Goal: Task Accomplishment & Management: Complete application form

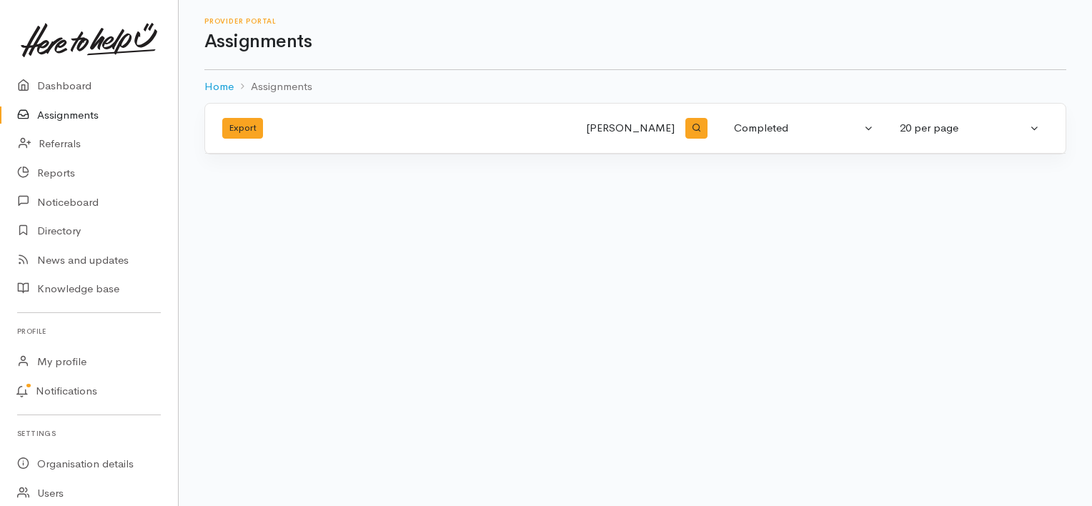
select select "Completed"
click at [85, 111] on link "Assignments" at bounding box center [89, 115] width 178 height 29
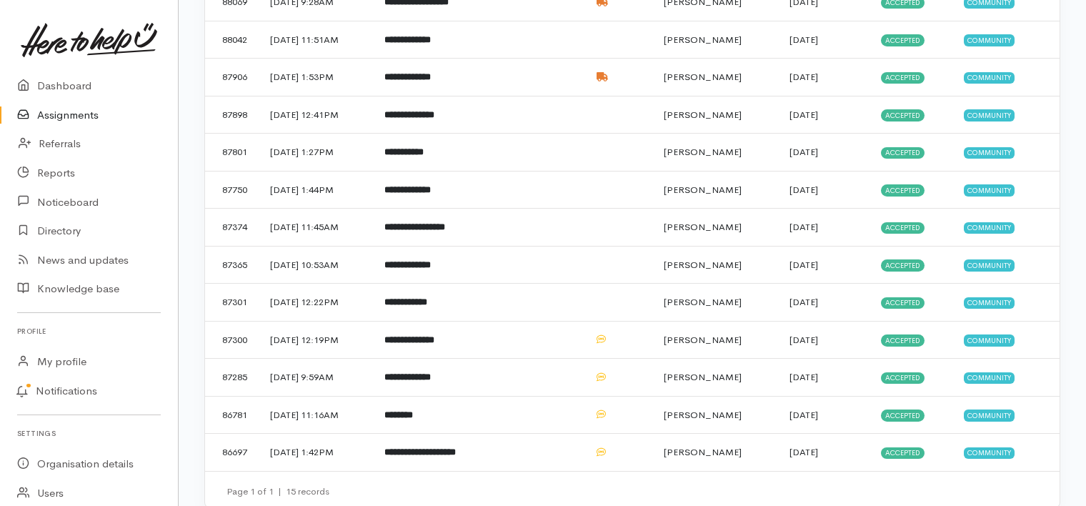
scroll to position [296, 0]
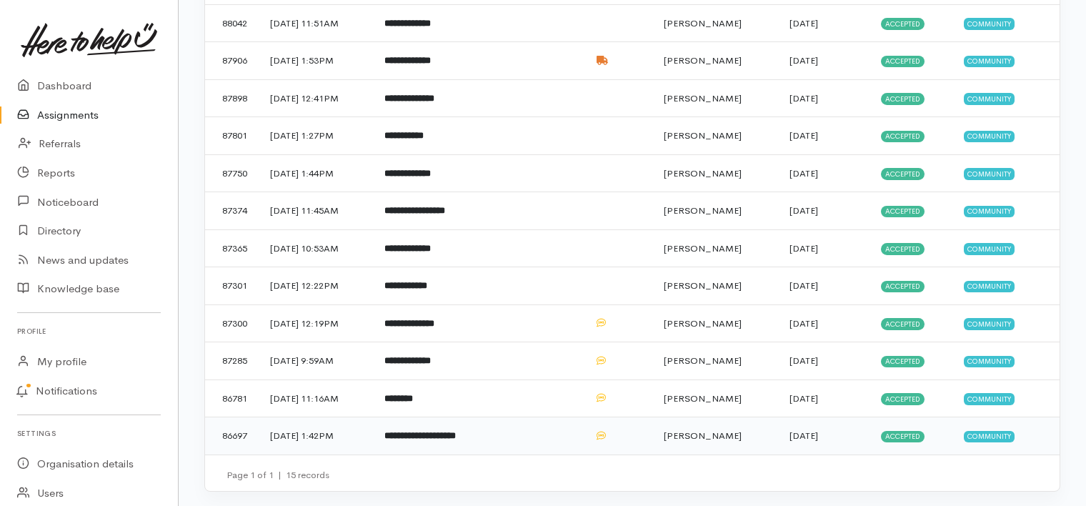
click at [456, 431] on b "**********" at bounding box center [419, 435] width 71 height 9
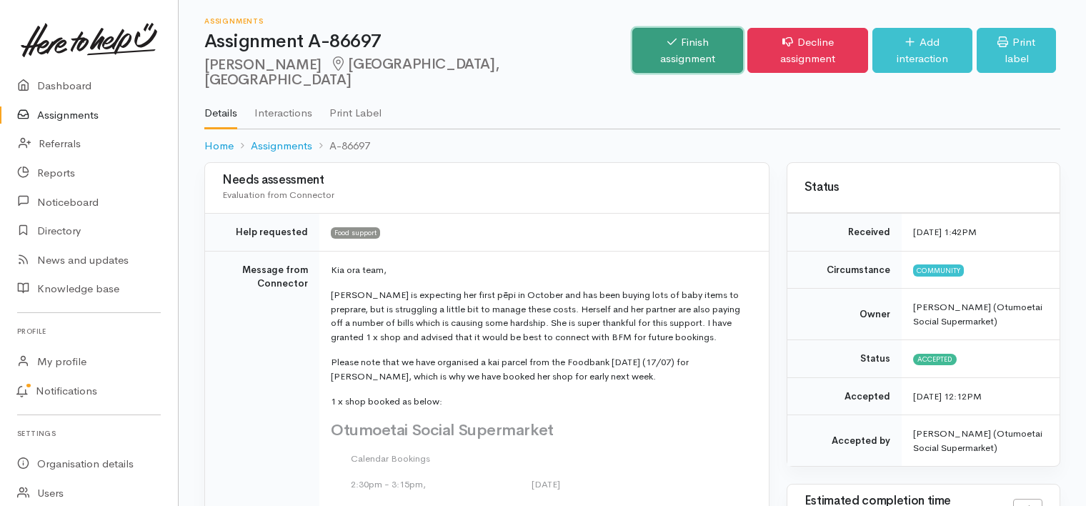
drag, startPoint x: 639, startPoint y: 48, endPoint x: 628, endPoint y: 64, distance: 19.0
click at [639, 48] on link "Finish assignment" at bounding box center [687, 50] width 111 height 45
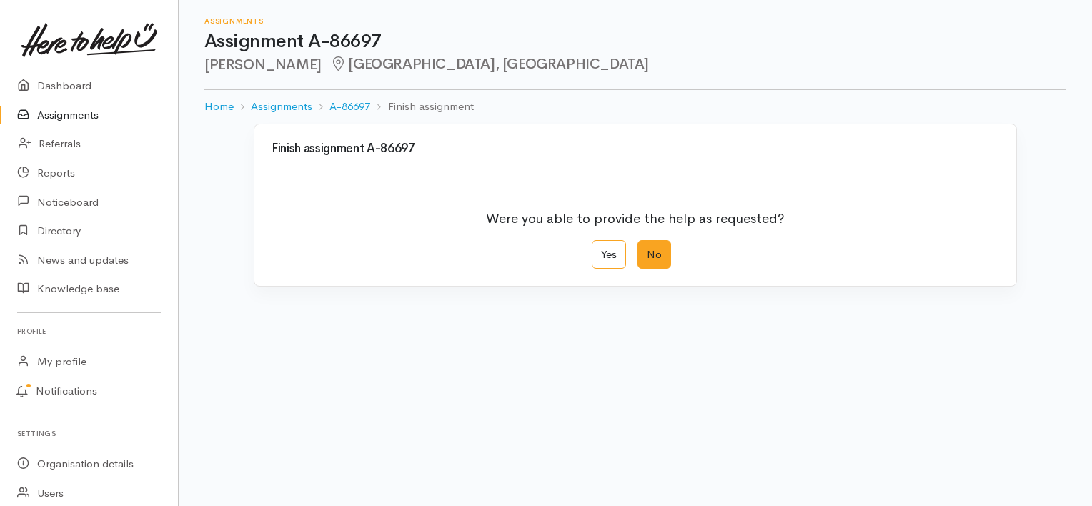
click at [657, 252] on label "No" at bounding box center [654, 254] width 34 height 29
click at [647, 249] on input "No" at bounding box center [641, 244] width 9 height 9
radio input "true"
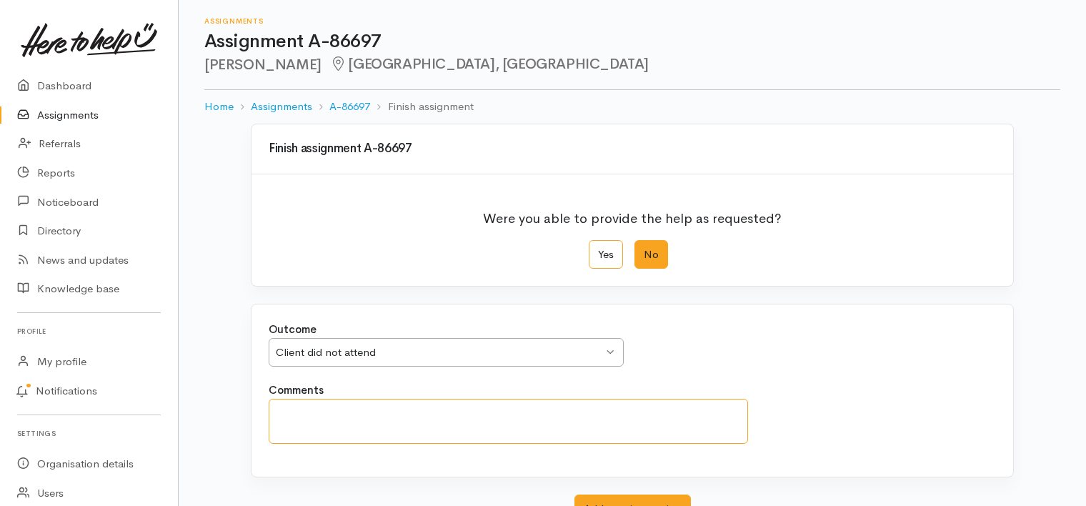
click at [437, 416] on textarea "Comments" at bounding box center [508, 421] width 479 height 45
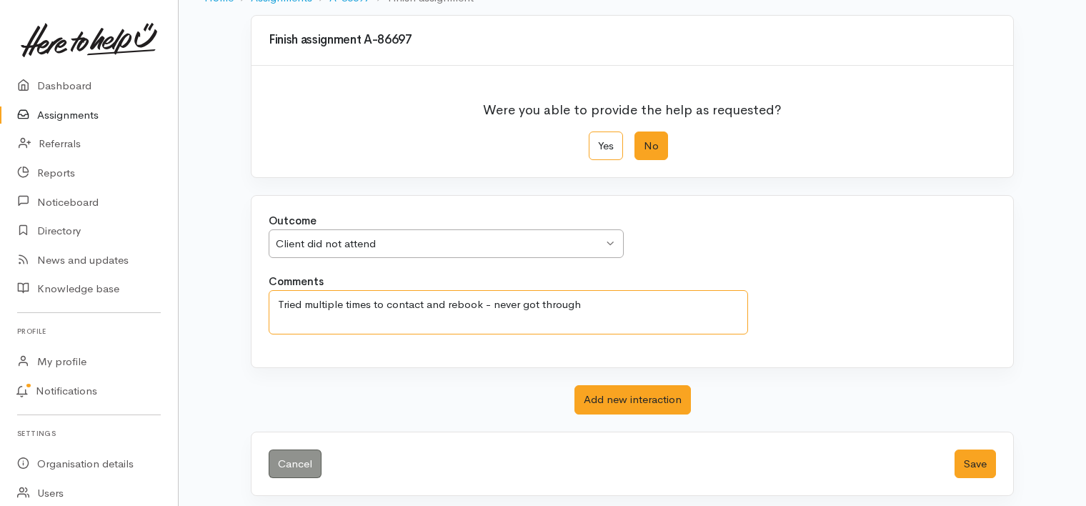
scroll to position [114, 0]
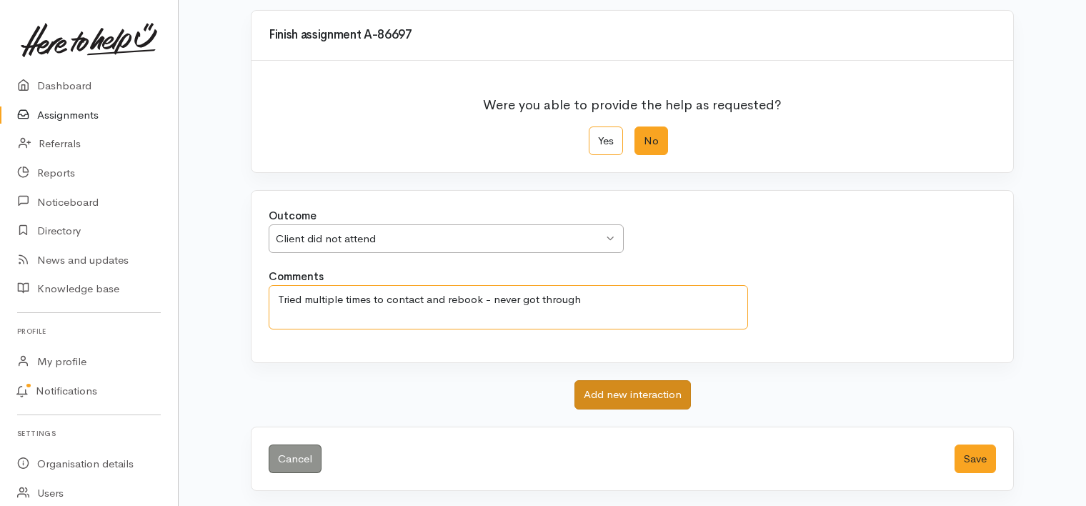
type textarea "Tried multiple times to contact and rebook - never got through"
click at [652, 389] on button "Add new interaction" at bounding box center [632, 394] width 116 height 29
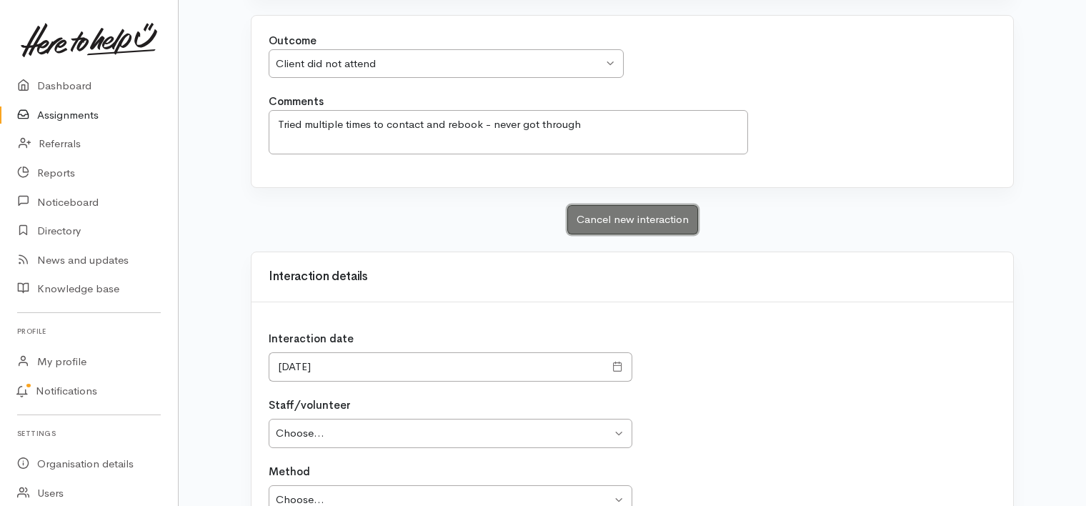
scroll to position [328, 0]
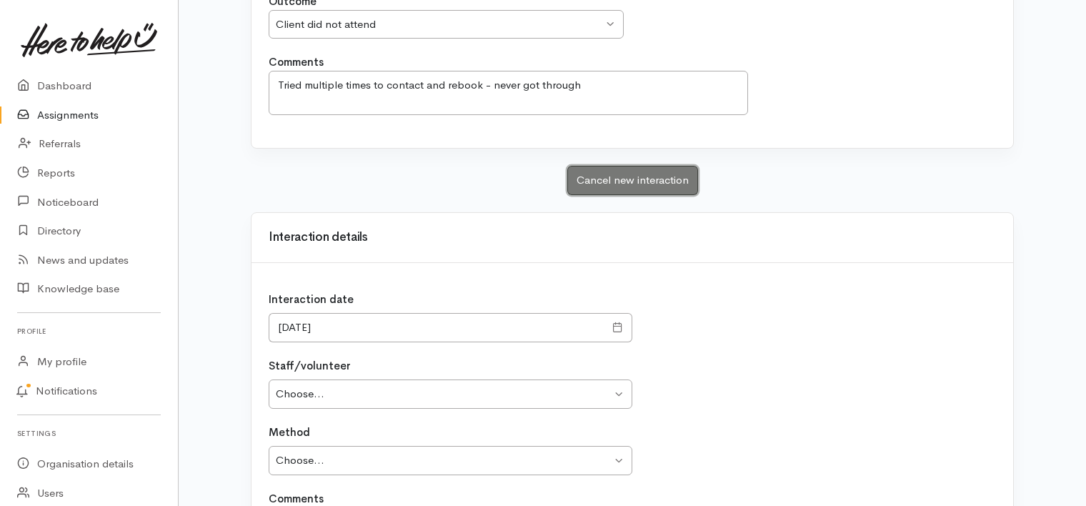
click at [597, 176] on button "Cancel new interaction" at bounding box center [632, 180] width 131 height 29
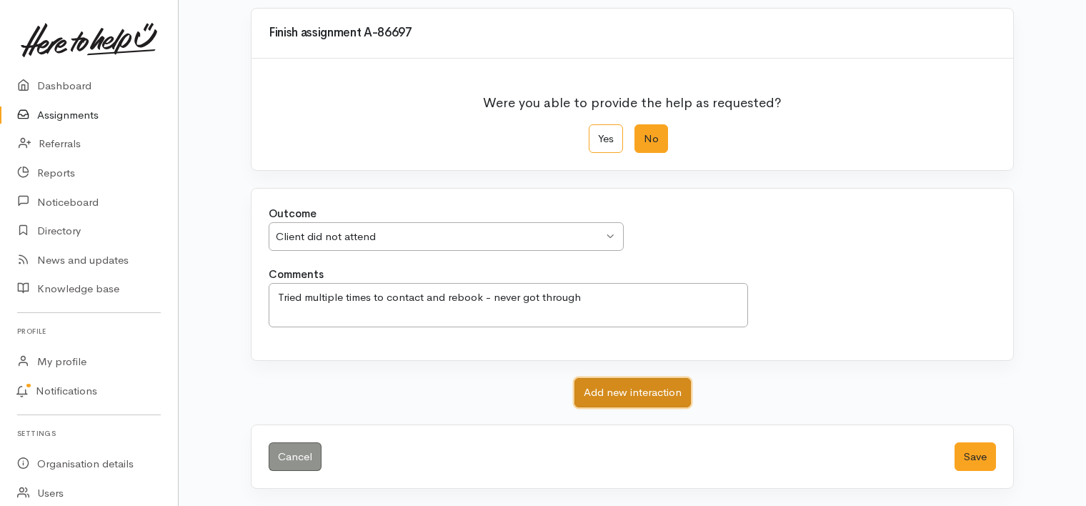
scroll to position [114, 0]
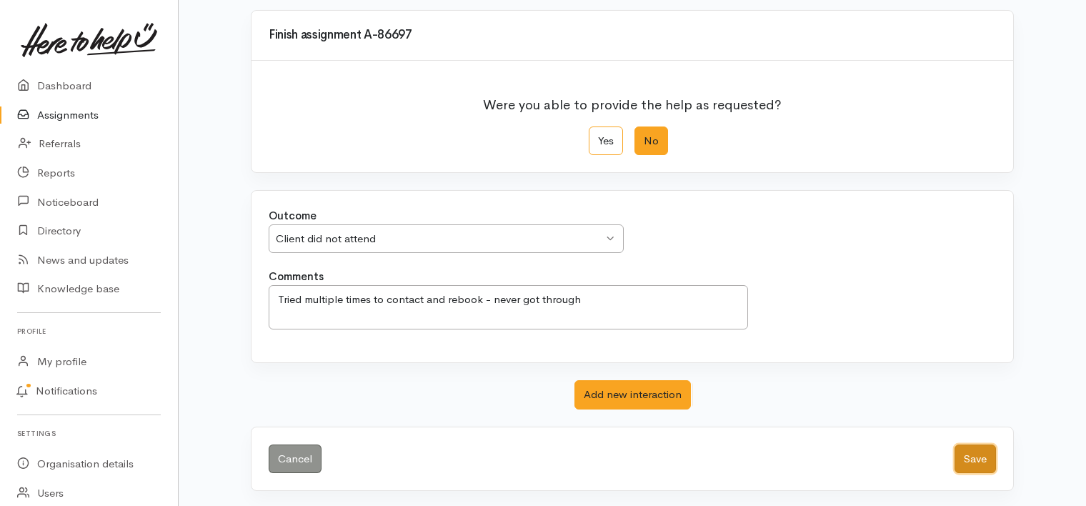
click at [978, 444] on button "Save" at bounding box center [974, 458] width 41 height 29
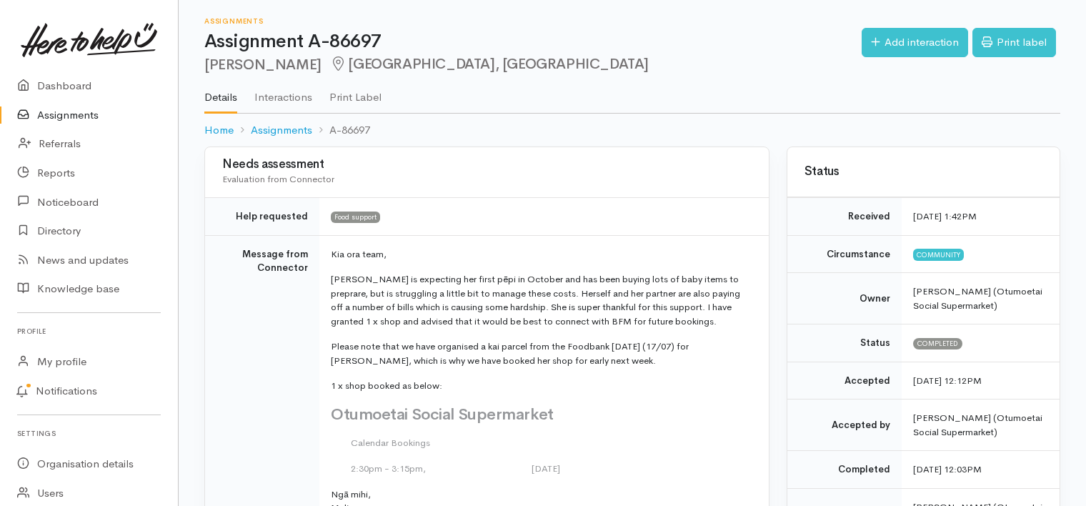
drag, startPoint x: 0, startPoint y: 0, endPoint x: 88, endPoint y: 119, distance: 147.6
click at [89, 118] on link "Assignments" at bounding box center [89, 115] width 178 height 29
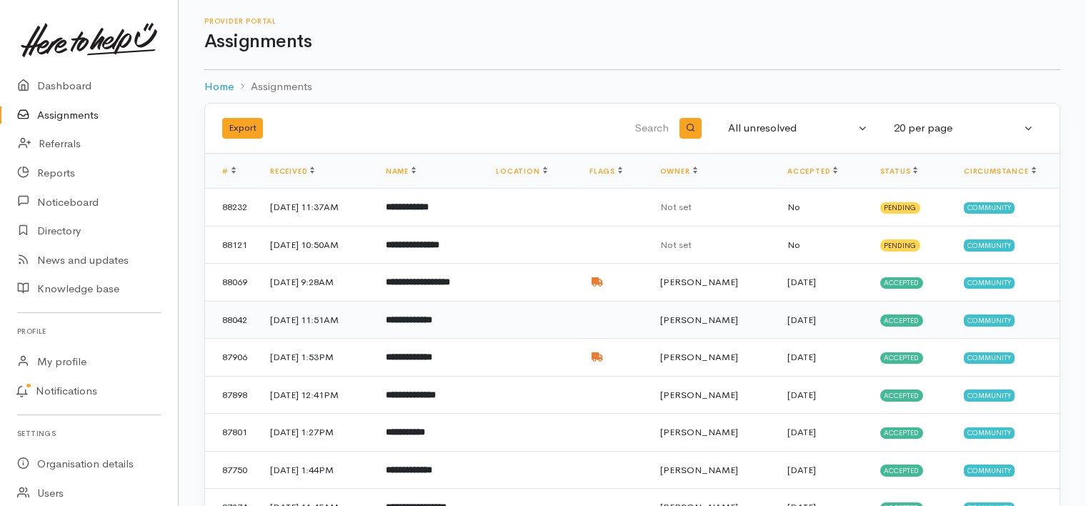
scroll to position [259, 0]
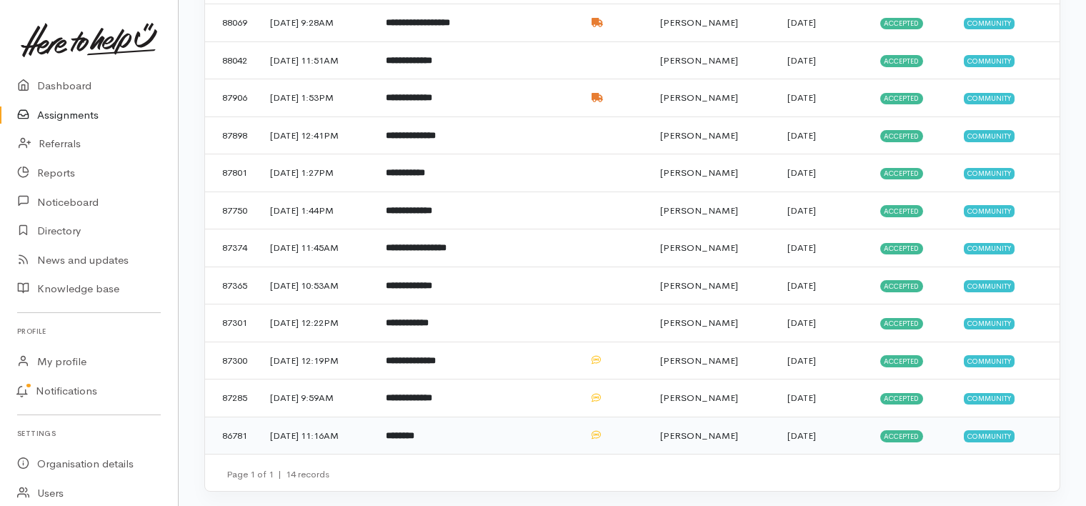
click at [414, 434] on b "********" at bounding box center [400, 435] width 29 height 9
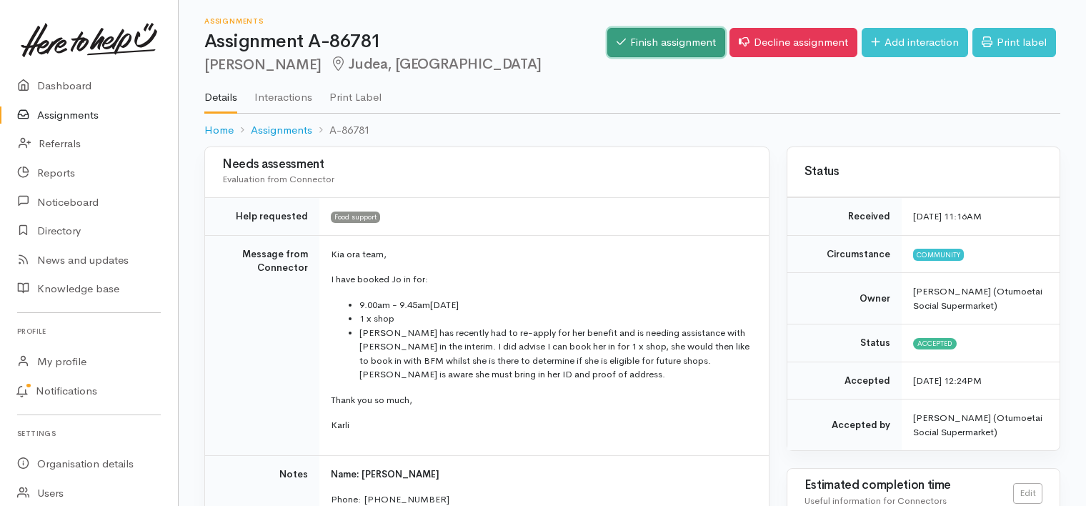
click at [652, 41] on link "Finish assignment" at bounding box center [666, 42] width 118 height 29
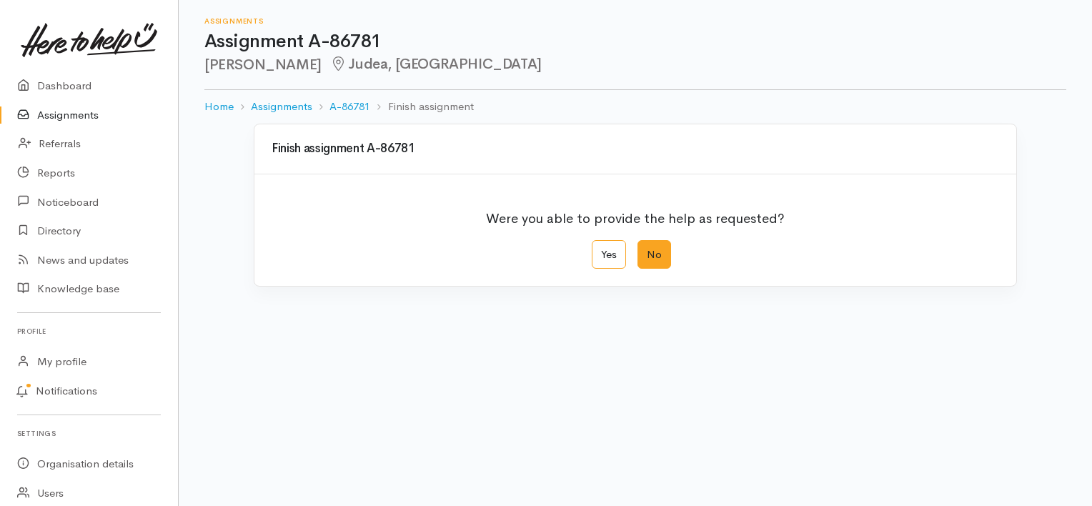
click at [660, 249] on label "No" at bounding box center [654, 254] width 34 height 29
click at [647, 249] on input "No" at bounding box center [641, 244] width 9 height 9
radio input "true"
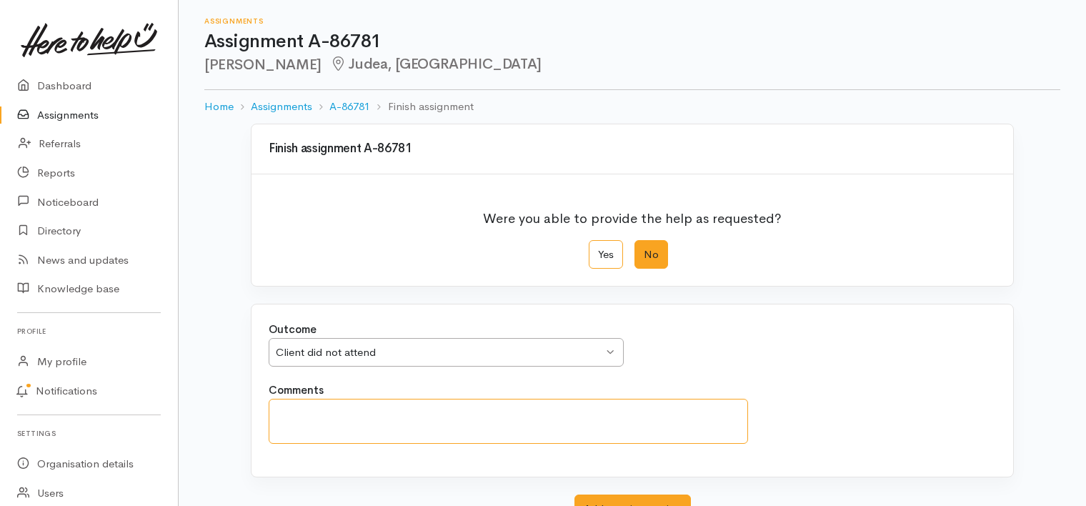
click at [481, 414] on textarea "Comments" at bounding box center [508, 421] width 479 height 45
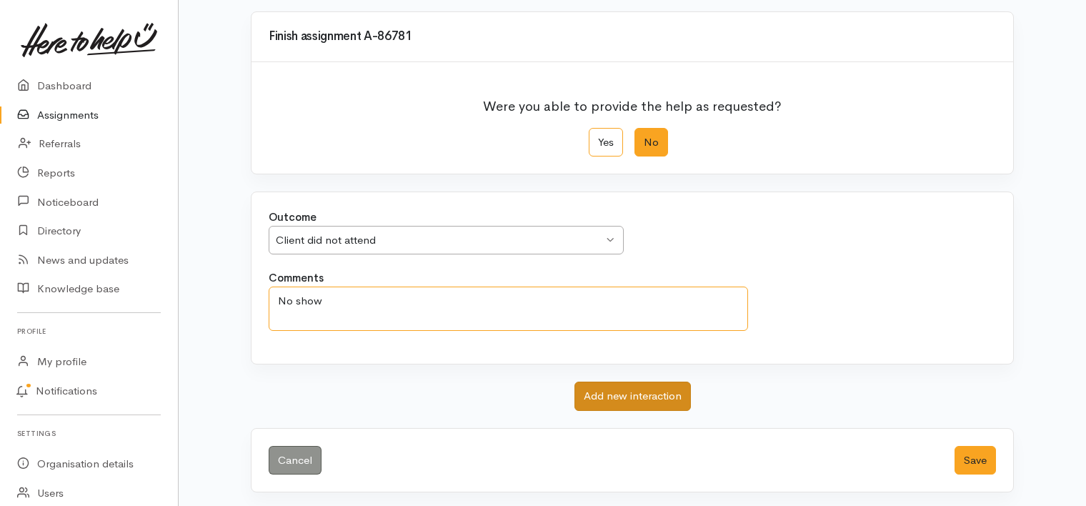
scroll to position [114, 0]
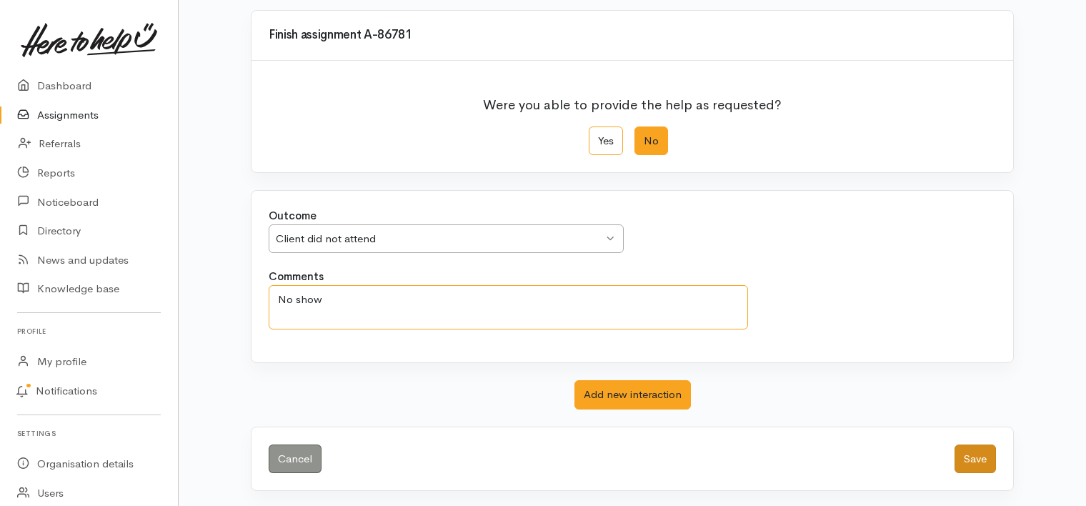
type textarea "No show"
drag, startPoint x: 982, startPoint y: 457, endPoint x: 892, endPoint y: 437, distance: 92.9
click at [980, 458] on button "Save" at bounding box center [974, 458] width 41 height 29
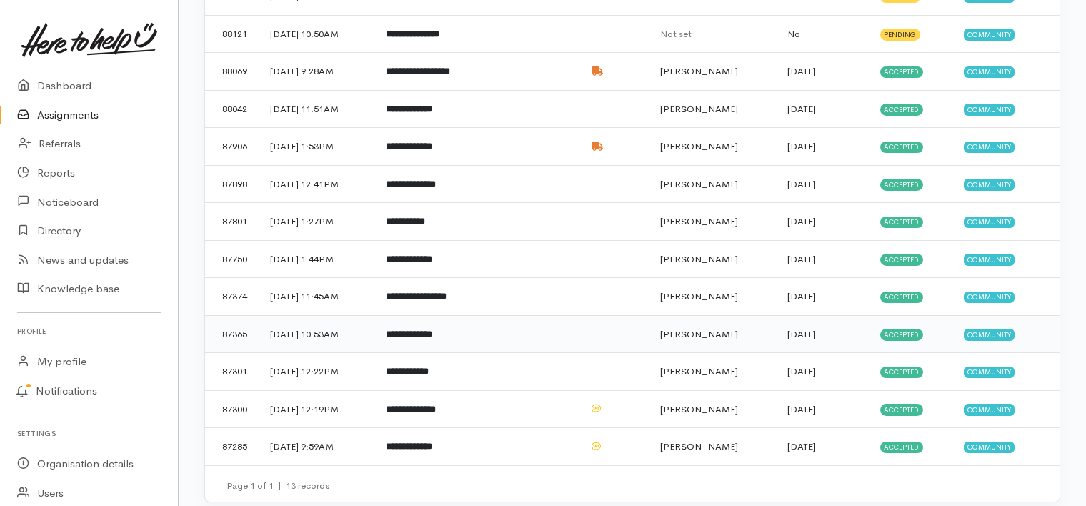
scroll to position [221, 0]
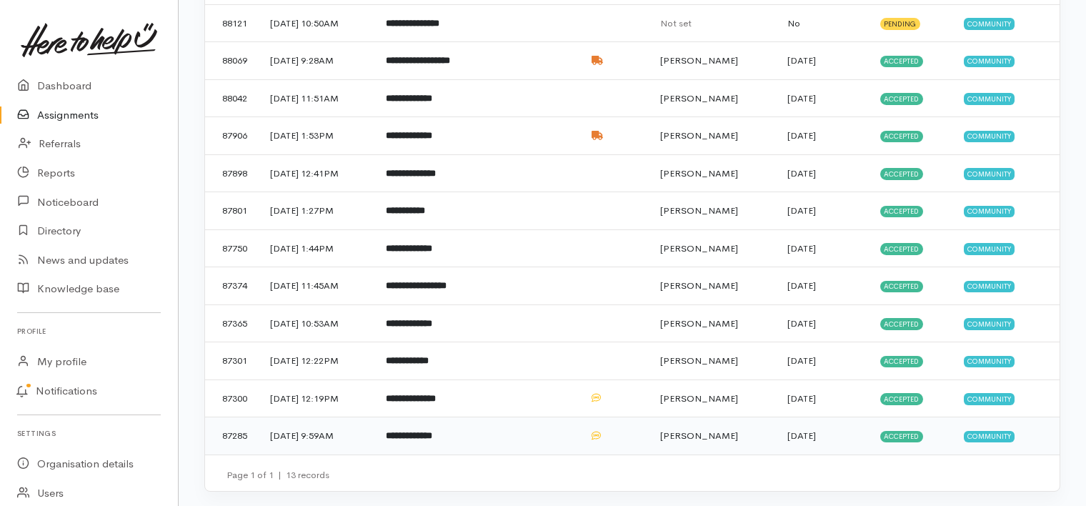
click at [428, 431] on b "**********" at bounding box center [409, 435] width 46 height 9
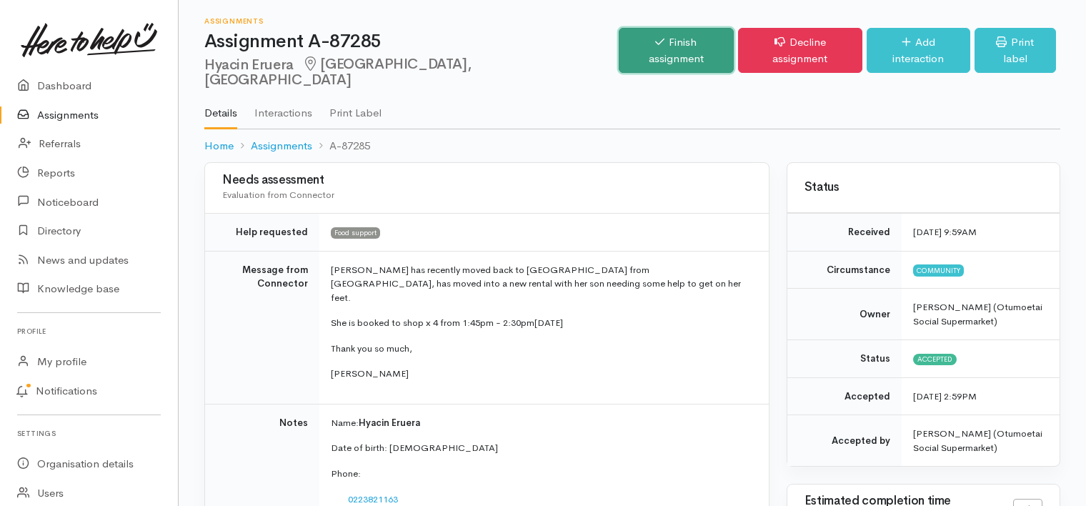
click at [649, 44] on link "Finish assignment" at bounding box center [676, 50] width 115 height 45
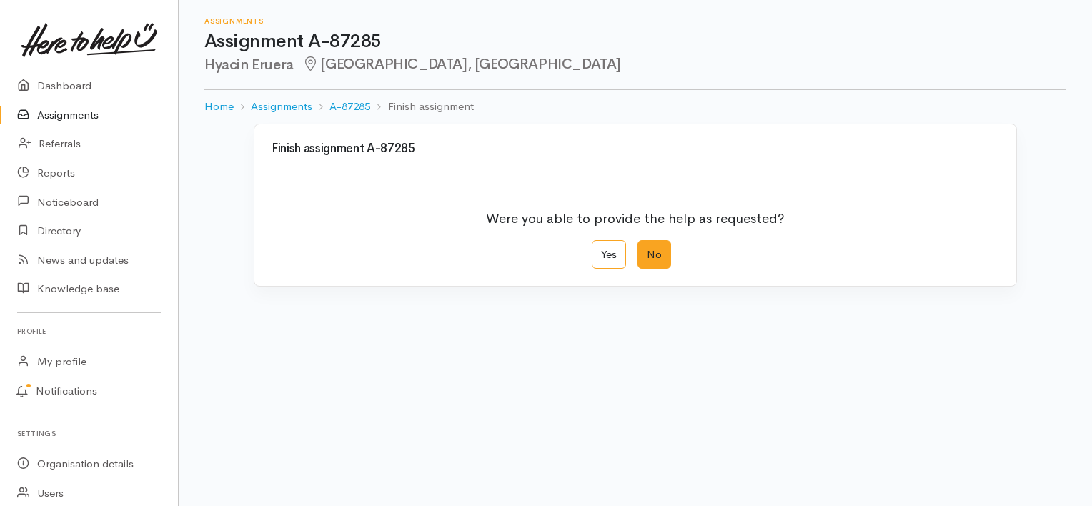
click at [663, 246] on label "No" at bounding box center [654, 254] width 34 height 29
click at [647, 246] on input "No" at bounding box center [641, 244] width 9 height 9
radio input "true"
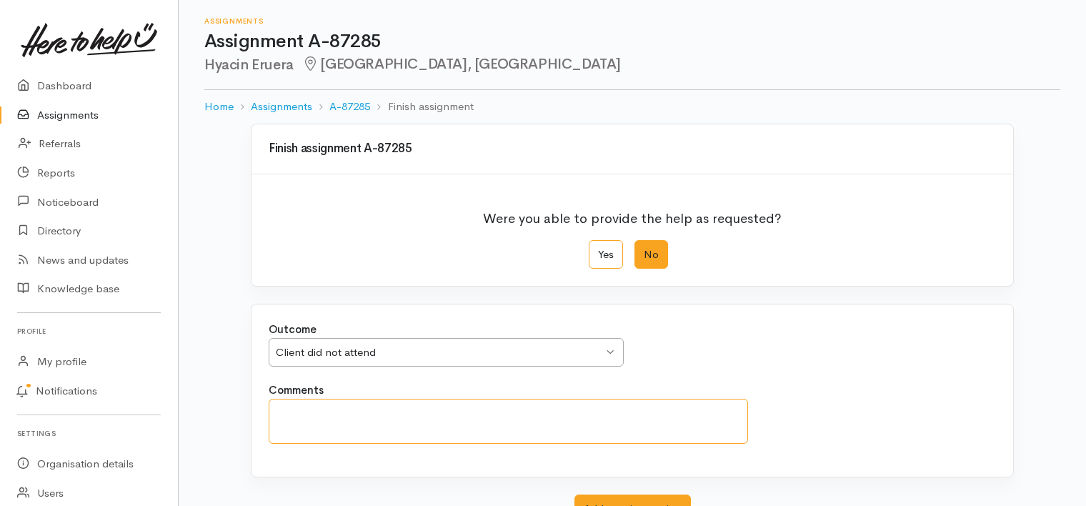
click at [503, 419] on textarea "Comments" at bounding box center [508, 421] width 479 height 45
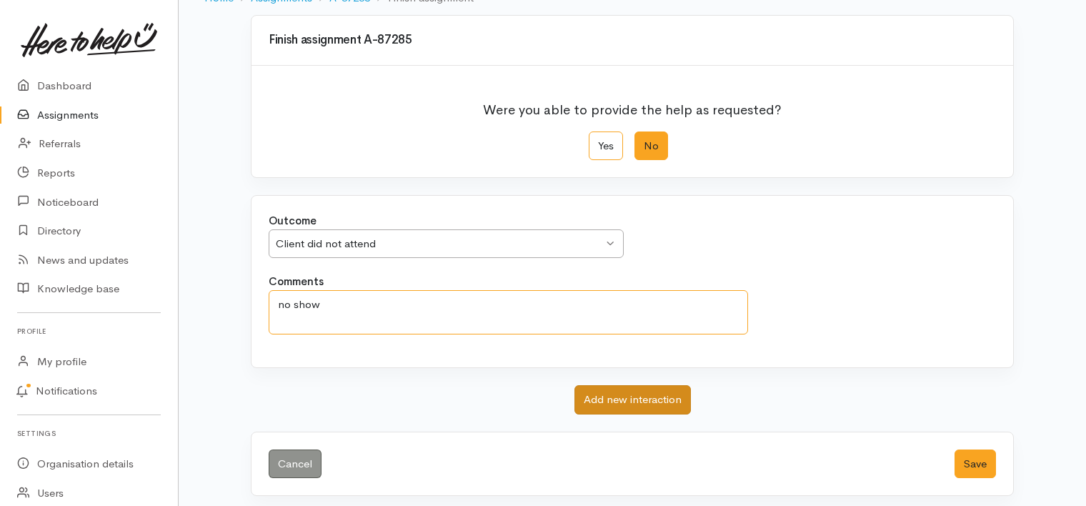
scroll to position [114, 0]
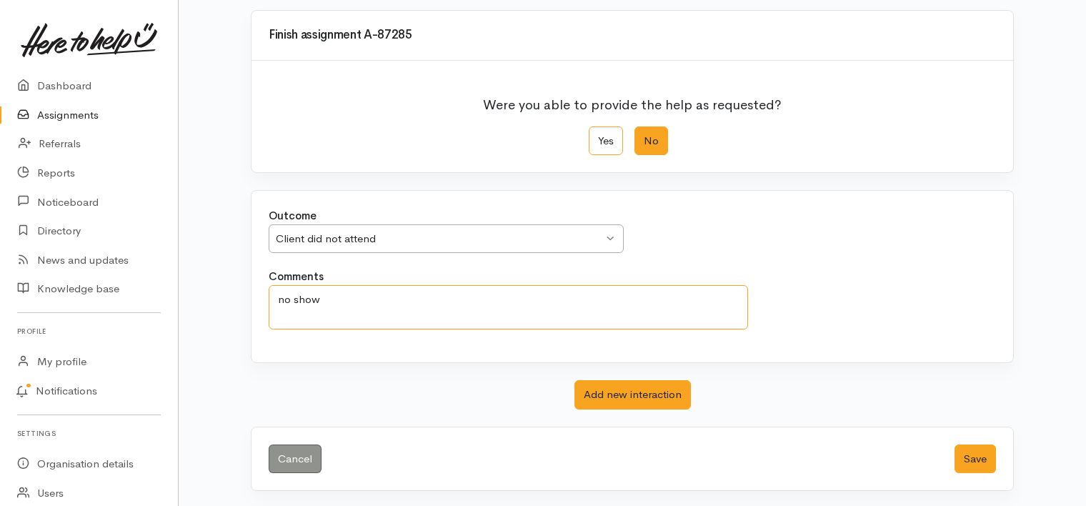
type textarea "no show"
click at [969, 452] on button "Save" at bounding box center [974, 458] width 41 height 29
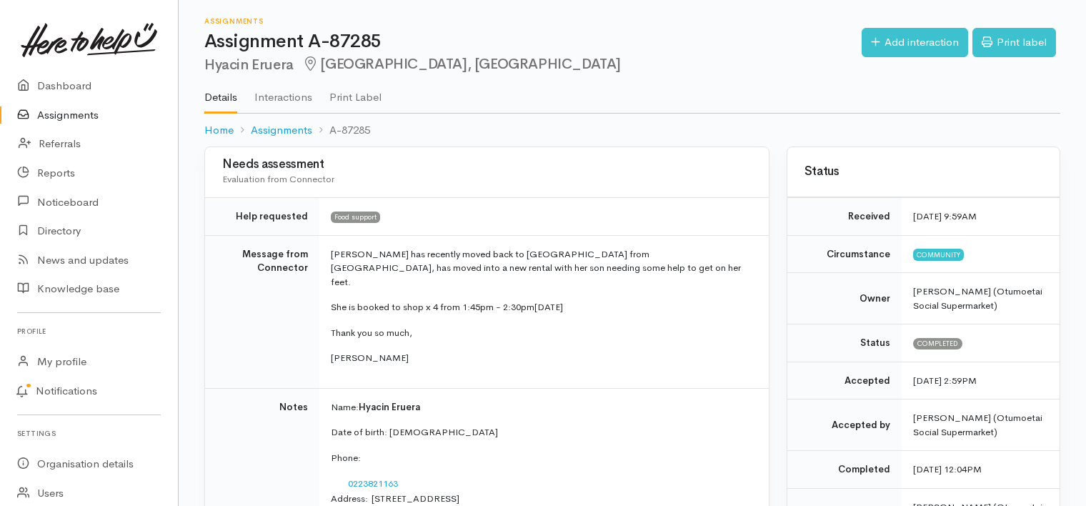
click at [60, 114] on link "Assignments" at bounding box center [89, 115] width 178 height 29
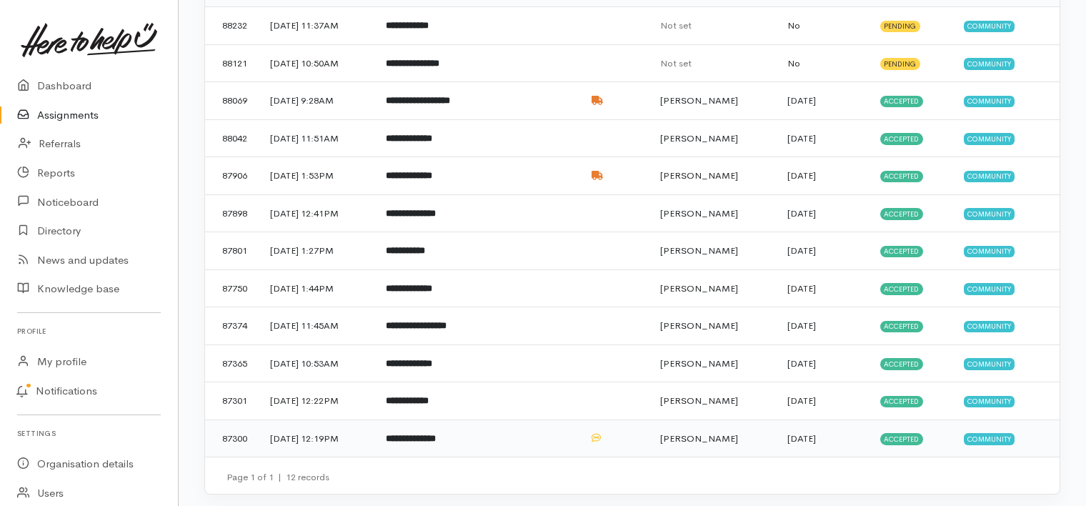
scroll to position [184, 0]
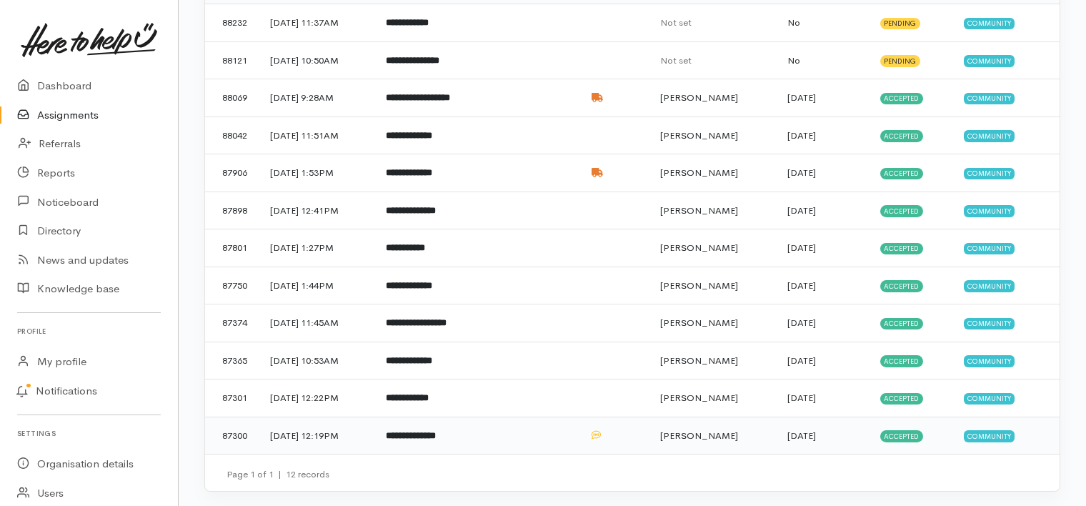
click at [436, 431] on b "**********" at bounding box center [411, 435] width 50 height 9
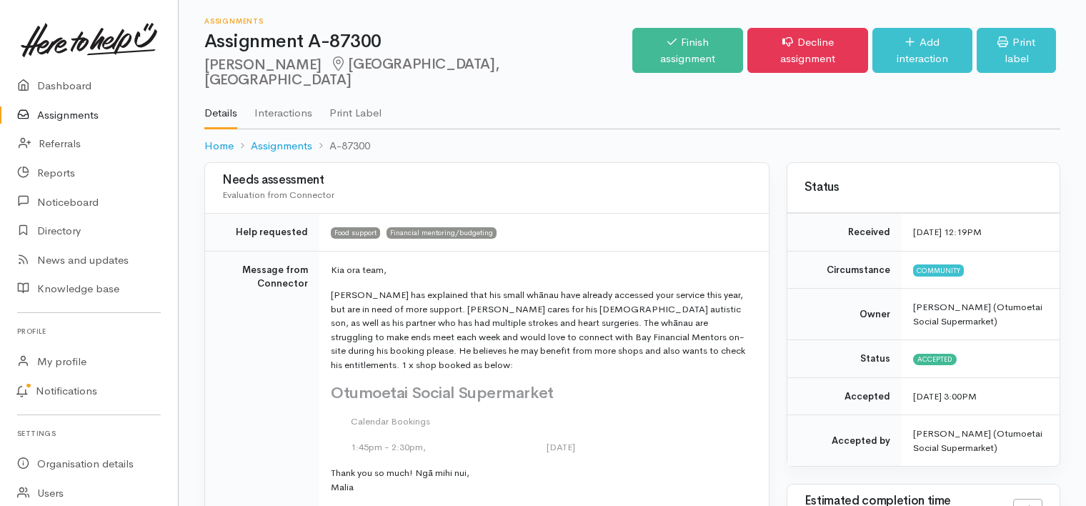
click at [59, 115] on link "Assignments" at bounding box center [89, 115] width 178 height 29
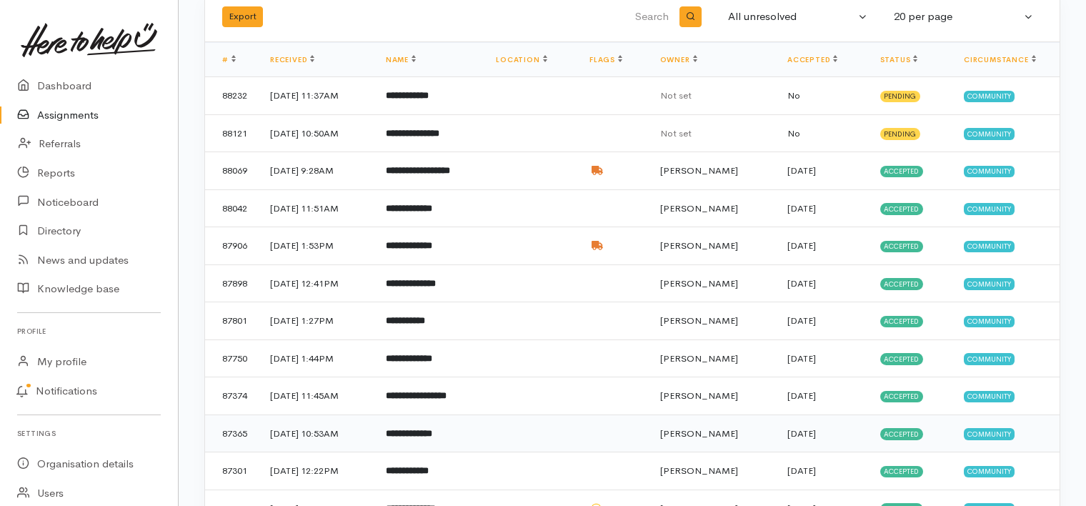
scroll to position [184, 0]
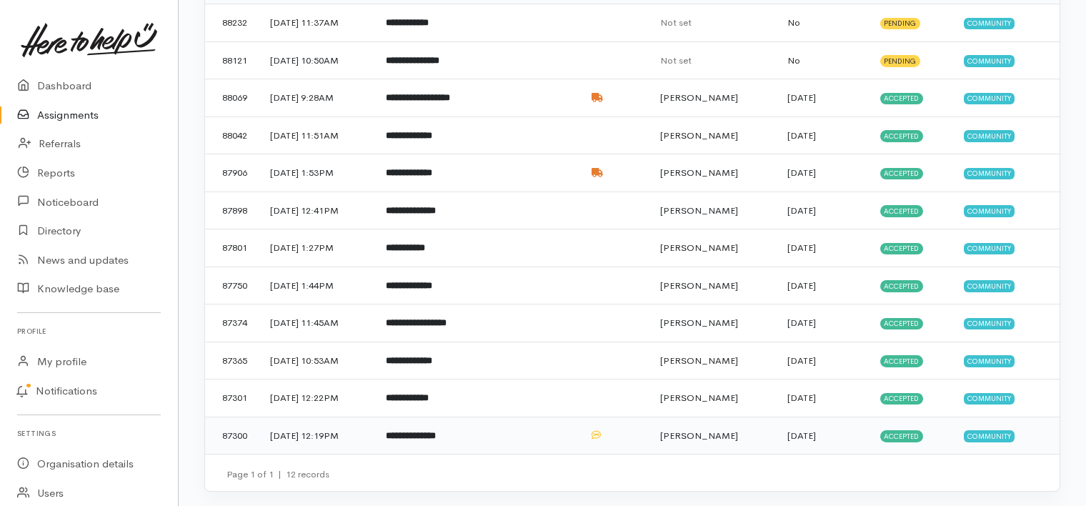
click at [461, 424] on td "**********" at bounding box center [429, 434] width 110 height 37
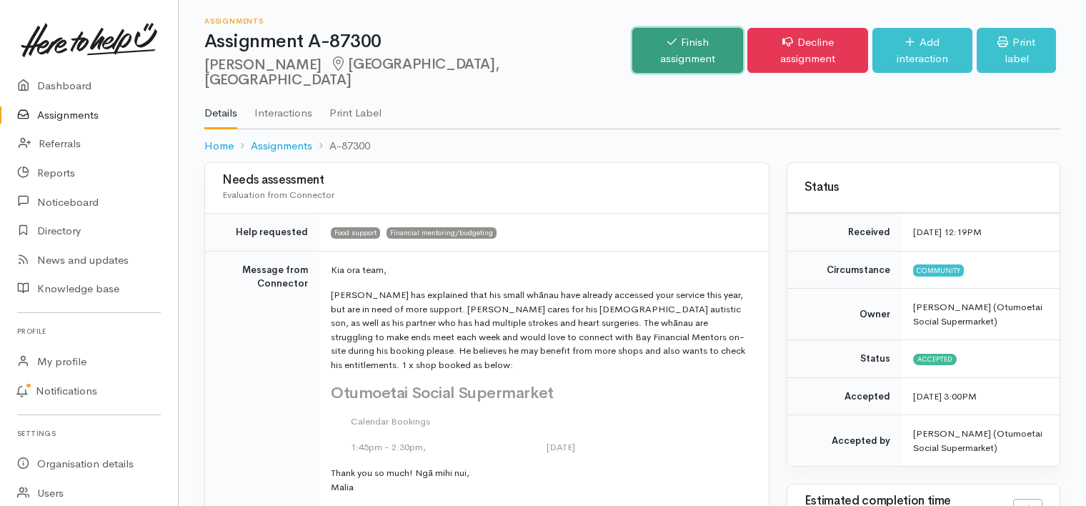
click at [667, 40] on icon at bounding box center [671, 42] width 9 height 6
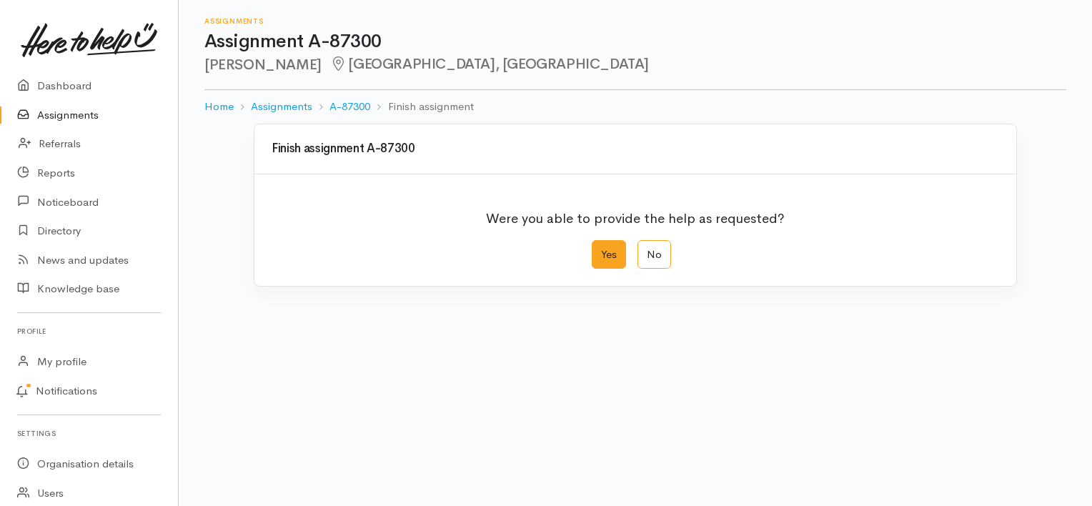
click at [607, 253] on label "Yes" at bounding box center [609, 254] width 34 height 29
click at [601, 249] on input "Yes" at bounding box center [596, 244] width 9 height 9
radio input "true"
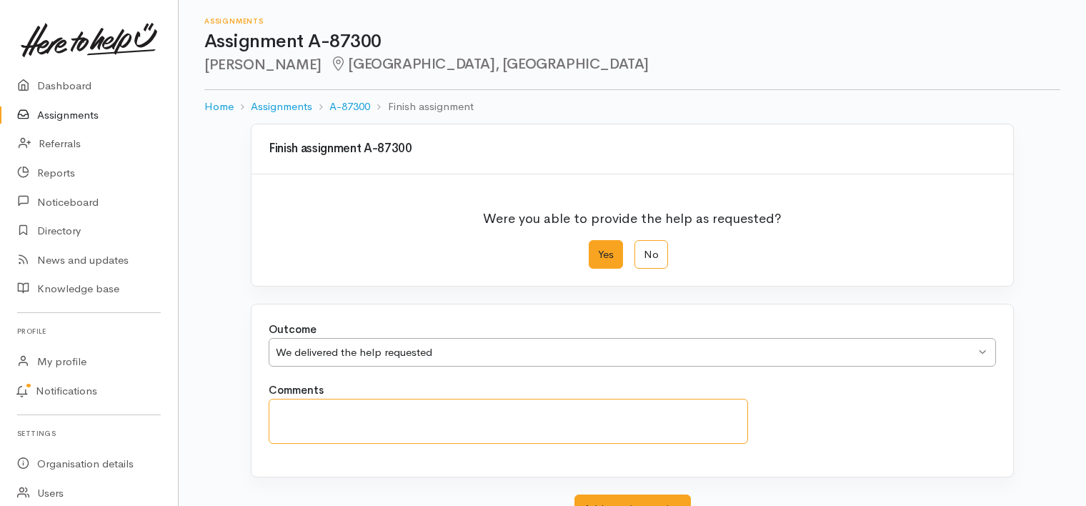
click at [416, 411] on textarea "Comments" at bounding box center [508, 421] width 479 height 45
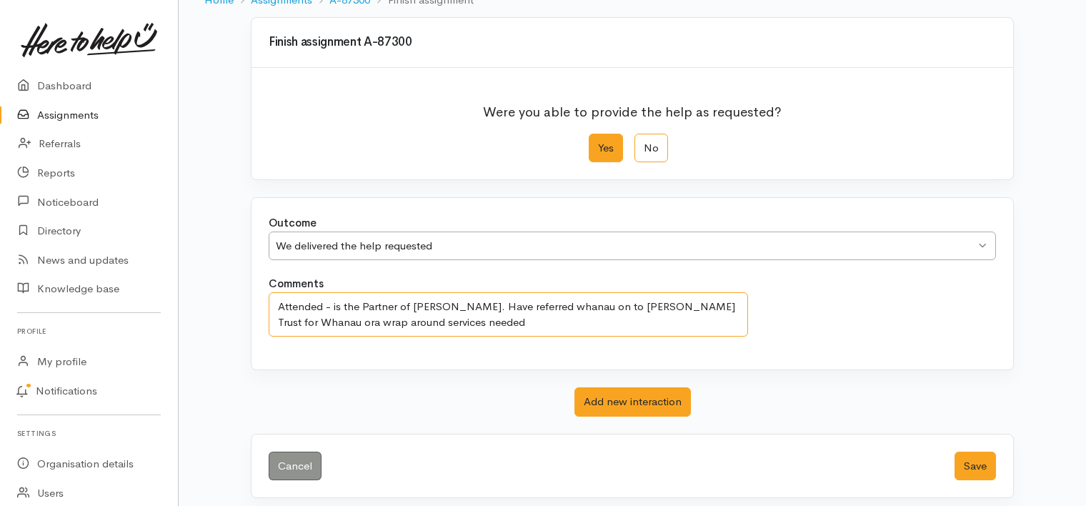
scroll to position [114, 0]
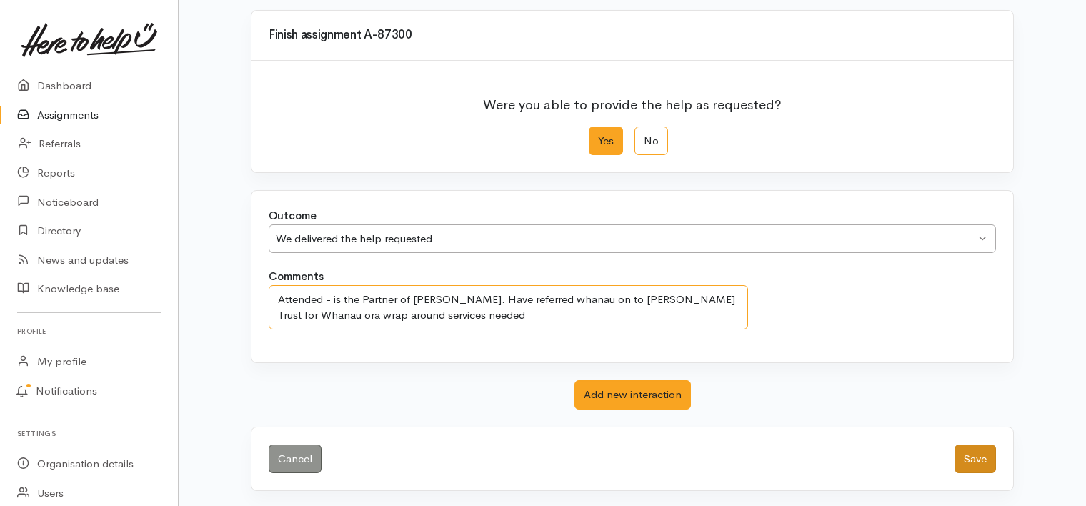
type textarea "Attended - is the Partner of Rangi Poihipi. Have referred whanau on to Huria Tr…"
click at [980, 463] on button "Save" at bounding box center [974, 458] width 41 height 29
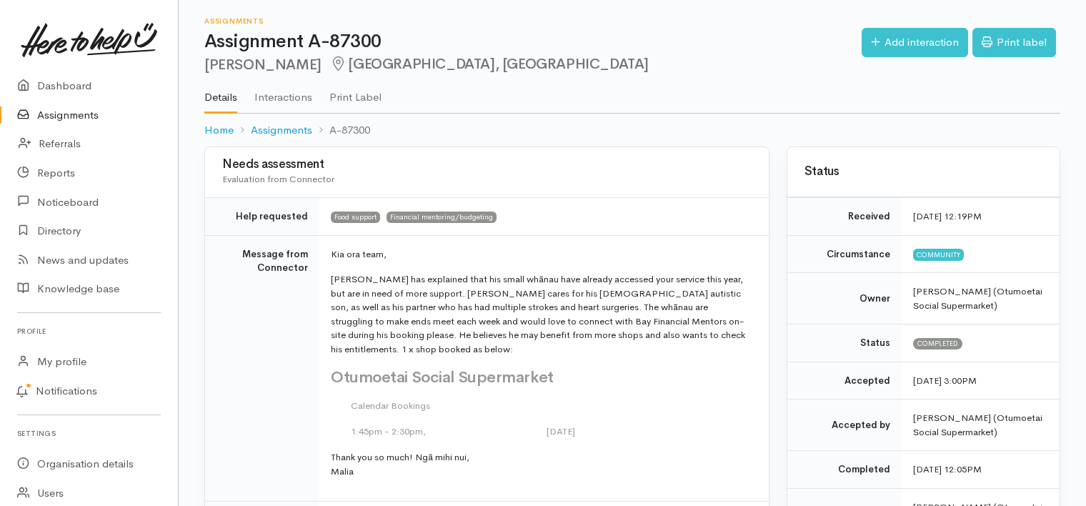
drag, startPoint x: 0, startPoint y: 0, endPoint x: 67, endPoint y: 117, distance: 135.0
click at [67, 117] on link "Assignments" at bounding box center [89, 115] width 178 height 29
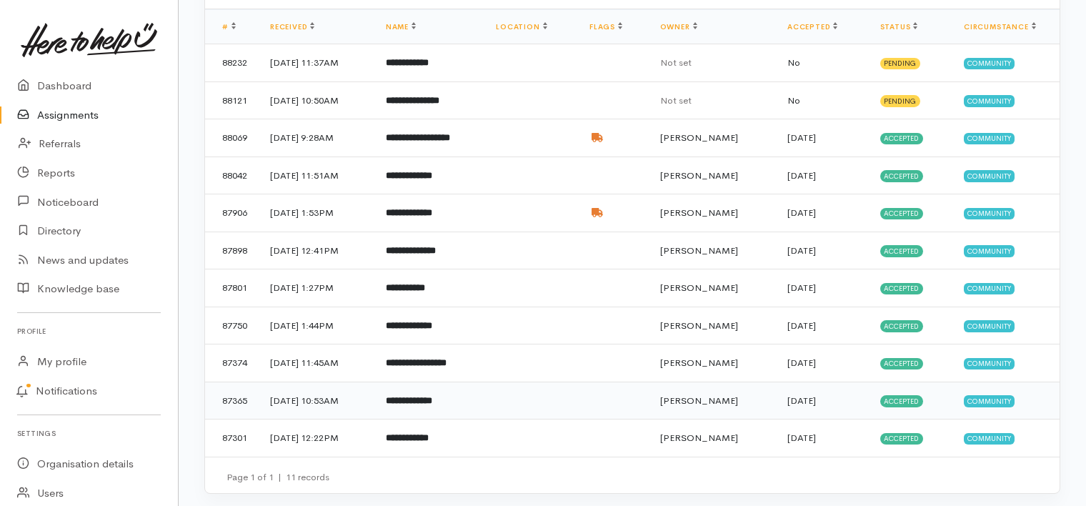
scroll to position [146, 0]
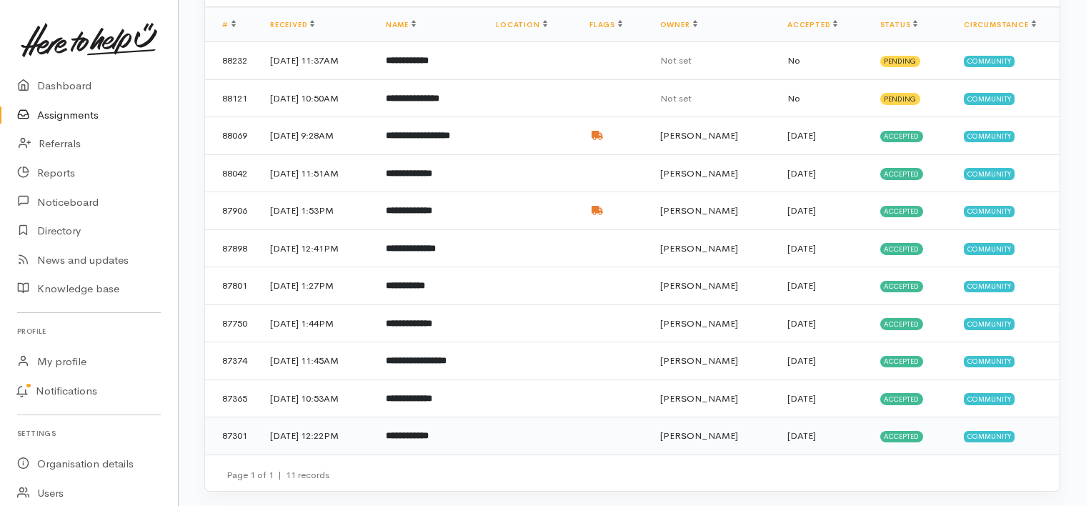
click at [429, 432] on b "**********" at bounding box center [407, 435] width 43 height 9
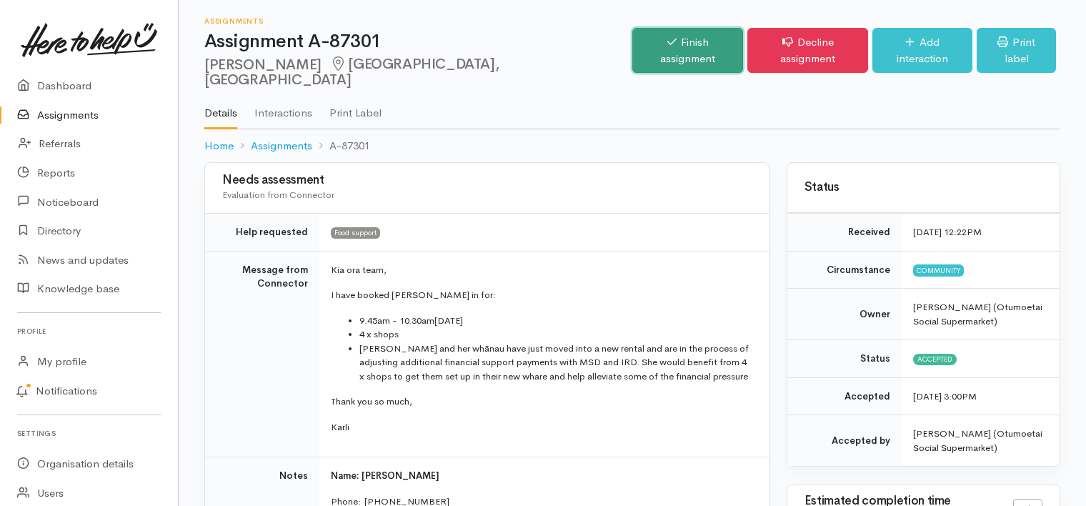
click at [681, 32] on link "Finish assignment" at bounding box center [687, 50] width 111 height 45
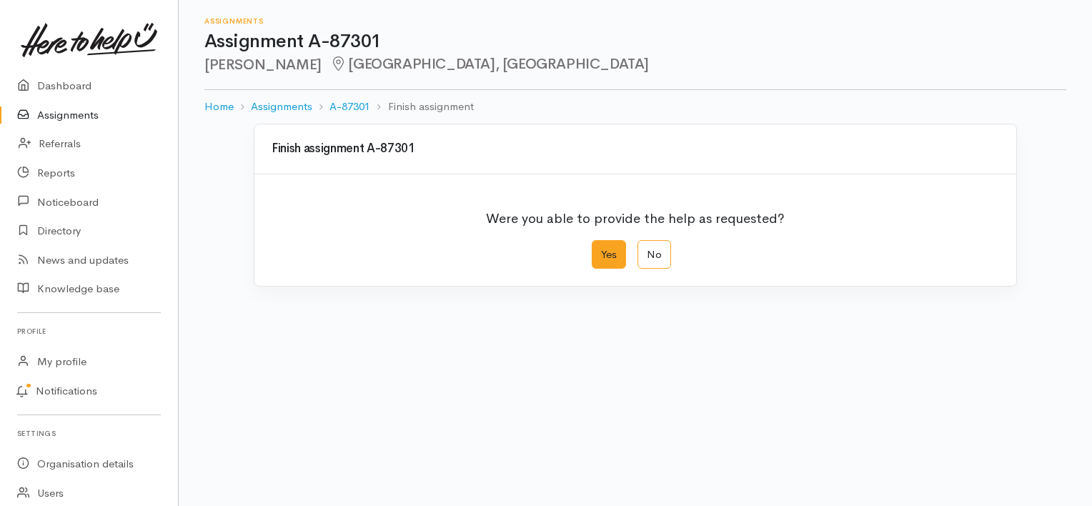
click at [610, 256] on label "Yes" at bounding box center [609, 254] width 34 height 29
click at [601, 249] on input "Yes" at bounding box center [596, 244] width 9 height 9
radio input "true"
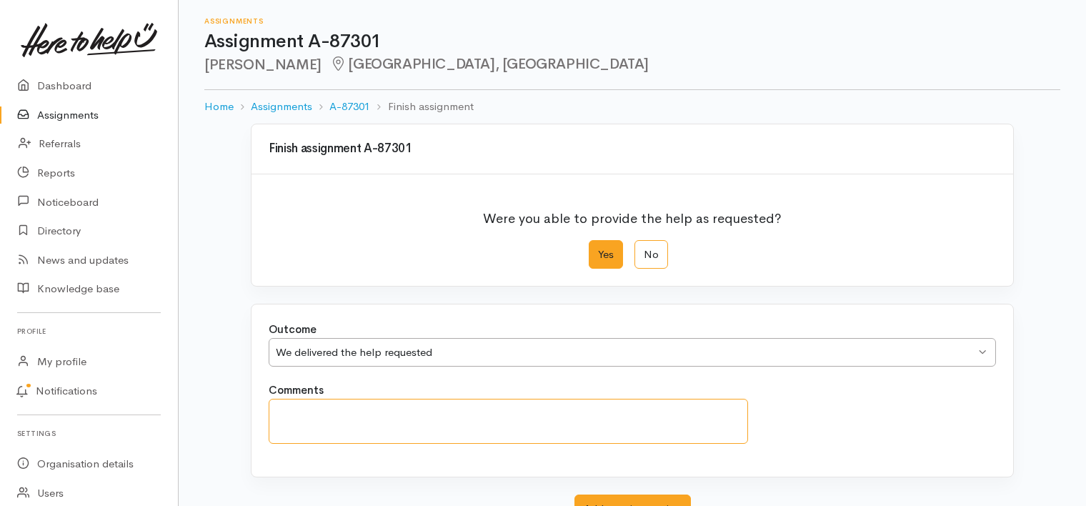
click at [516, 410] on textarea "Comments" at bounding box center [508, 421] width 479 height 45
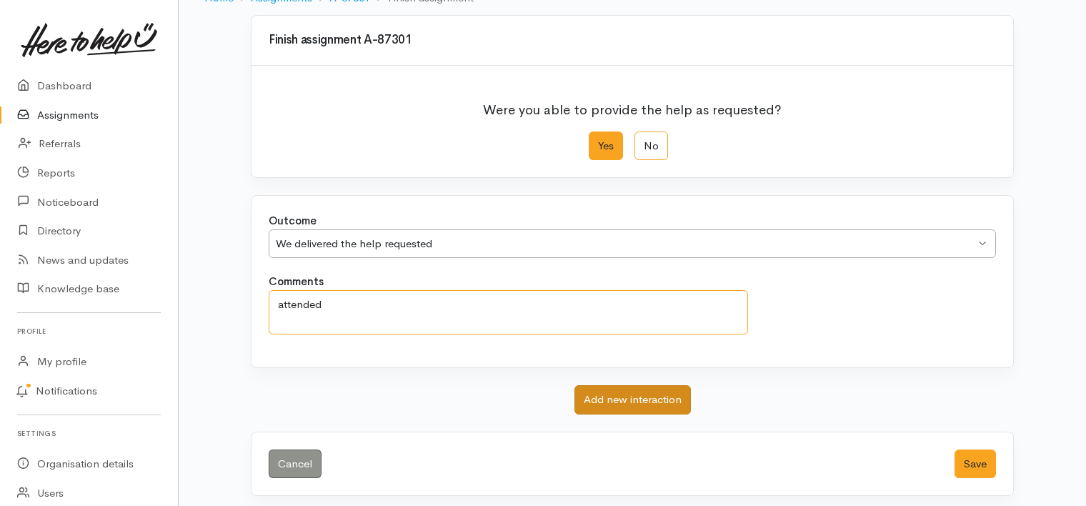
scroll to position [114, 0]
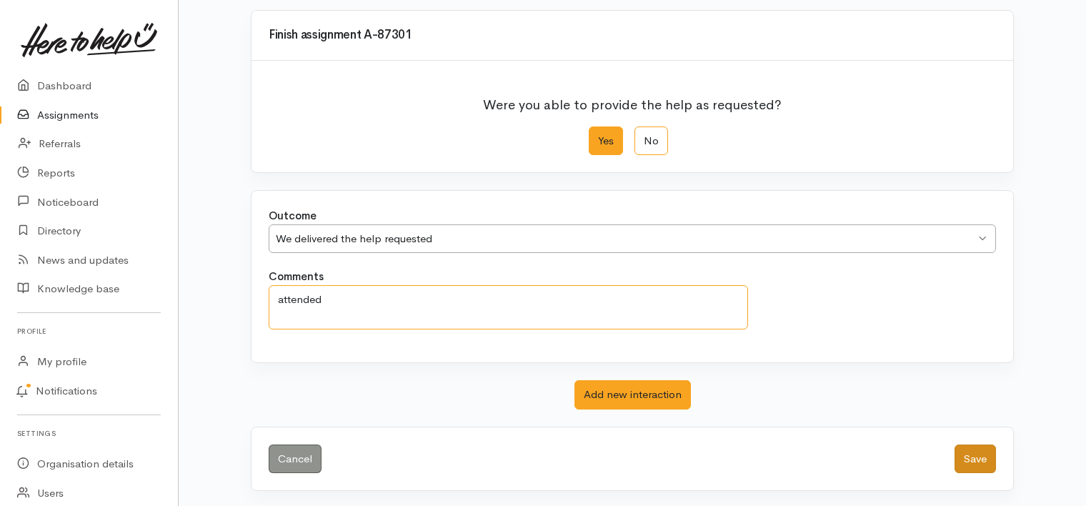
type textarea "attended"
click at [974, 460] on button "Save" at bounding box center [974, 458] width 41 height 29
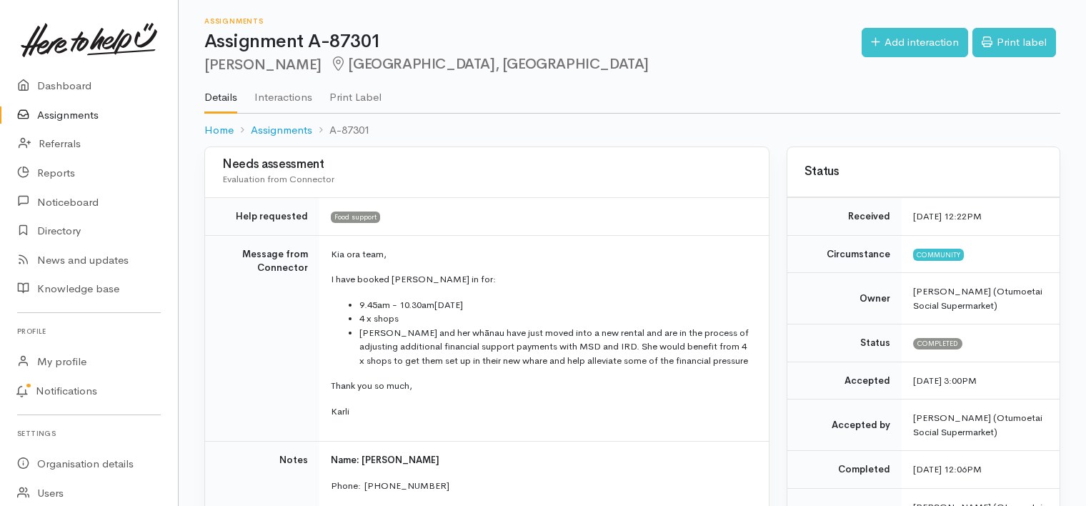
click at [65, 116] on link "Assignments" at bounding box center [89, 115] width 178 height 29
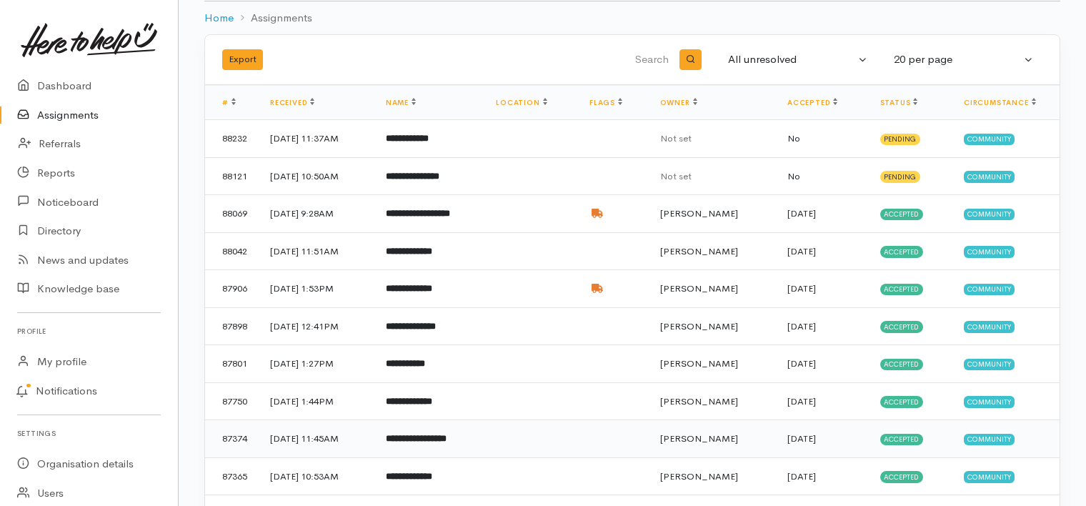
scroll to position [109, 0]
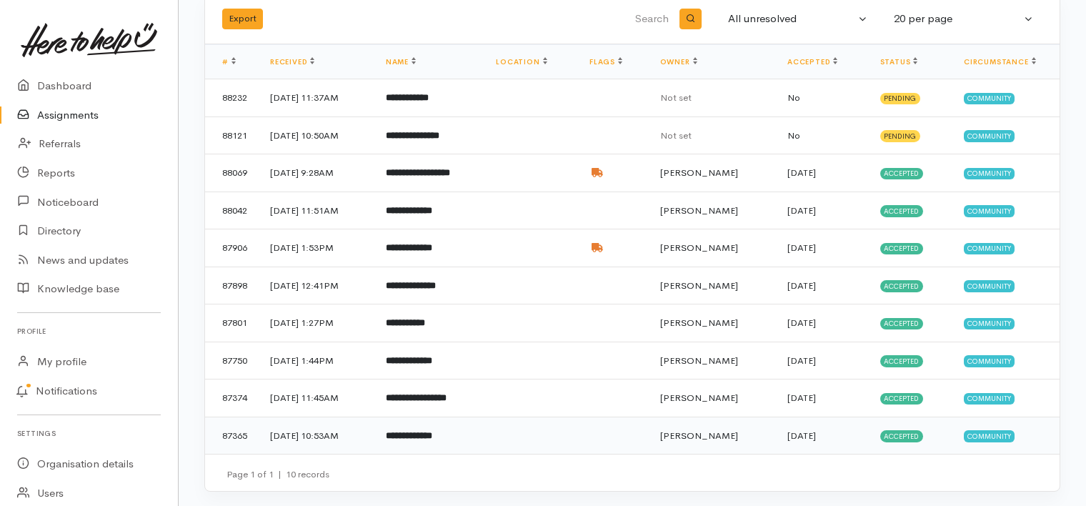
click at [432, 433] on b "**********" at bounding box center [409, 435] width 46 height 9
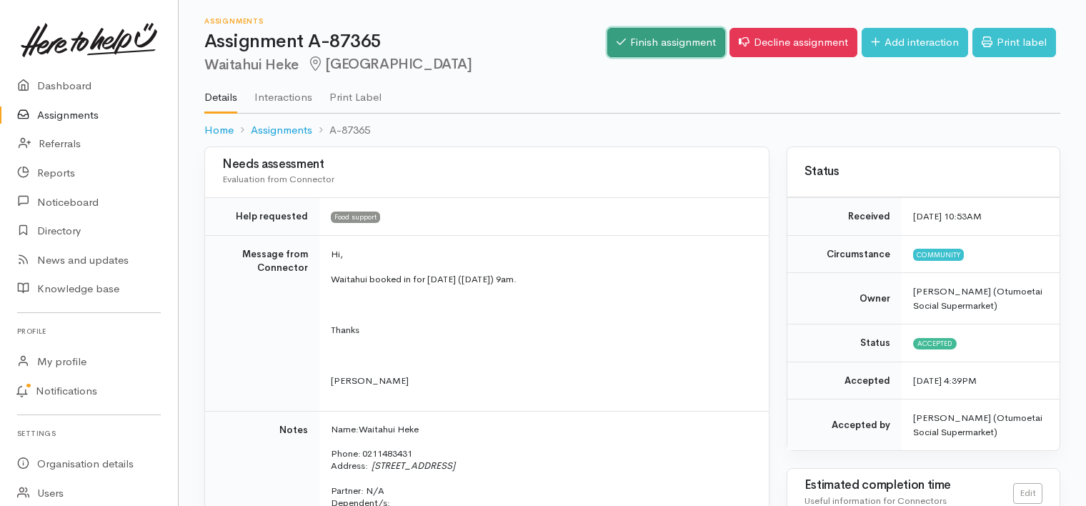
drag, startPoint x: 665, startPoint y: 44, endPoint x: 658, endPoint y: 53, distance: 11.7
click at [665, 44] on link "Finish assignment" at bounding box center [666, 42] width 118 height 29
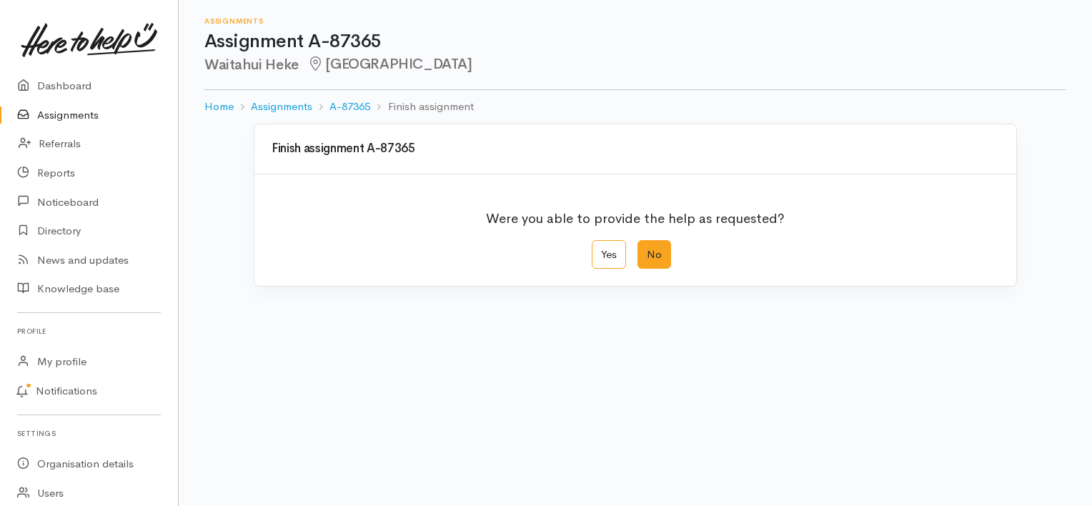
click at [651, 251] on label "No" at bounding box center [654, 254] width 34 height 29
click at [647, 249] on input "No" at bounding box center [641, 244] width 9 height 9
radio input "true"
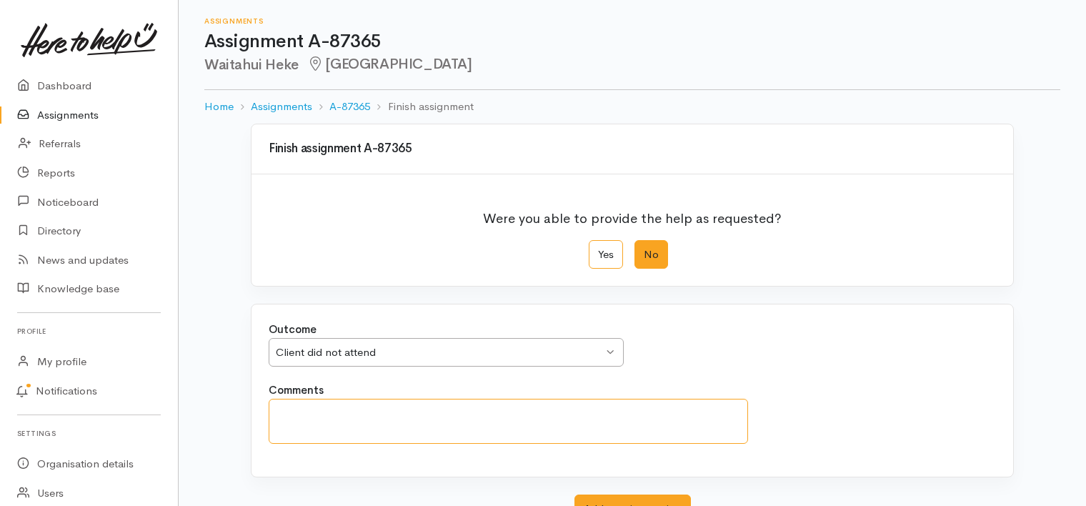
click at [459, 409] on textarea "Comments" at bounding box center [508, 421] width 479 height 45
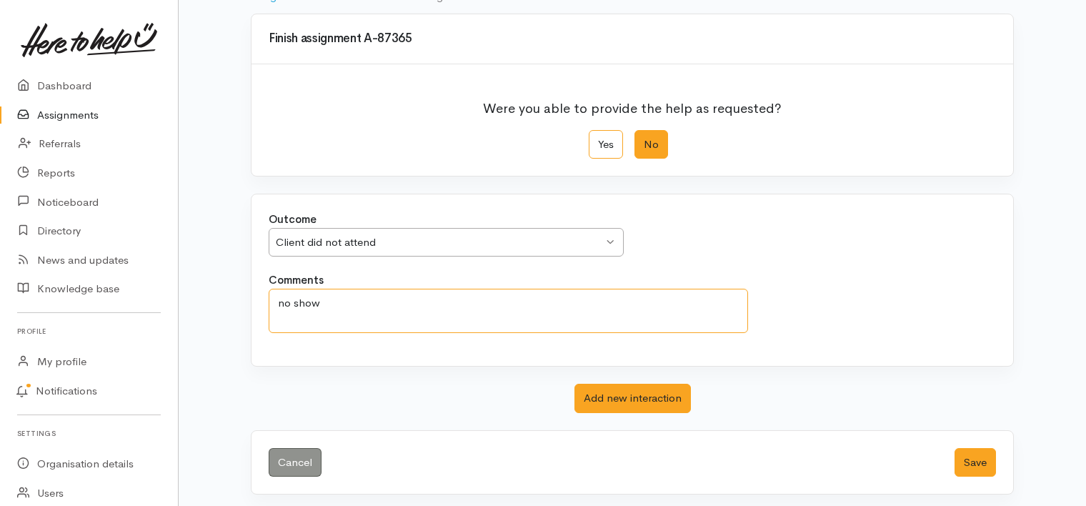
scroll to position [114, 0]
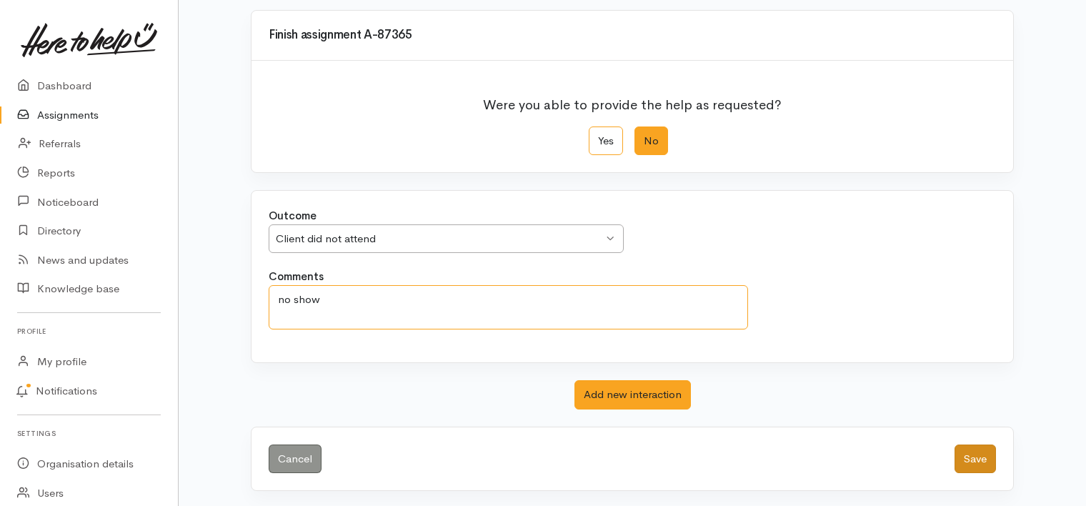
type textarea "no show"
click at [963, 454] on button "Save" at bounding box center [974, 458] width 41 height 29
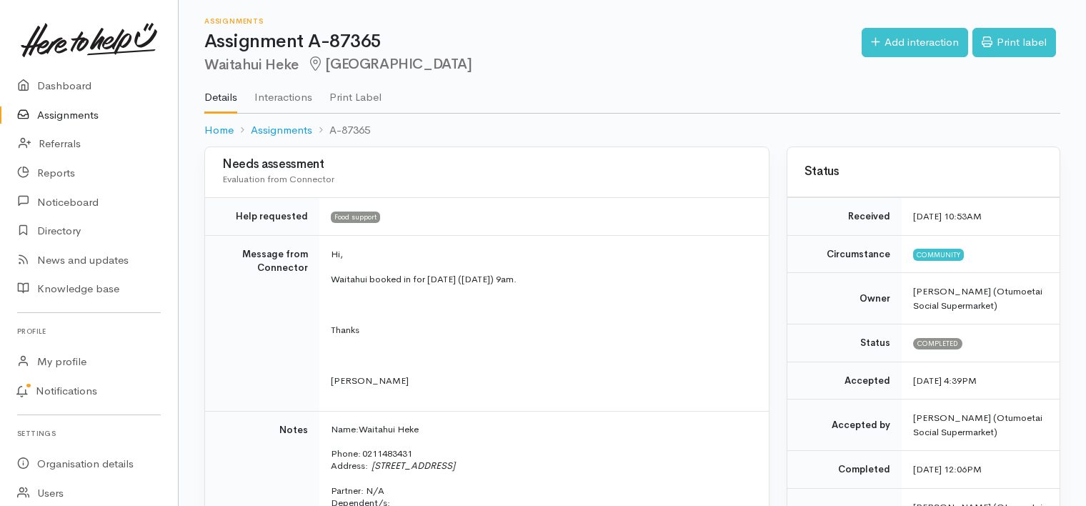
click at [56, 110] on link "Assignments" at bounding box center [89, 115] width 178 height 29
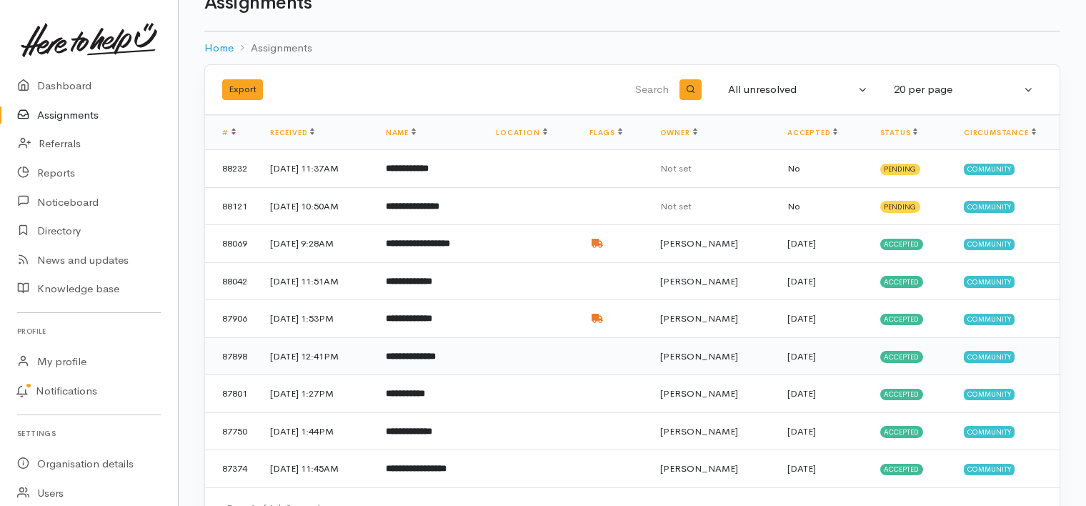
scroll to position [72, 0]
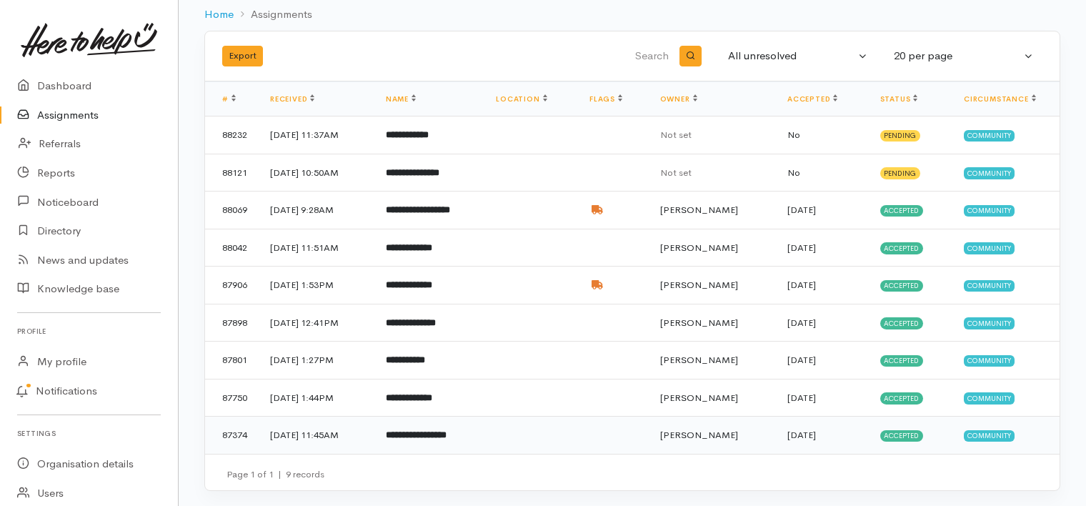
click at [446, 431] on b "**********" at bounding box center [416, 434] width 61 height 9
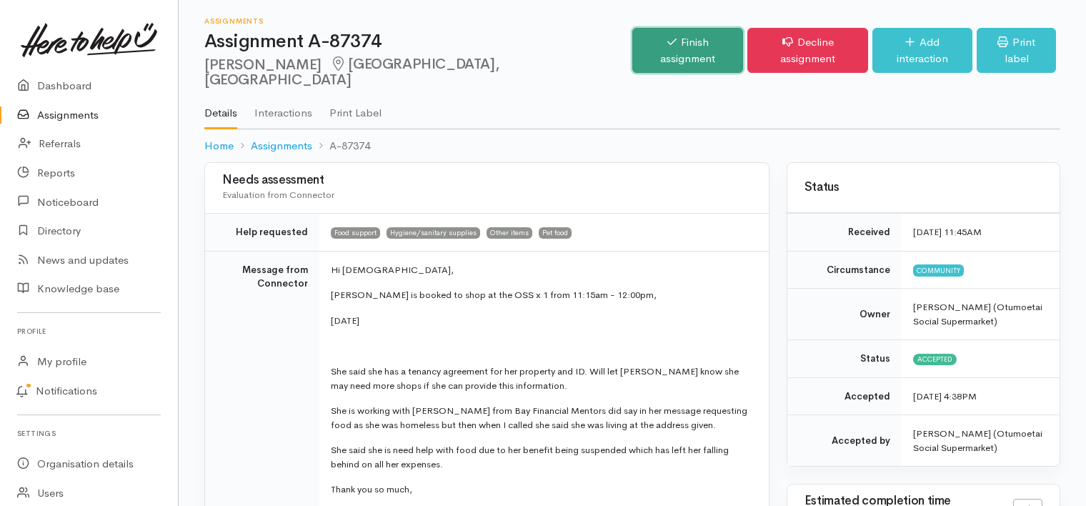
click at [632, 43] on link "Finish assignment" at bounding box center [687, 50] width 111 height 45
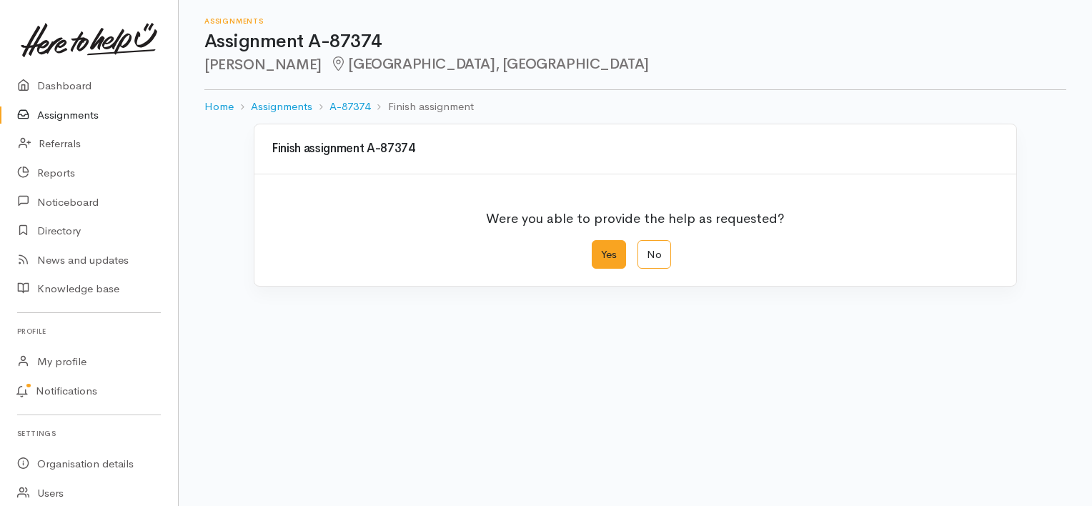
click at [612, 255] on label "Yes" at bounding box center [609, 254] width 34 height 29
click at [601, 249] on input "Yes" at bounding box center [596, 244] width 9 height 9
radio input "true"
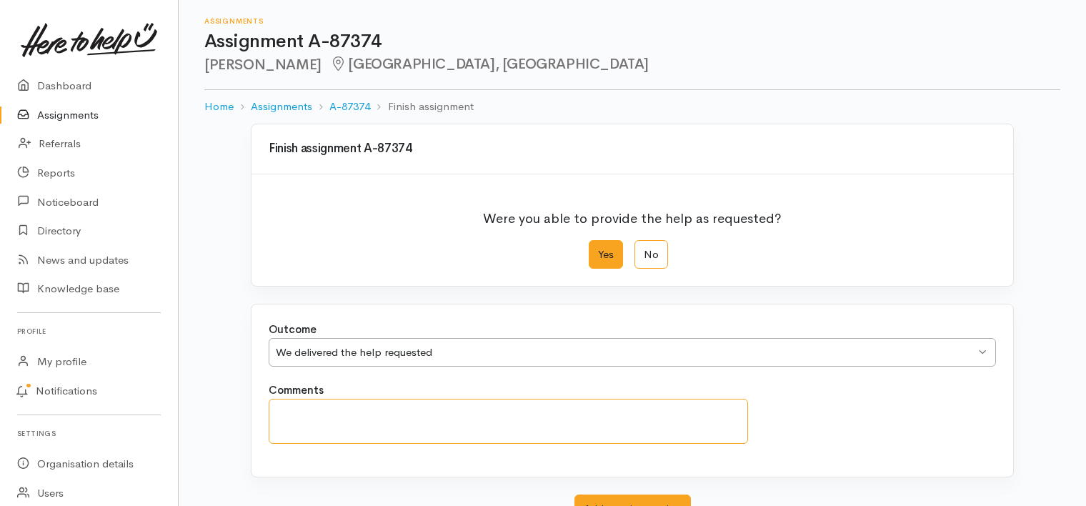
click at [464, 415] on textarea "Comments" at bounding box center [508, 421] width 479 height 45
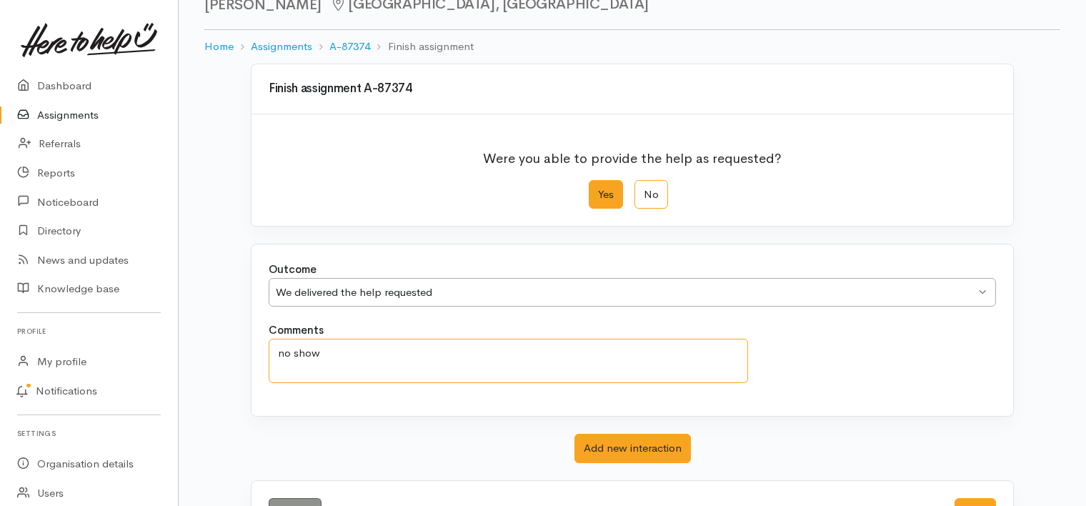
scroll to position [114, 0]
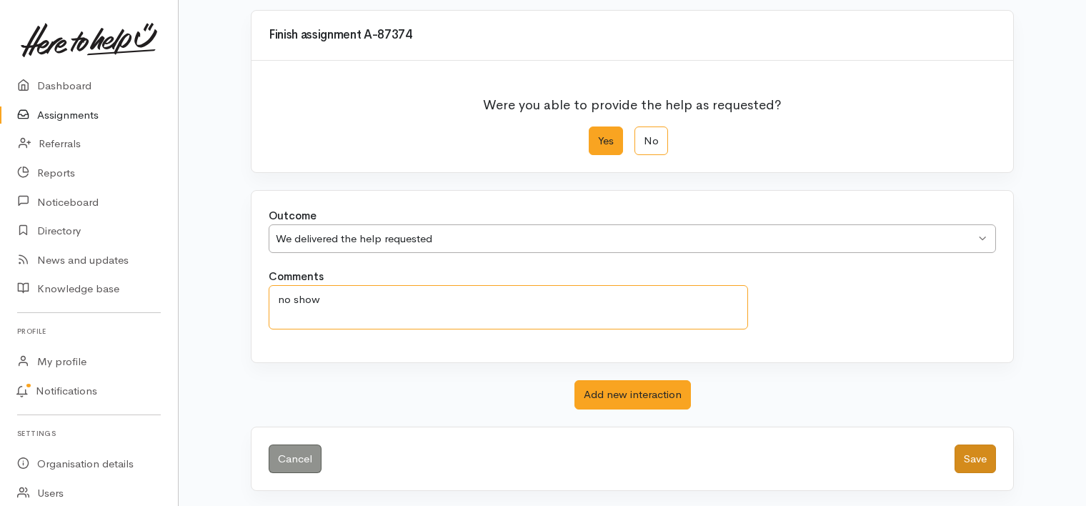
type textarea "no show"
drag, startPoint x: 978, startPoint y: 456, endPoint x: 641, endPoint y: 309, distance: 368.2
click at [977, 456] on button "Save" at bounding box center [974, 458] width 41 height 29
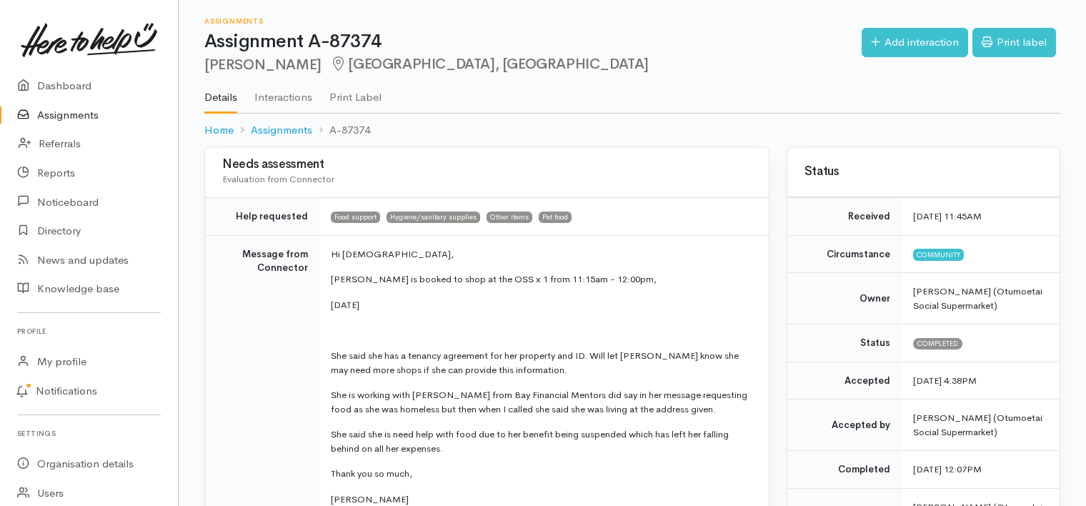
click at [69, 116] on link "Assignments" at bounding box center [89, 115] width 178 height 29
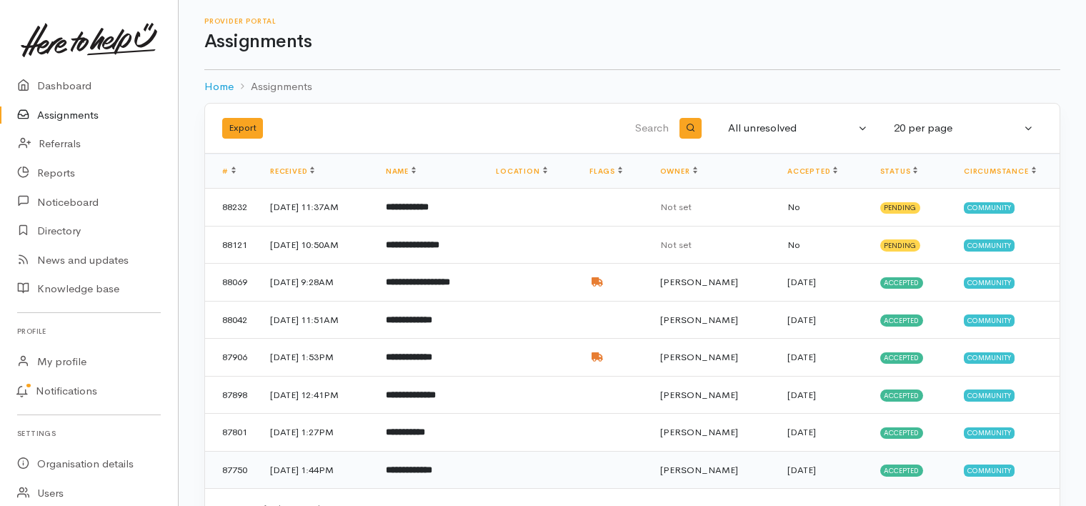
click at [424, 471] on b "**********" at bounding box center [409, 469] width 46 height 9
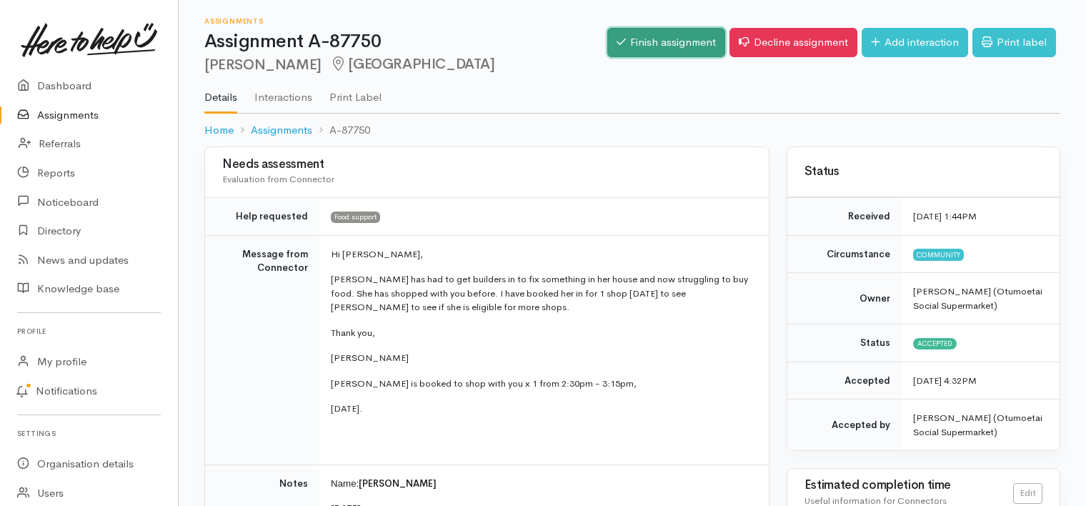
drag, startPoint x: 646, startPoint y: 36, endPoint x: 639, endPoint y: 49, distance: 14.4
click at [644, 36] on link "Finish assignment" at bounding box center [666, 42] width 118 height 29
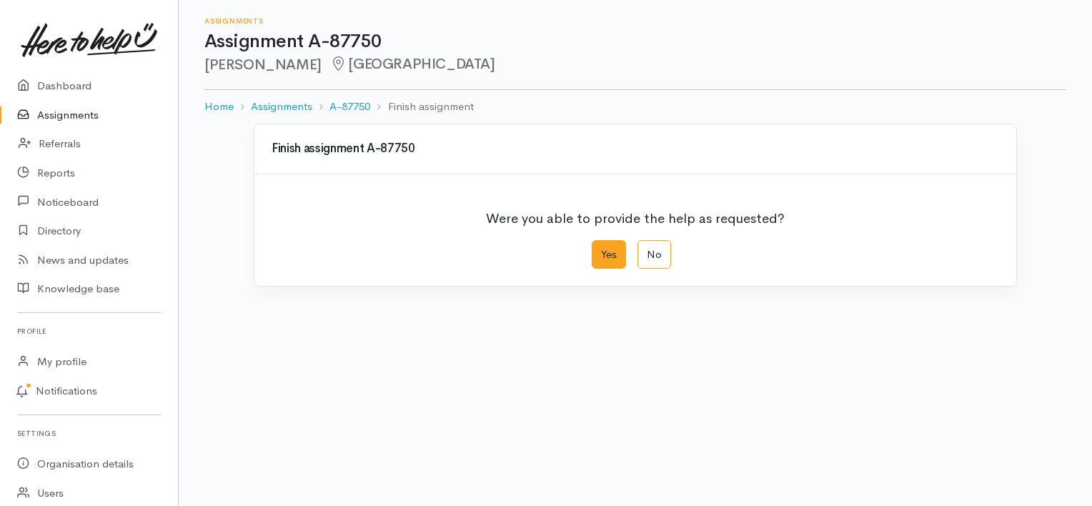
click at [602, 248] on label "Yes" at bounding box center [609, 254] width 34 height 29
click at [601, 248] on input "Yes" at bounding box center [596, 244] width 9 height 9
radio input "true"
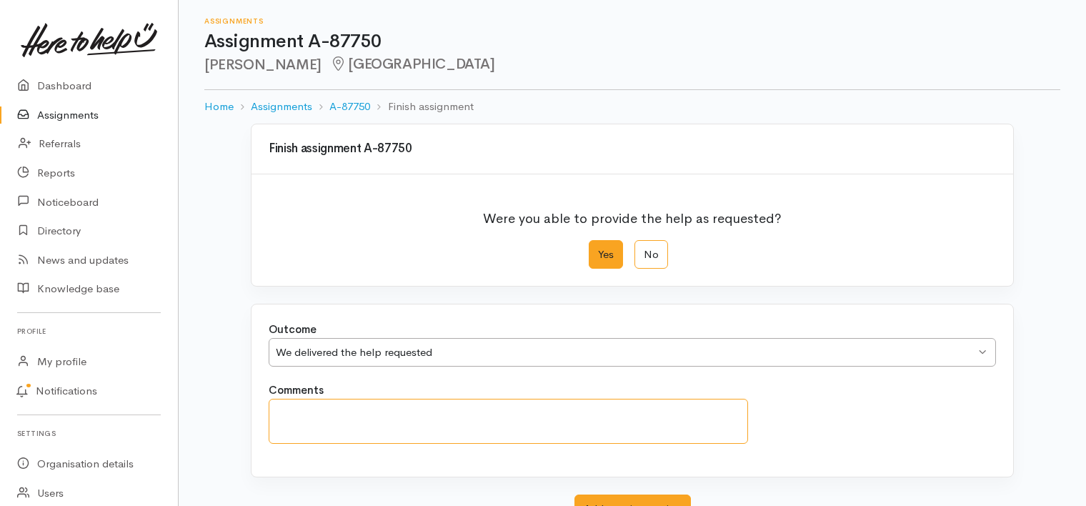
click at [501, 409] on textarea "Comments" at bounding box center [508, 421] width 479 height 45
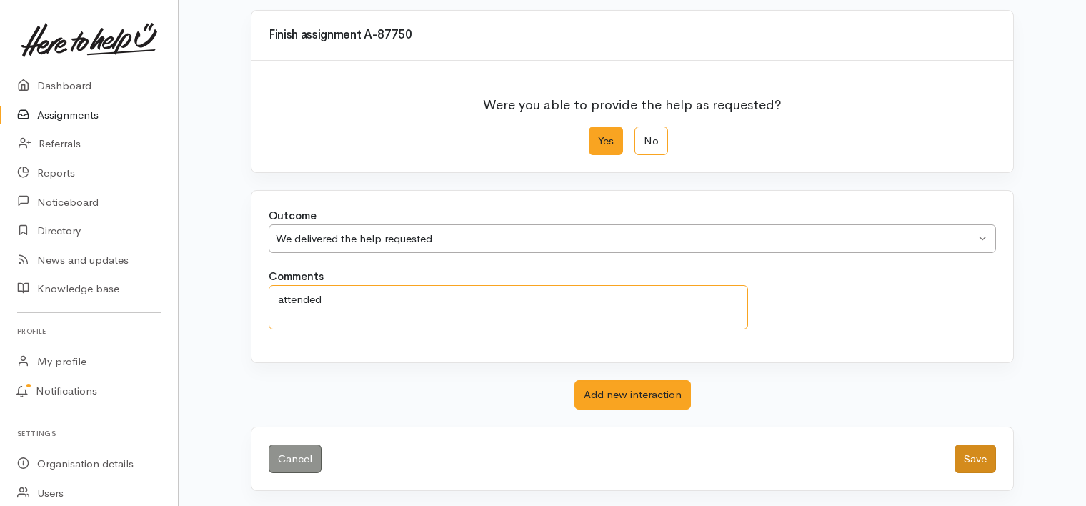
type textarea "attended"
click at [972, 451] on button "Save" at bounding box center [974, 458] width 41 height 29
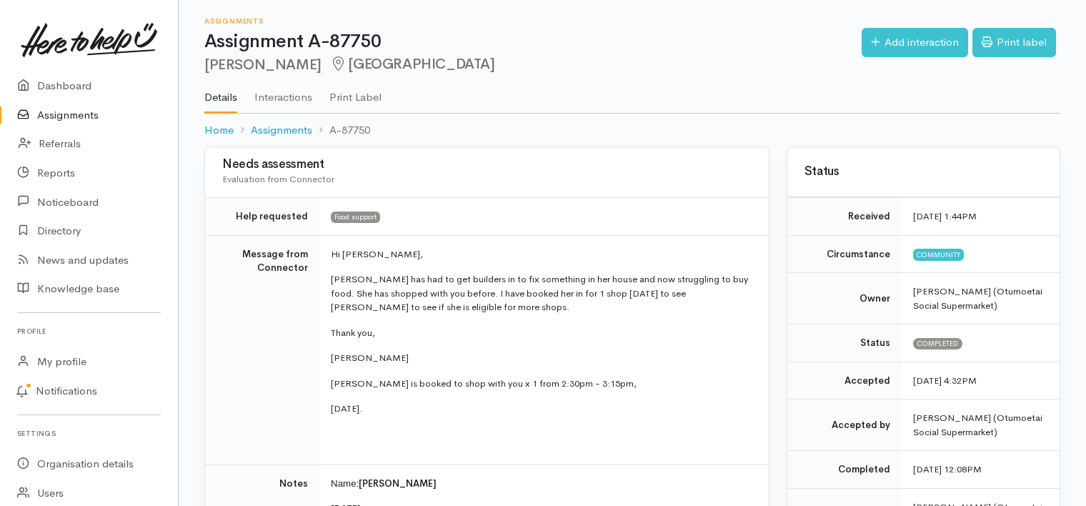
drag, startPoint x: 41, startPoint y: 112, endPoint x: 69, endPoint y: 116, distance: 27.5
click at [41, 113] on link "Assignments" at bounding box center [89, 115] width 178 height 29
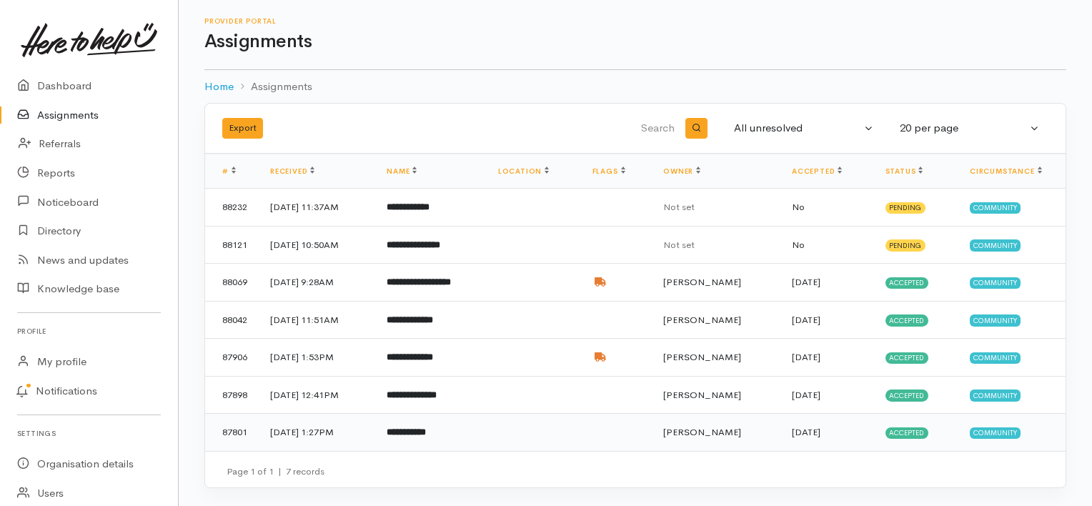
click at [426, 427] on b "**********" at bounding box center [405, 431] width 39 height 9
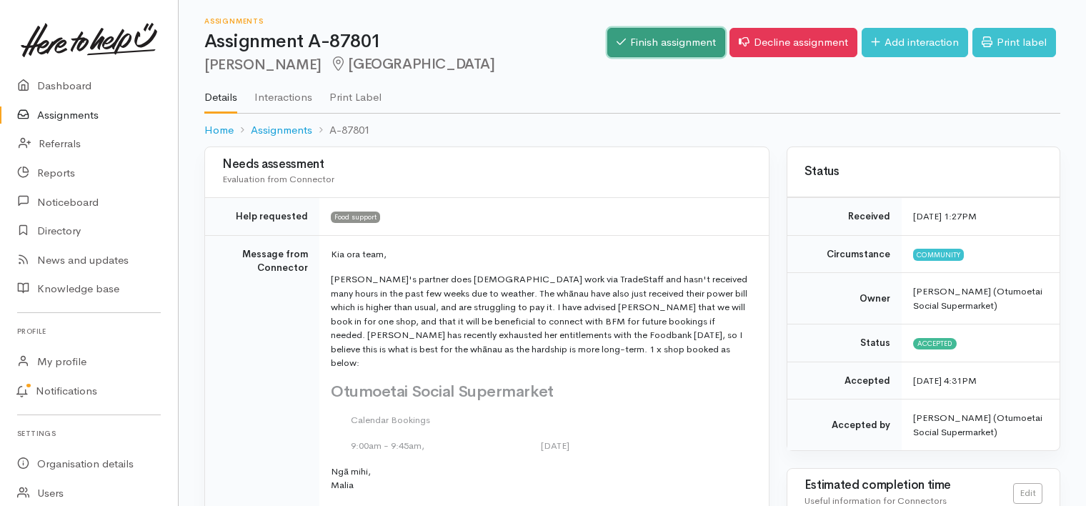
click at [622, 44] on link "Finish assignment" at bounding box center [666, 42] width 118 height 29
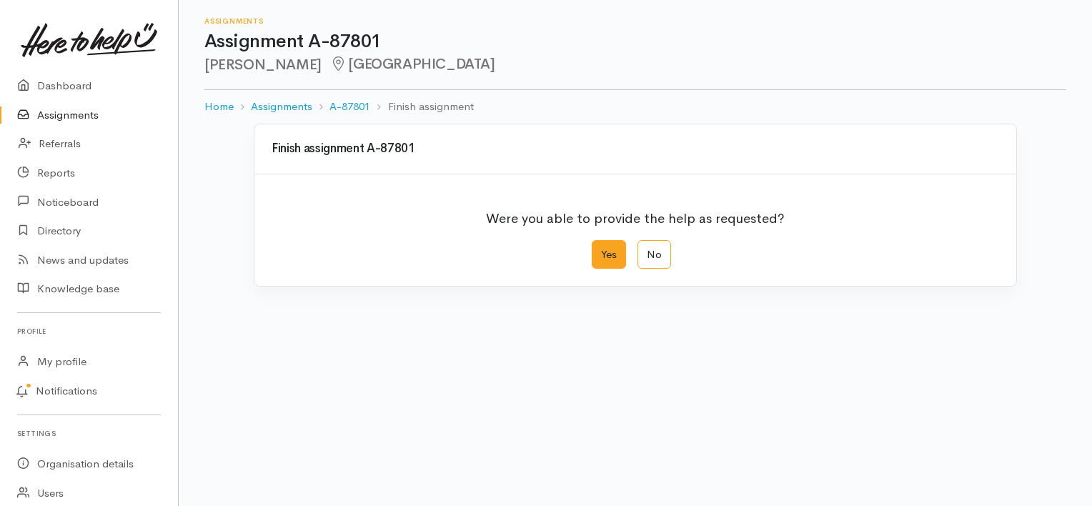
click at [607, 254] on label "Yes" at bounding box center [609, 254] width 34 height 29
click at [601, 249] on input "Yes" at bounding box center [596, 244] width 9 height 9
radio input "true"
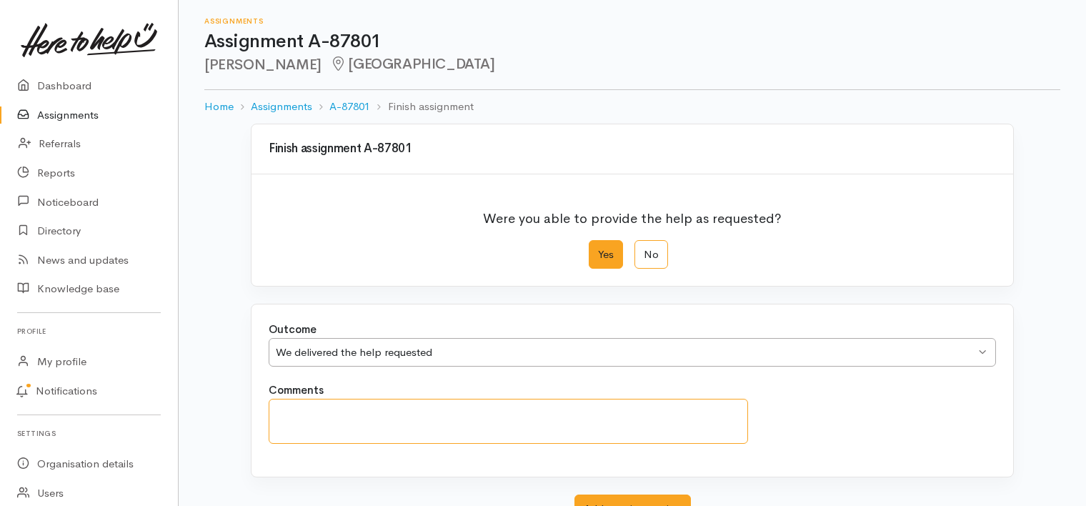
click at [459, 411] on textarea "Comments" at bounding box center [508, 421] width 479 height 45
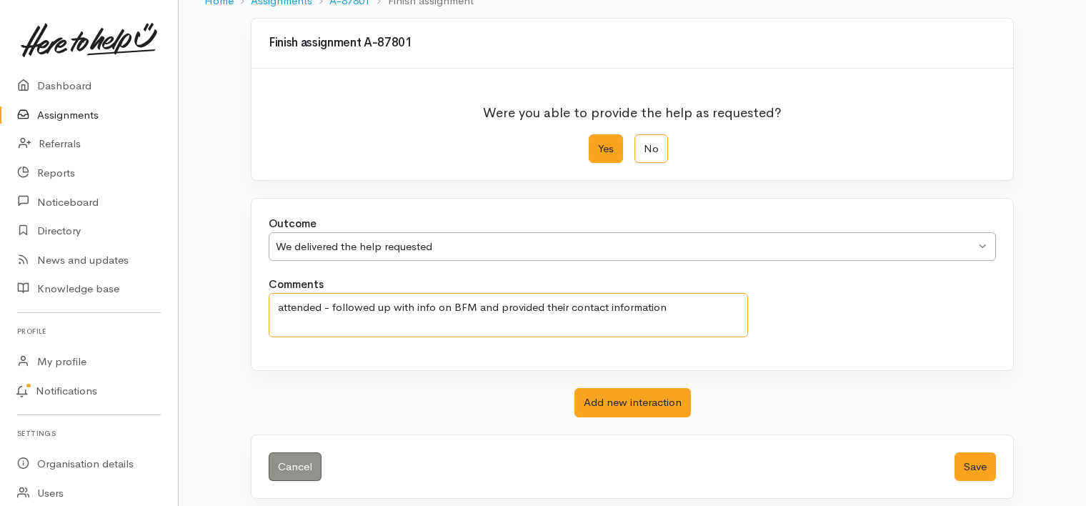
scroll to position [114, 0]
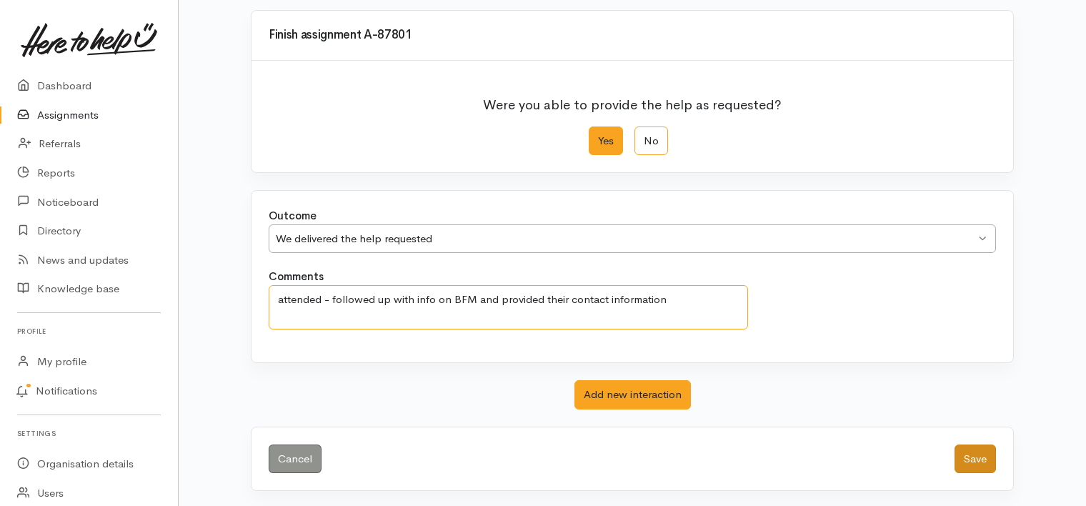
type textarea "attended - followed up with info on BFM and provided their contact information"
drag, startPoint x: 983, startPoint y: 456, endPoint x: 901, endPoint y: 436, distance: 84.4
click at [983, 456] on button "Save" at bounding box center [974, 458] width 41 height 29
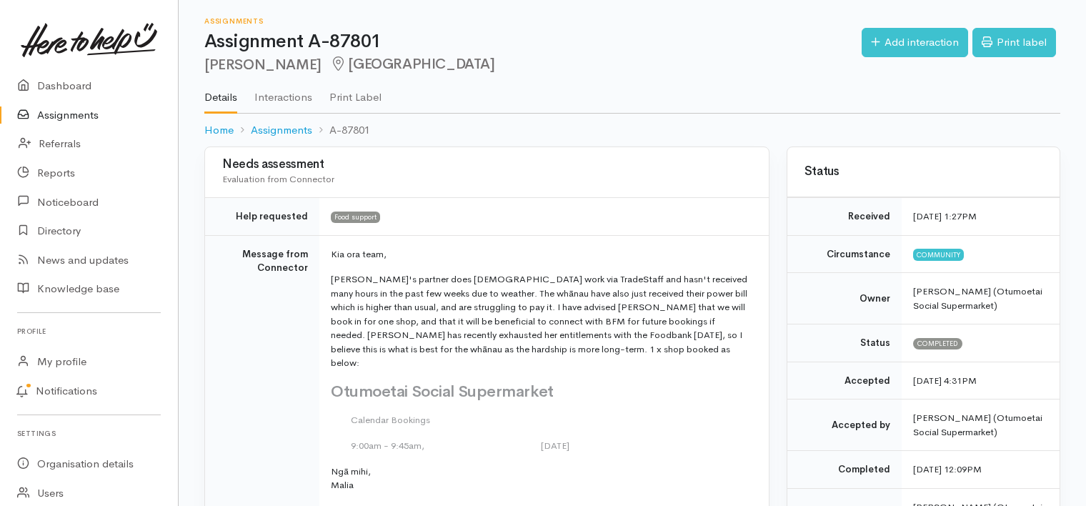
click at [67, 111] on link "Assignments" at bounding box center [89, 115] width 178 height 29
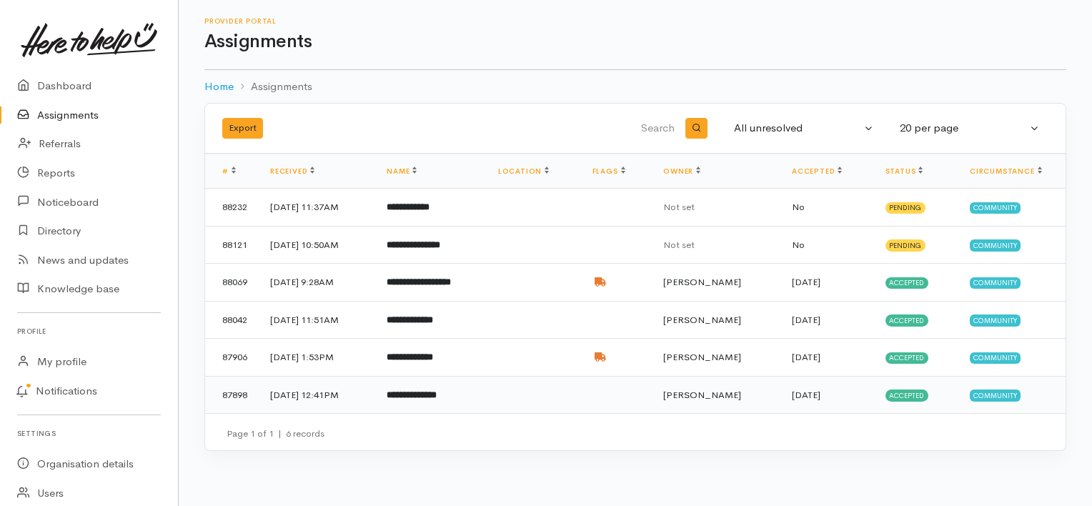
click at [436, 393] on b "**********" at bounding box center [411, 394] width 50 height 9
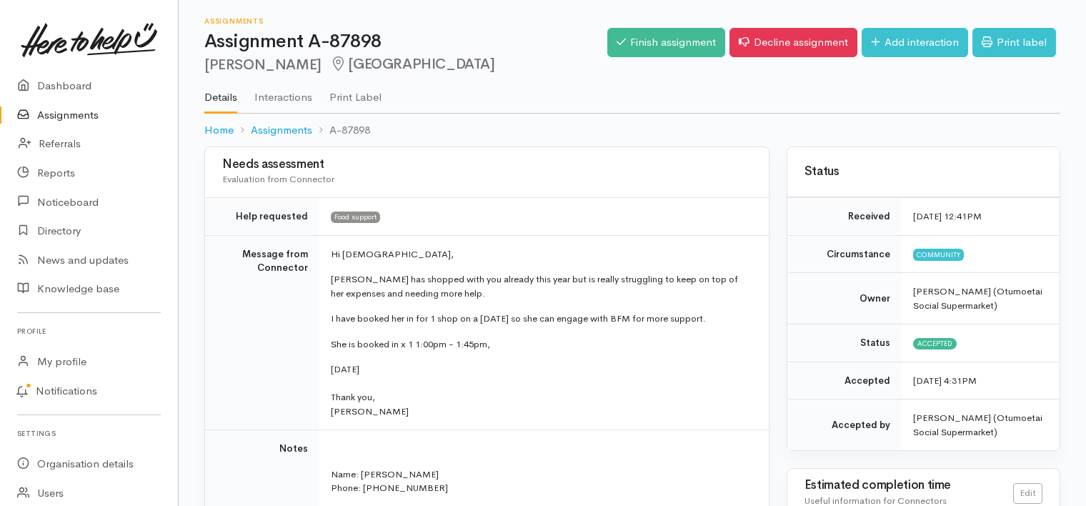
click at [62, 114] on link "Assignments" at bounding box center [89, 115] width 178 height 29
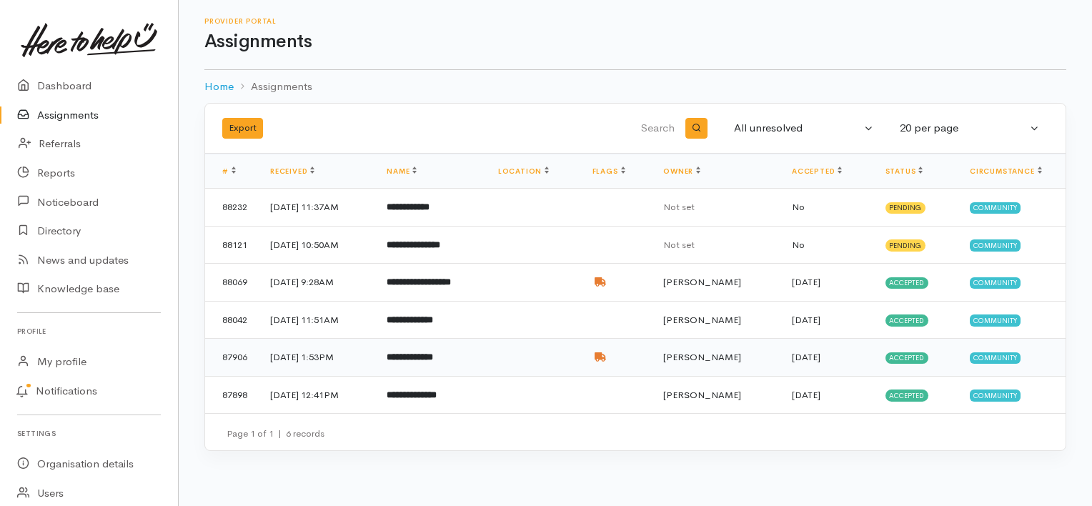
click at [433, 357] on b "**********" at bounding box center [409, 356] width 46 height 9
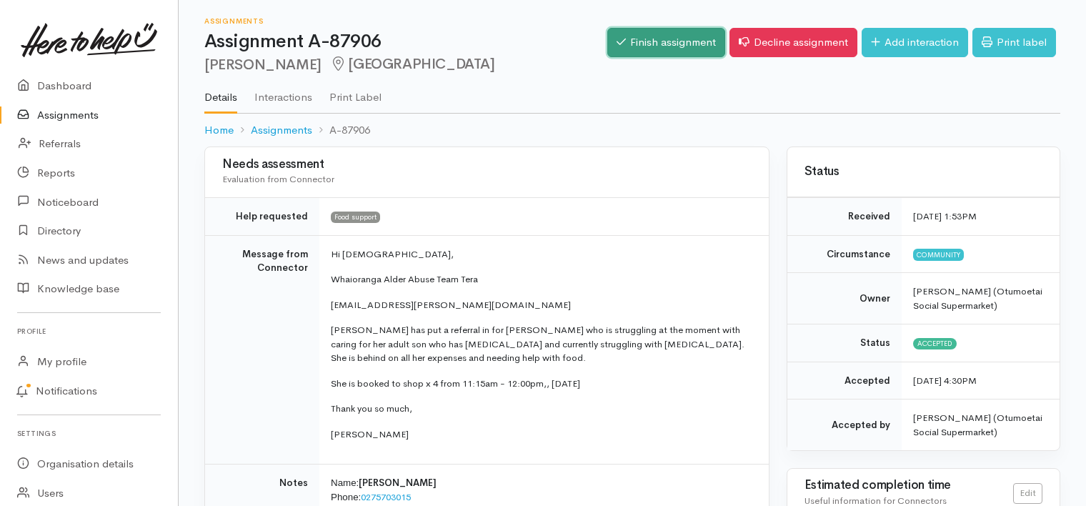
click at [644, 29] on link "Finish assignment" at bounding box center [666, 42] width 118 height 29
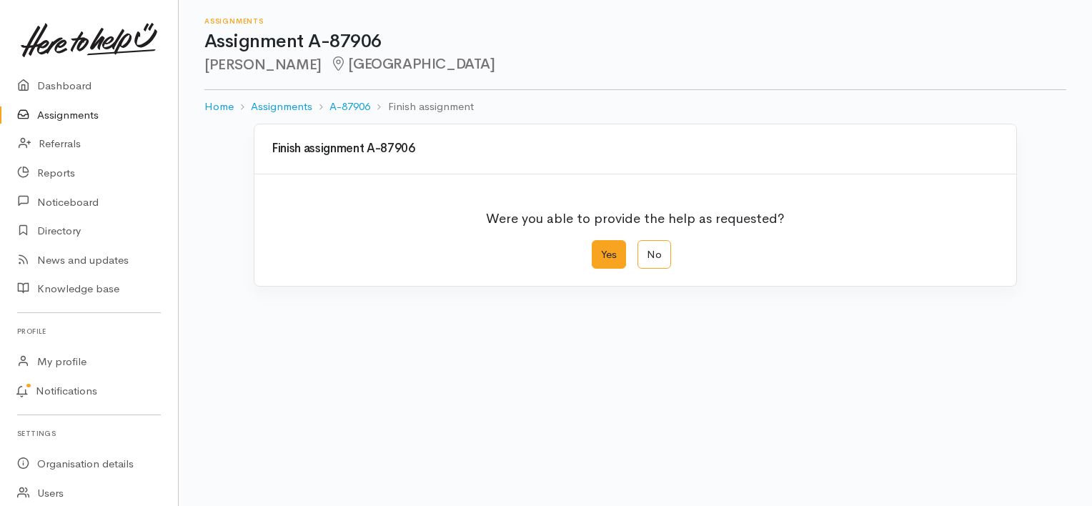
click at [602, 254] on label "Yes" at bounding box center [609, 254] width 34 height 29
click at [601, 249] on input "Yes" at bounding box center [596, 244] width 9 height 9
radio input "true"
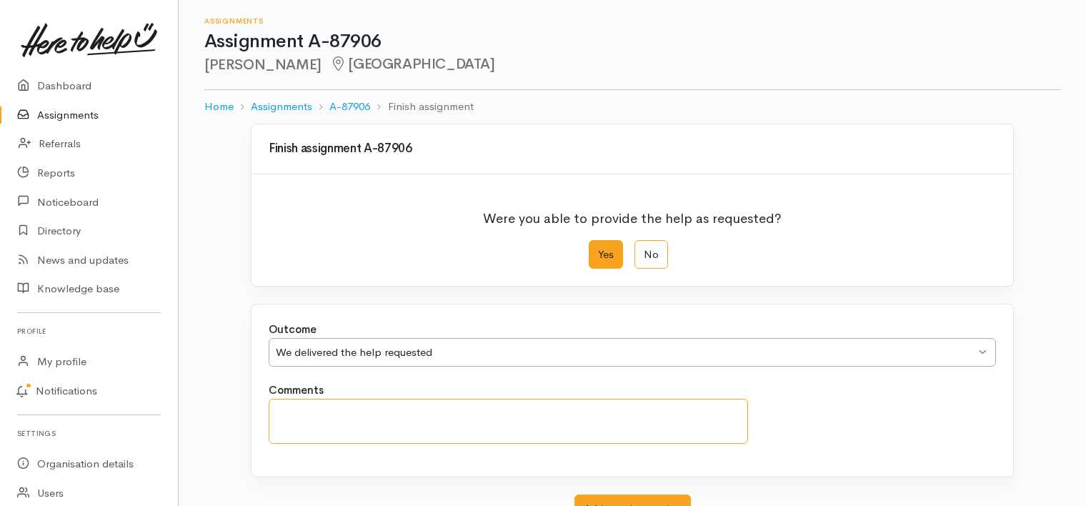
click at [416, 413] on textarea "Comments" at bounding box center [508, 421] width 479 height 45
type textarea "attended"
click at [57, 114] on link "Assignments" at bounding box center [89, 115] width 178 height 29
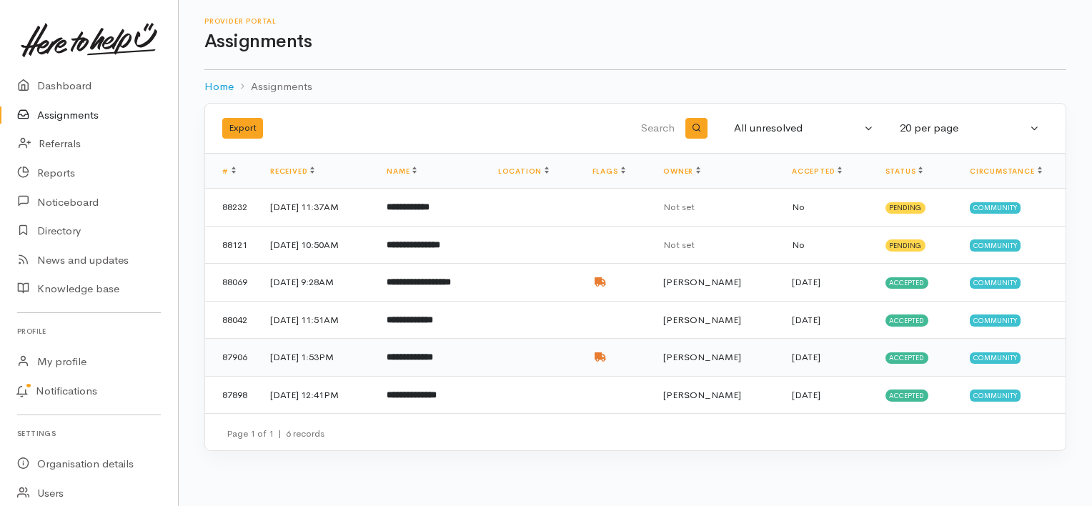
click at [433, 354] on b "**********" at bounding box center [409, 356] width 46 height 9
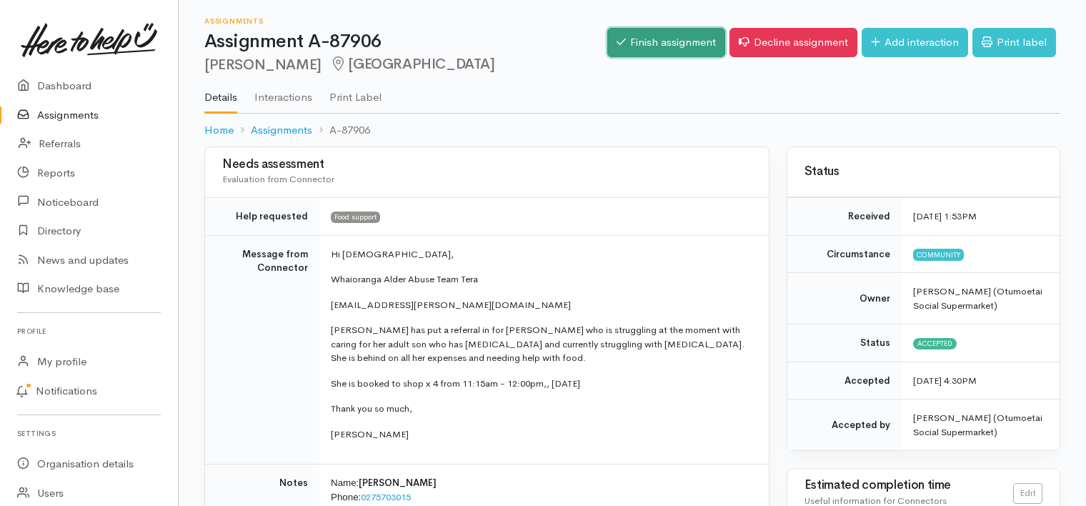
click at [662, 31] on link "Finish assignment" at bounding box center [666, 42] width 118 height 29
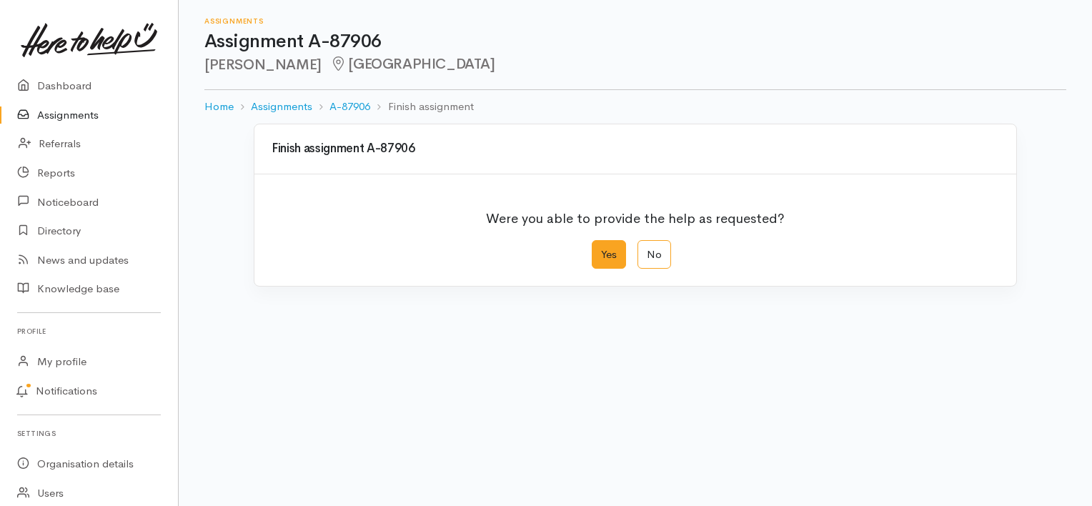
click at [609, 254] on label "Yes" at bounding box center [609, 254] width 34 height 29
click at [601, 249] on input "Yes" at bounding box center [596, 244] width 9 height 9
radio input "true"
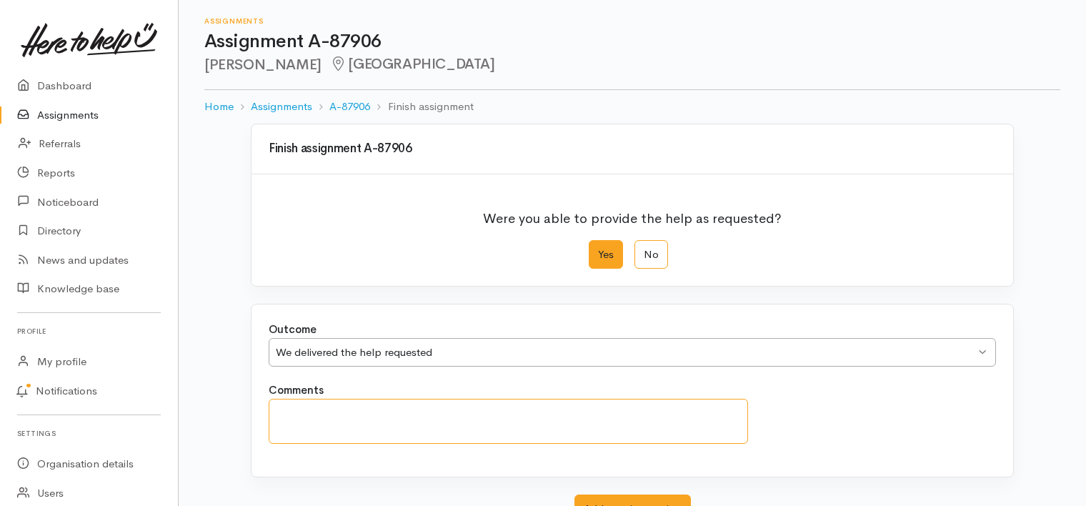
click at [389, 424] on textarea "Comments" at bounding box center [508, 421] width 479 height 45
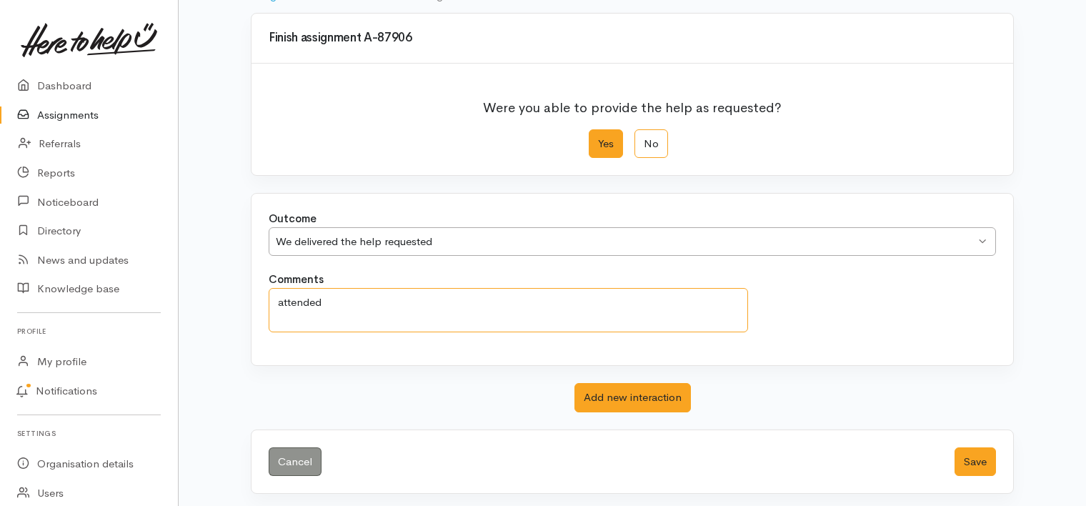
scroll to position [114, 0]
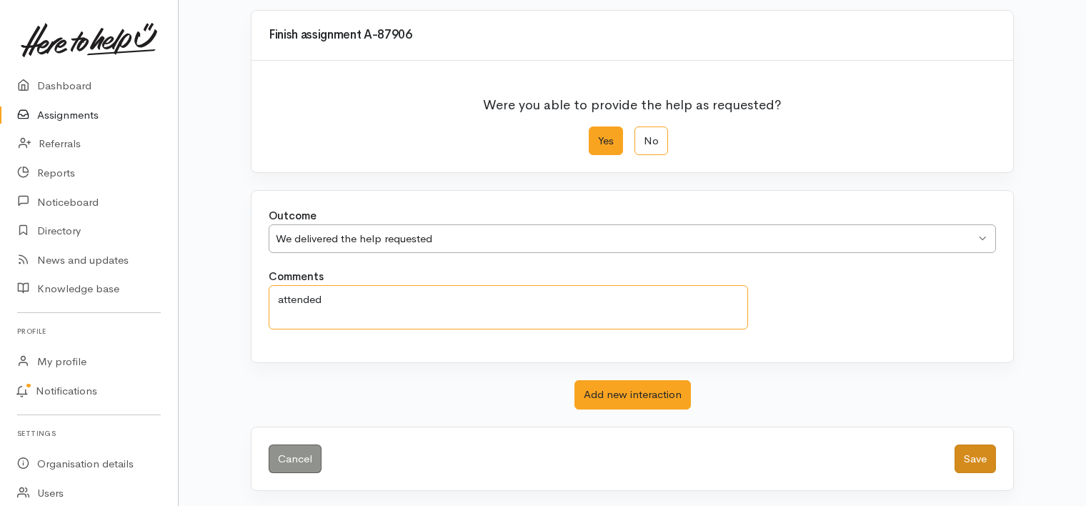
type textarea "attended"
drag, startPoint x: 981, startPoint y: 456, endPoint x: 971, endPoint y: 444, distance: 16.3
click at [983, 454] on button "Save" at bounding box center [974, 458] width 41 height 29
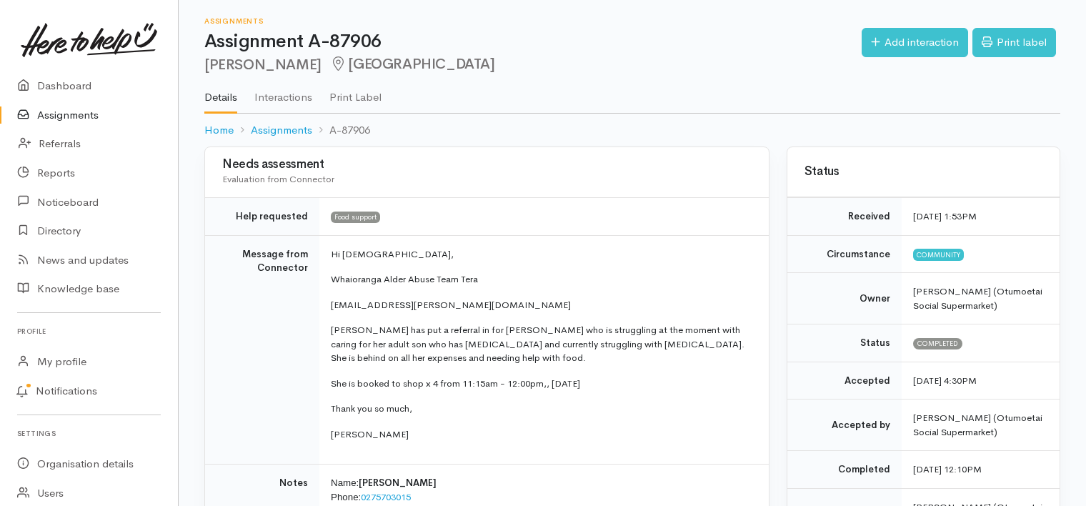
click at [87, 113] on link "Assignments" at bounding box center [89, 115] width 178 height 29
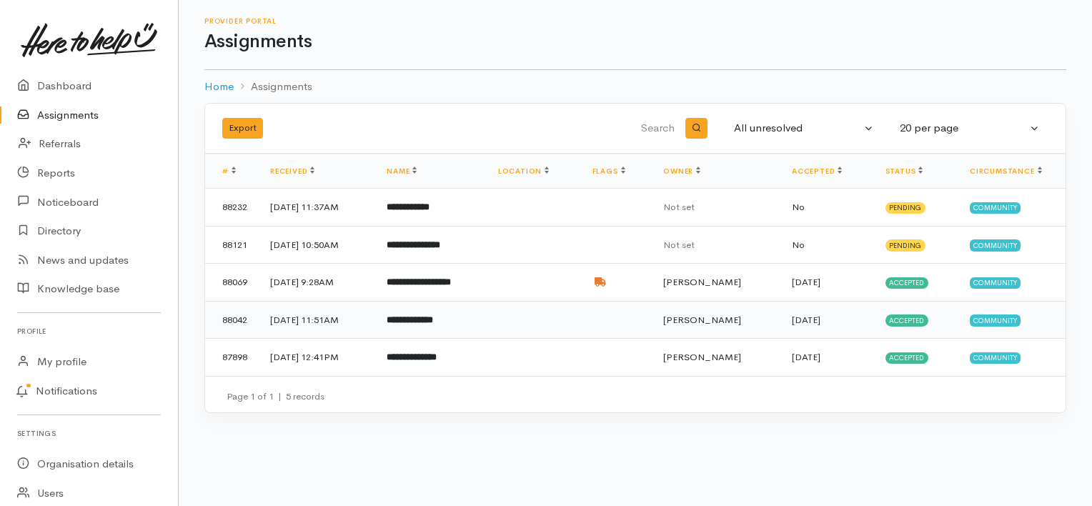
click at [431, 319] on b "**********" at bounding box center [409, 319] width 46 height 9
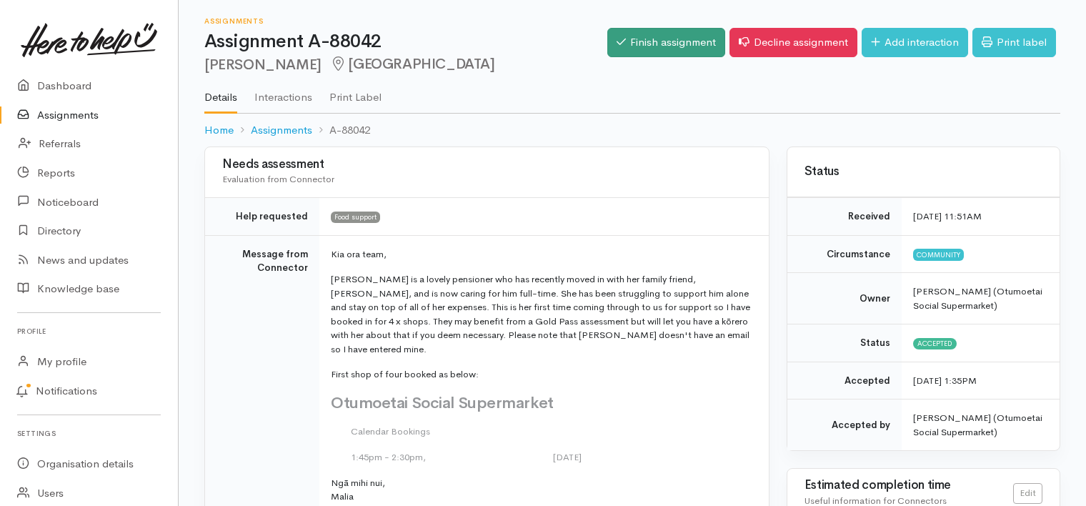
click at [642, 39] on link "Finish assignment" at bounding box center [666, 42] width 118 height 29
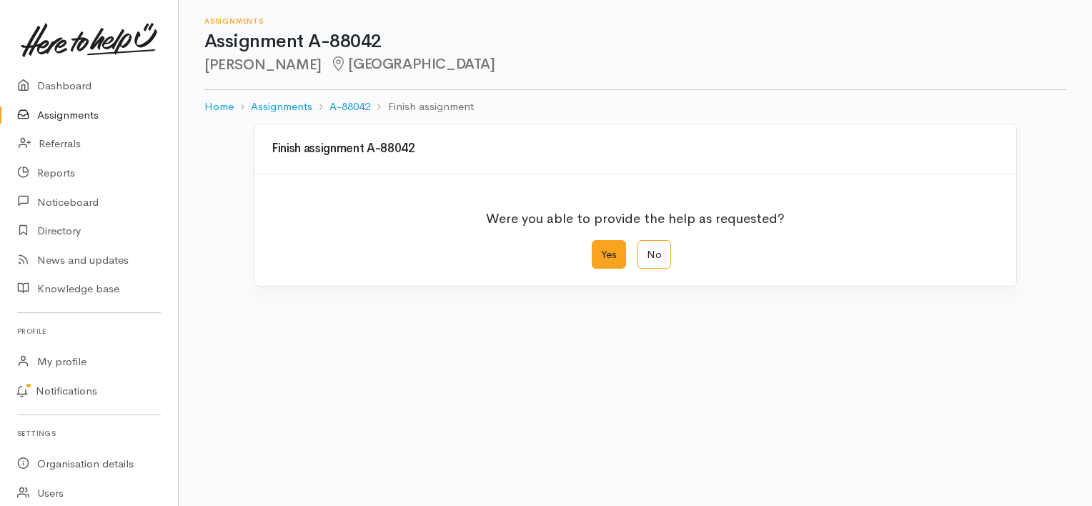
click at [608, 260] on label "Yes" at bounding box center [609, 254] width 34 height 29
click at [601, 249] on input "Yes" at bounding box center [596, 244] width 9 height 9
radio input "true"
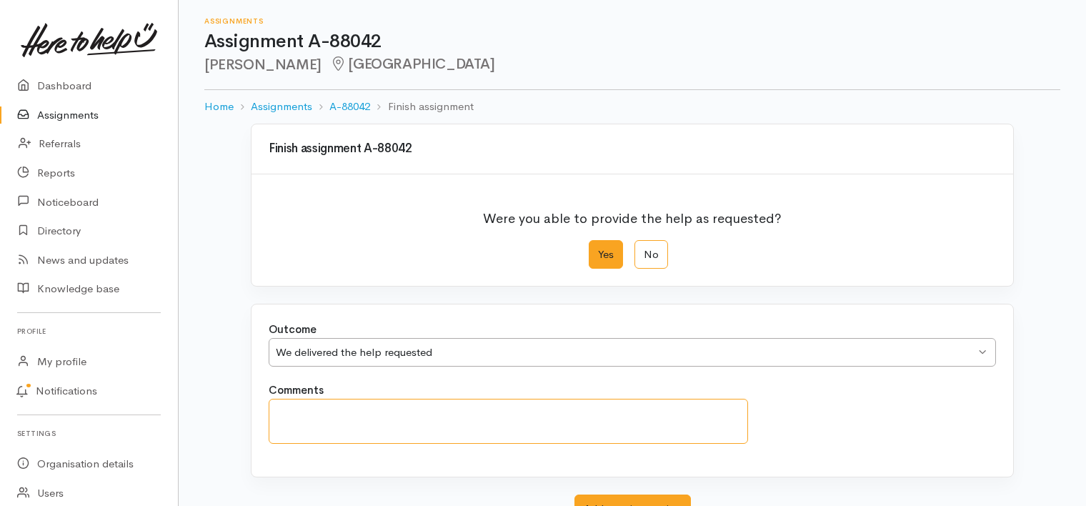
click at [393, 417] on textarea "Comments" at bounding box center [508, 421] width 479 height 45
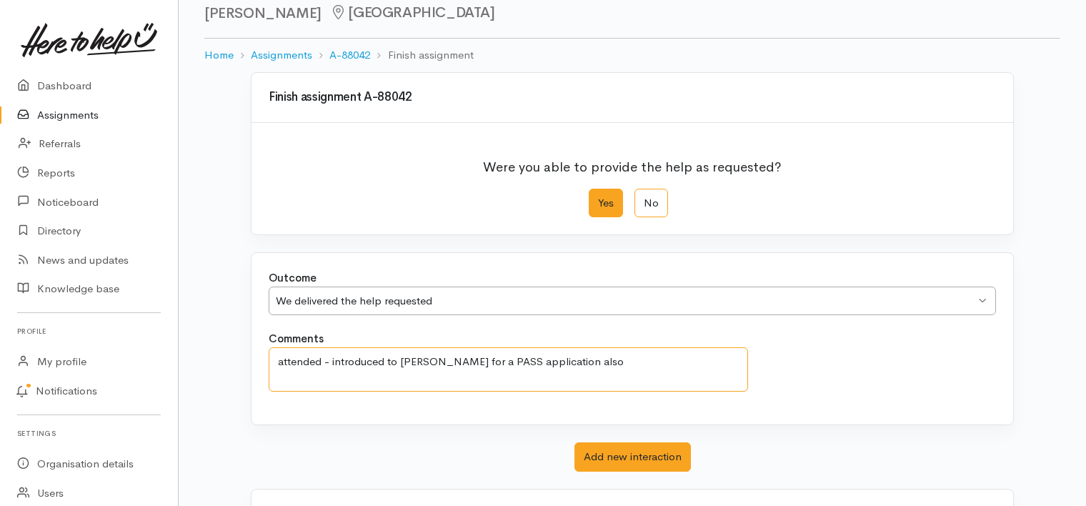
scroll to position [114, 0]
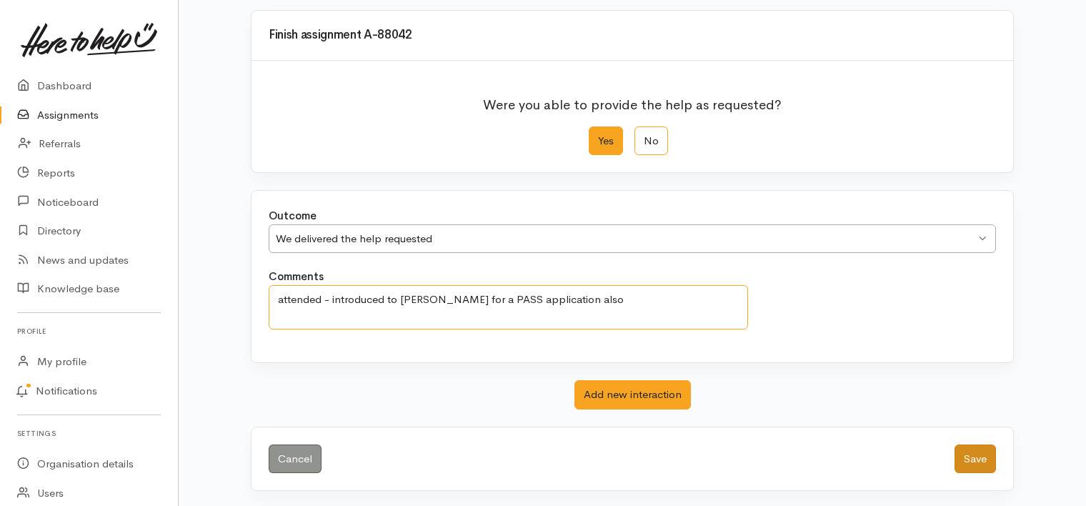
type textarea "attended - introduced to Cody for a PASS application also"
drag, startPoint x: 972, startPoint y: 457, endPoint x: 334, endPoint y: 284, distance: 660.4
click at [968, 454] on button "Save" at bounding box center [974, 458] width 41 height 29
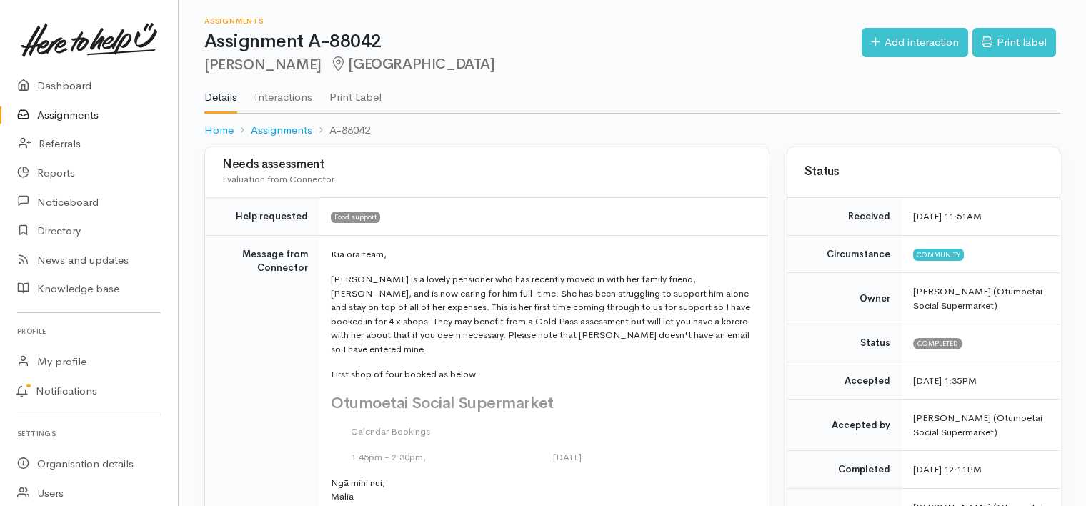
drag, startPoint x: 0, startPoint y: 0, endPoint x: 79, endPoint y: 119, distance: 142.7
click at [79, 119] on link "Assignments" at bounding box center [89, 115] width 178 height 29
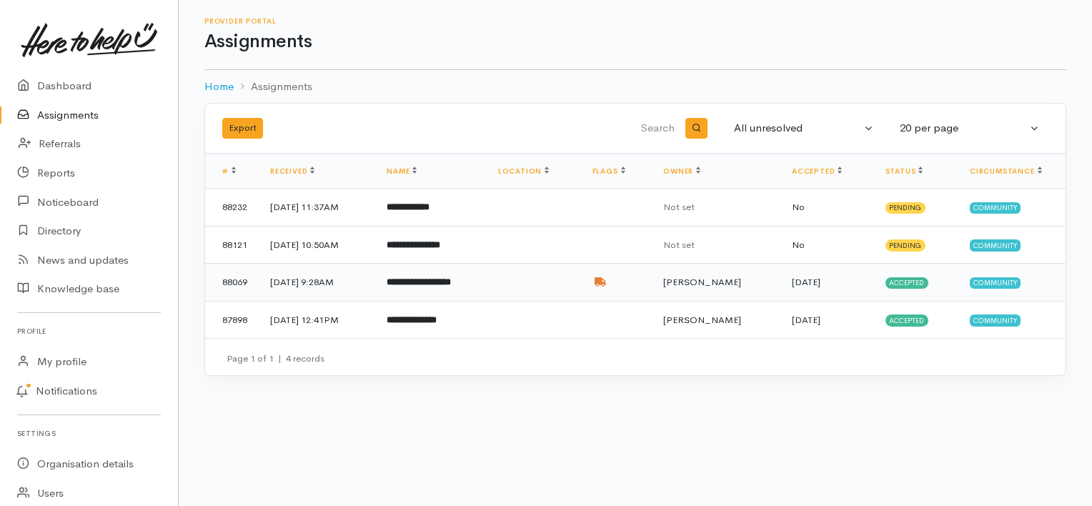
click at [451, 284] on b "**********" at bounding box center [418, 281] width 64 height 9
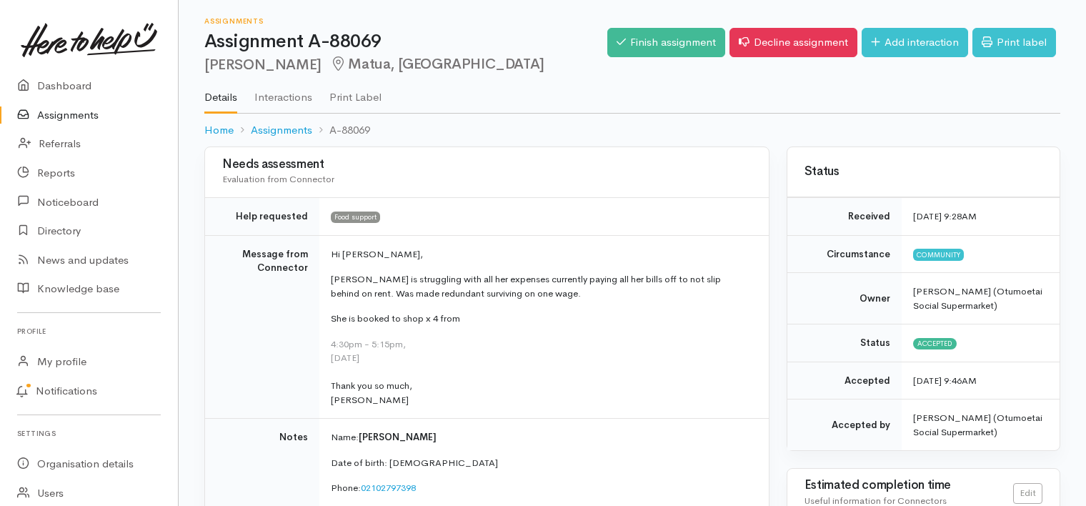
click at [84, 111] on link "Assignments" at bounding box center [89, 115] width 178 height 29
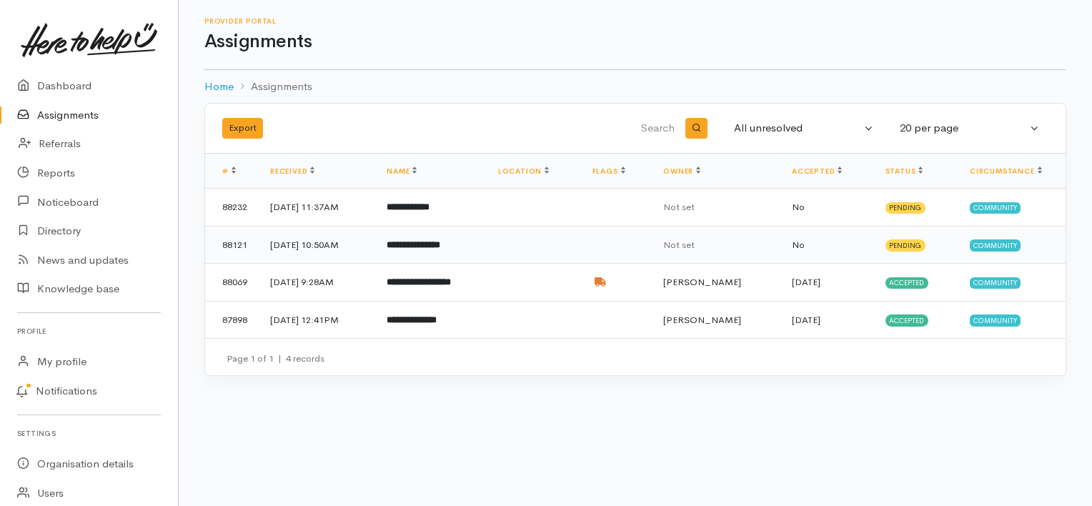
click at [440, 243] on b "**********" at bounding box center [413, 244] width 54 height 9
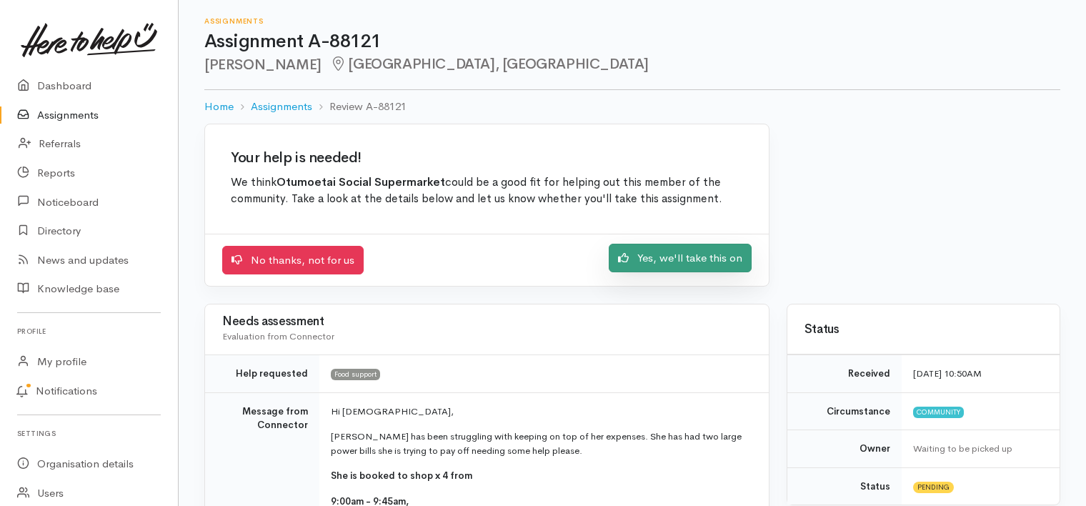
click at [672, 251] on link "Yes, we'll take this on" at bounding box center [680, 258] width 143 height 29
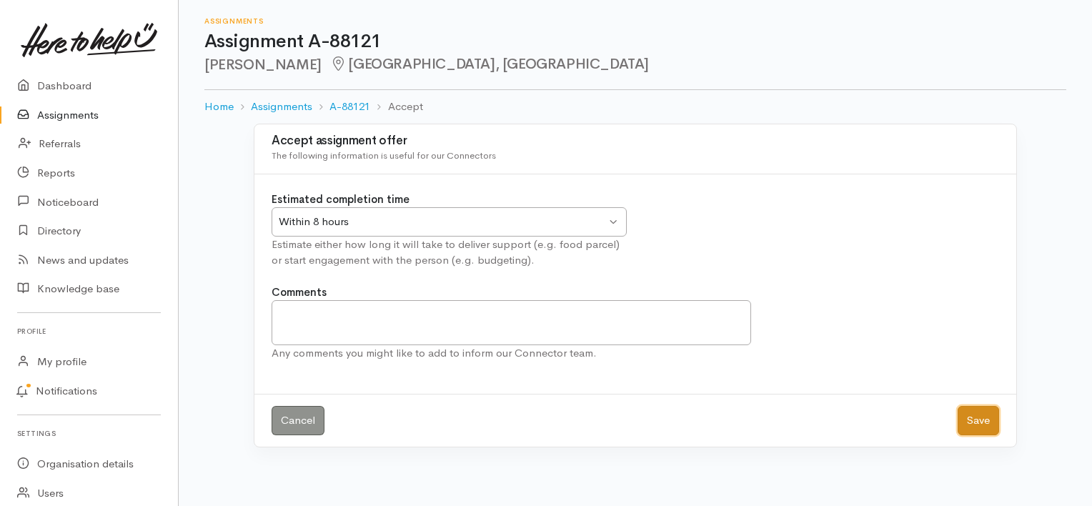
drag, startPoint x: 974, startPoint y: 411, endPoint x: 967, endPoint y: 410, distance: 8.0
click at [974, 411] on button "Save" at bounding box center [977, 420] width 41 height 29
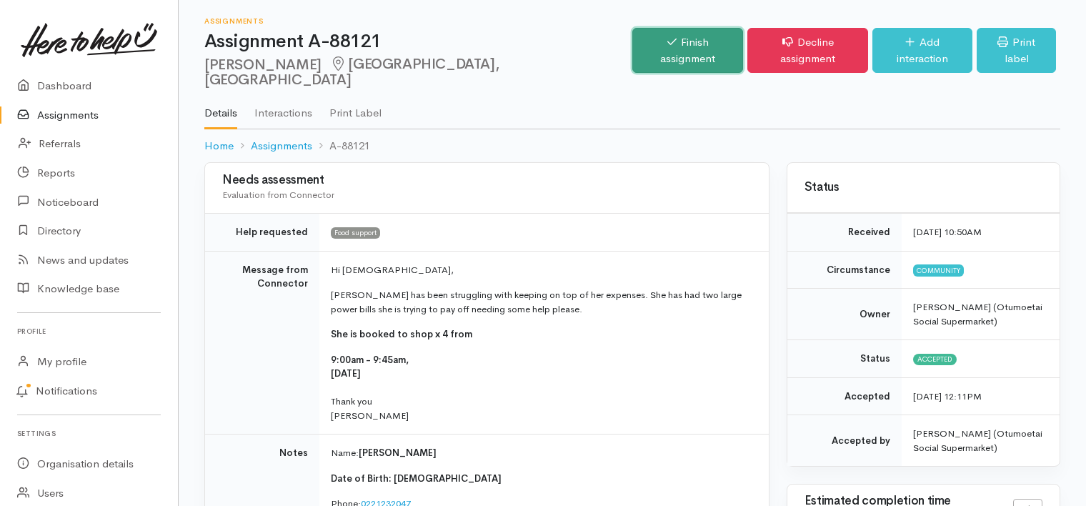
click at [654, 40] on link "Finish assignment" at bounding box center [687, 50] width 111 height 45
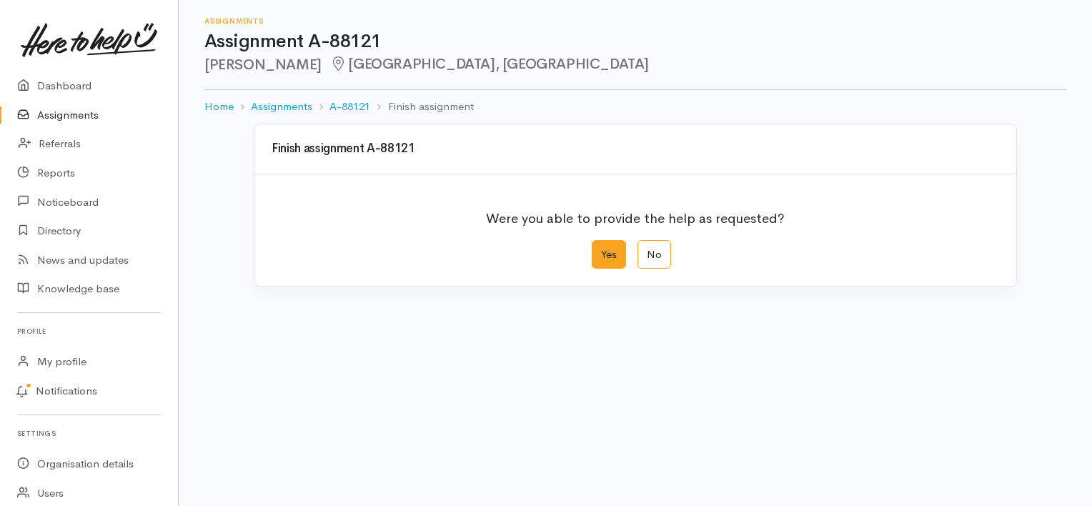
click at [602, 251] on label "Yes" at bounding box center [609, 254] width 34 height 29
click at [601, 249] on input "Yes" at bounding box center [596, 244] width 9 height 9
radio input "true"
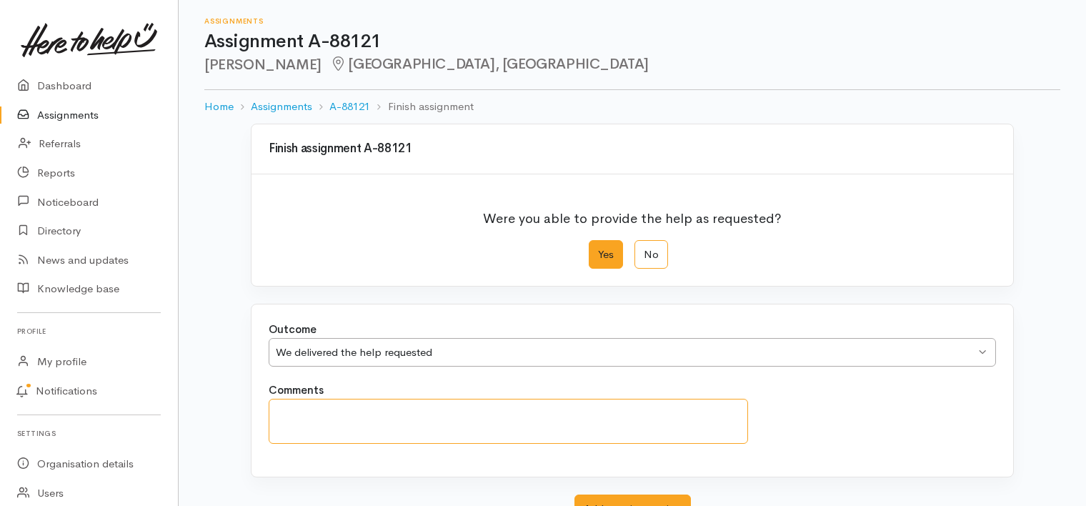
click at [379, 417] on textarea "Comments" at bounding box center [508, 421] width 479 height 45
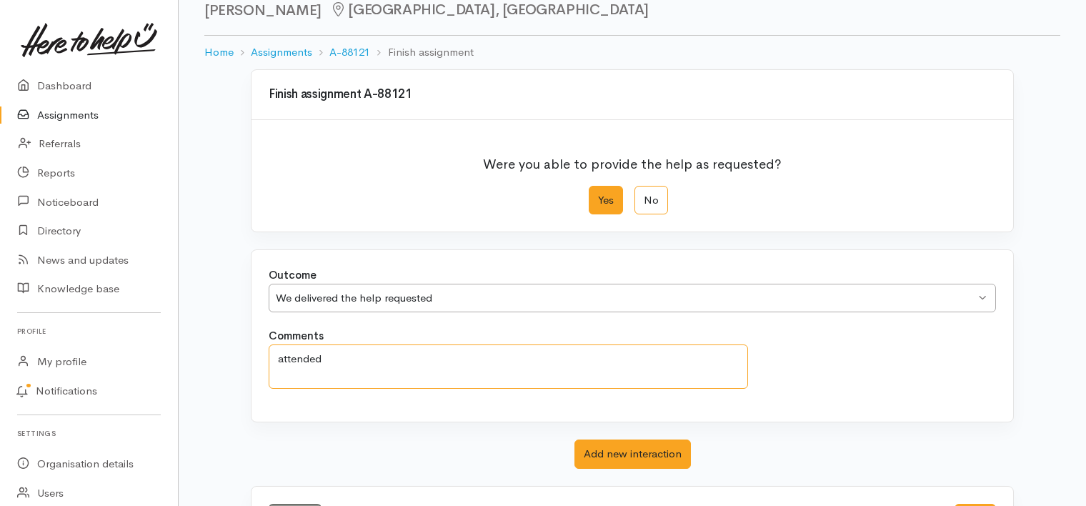
scroll to position [114, 0]
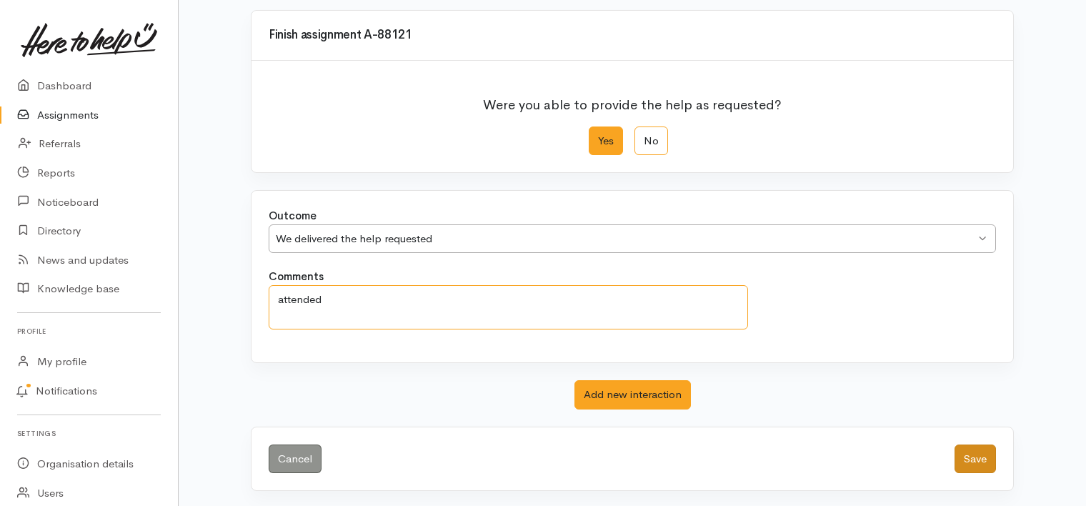
type textarea "attended"
click at [987, 459] on button "Save" at bounding box center [974, 458] width 41 height 29
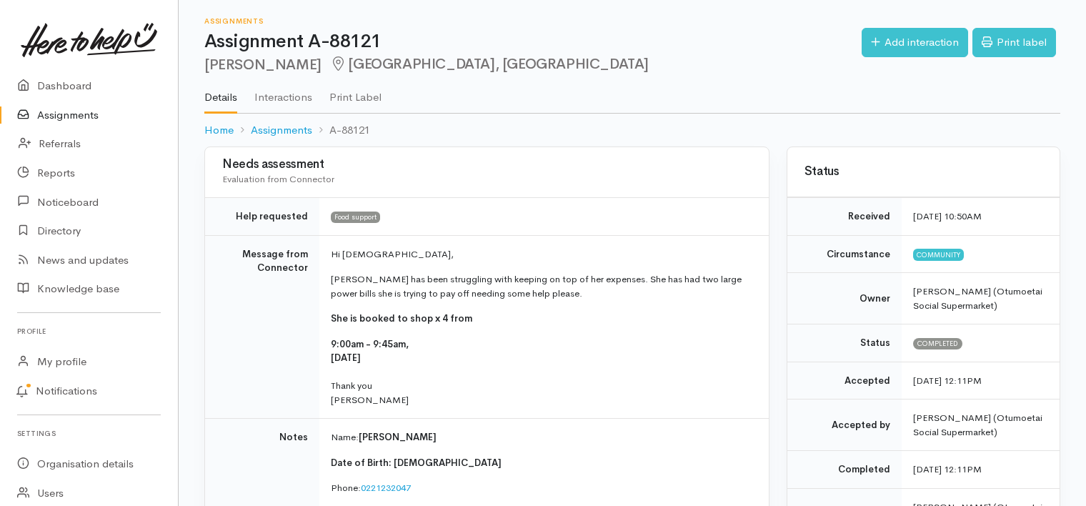
click at [64, 113] on link "Assignments" at bounding box center [89, 115] width 178 height 29
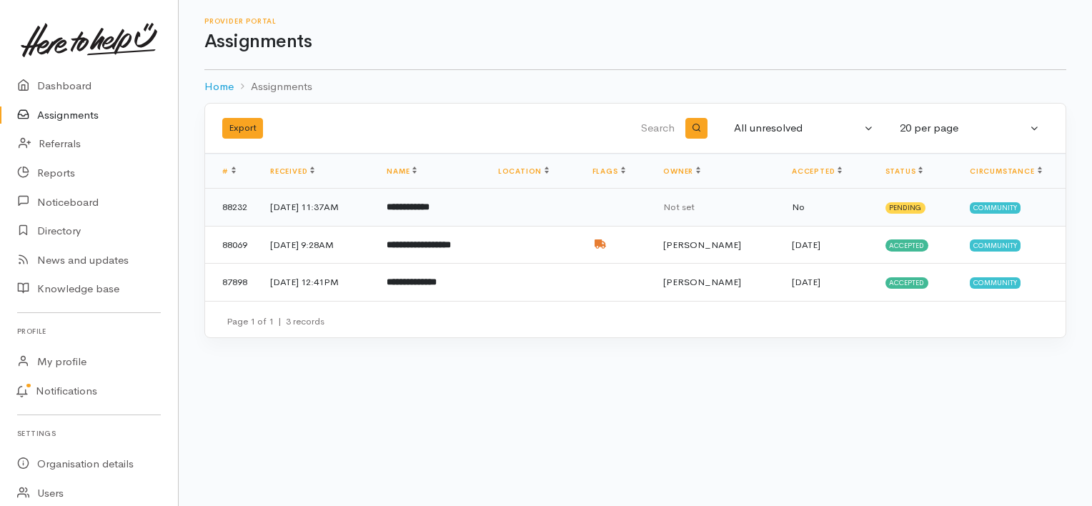
click at [429, 205] on b "**********" at bounding box center [407, 206] width 43 height 9
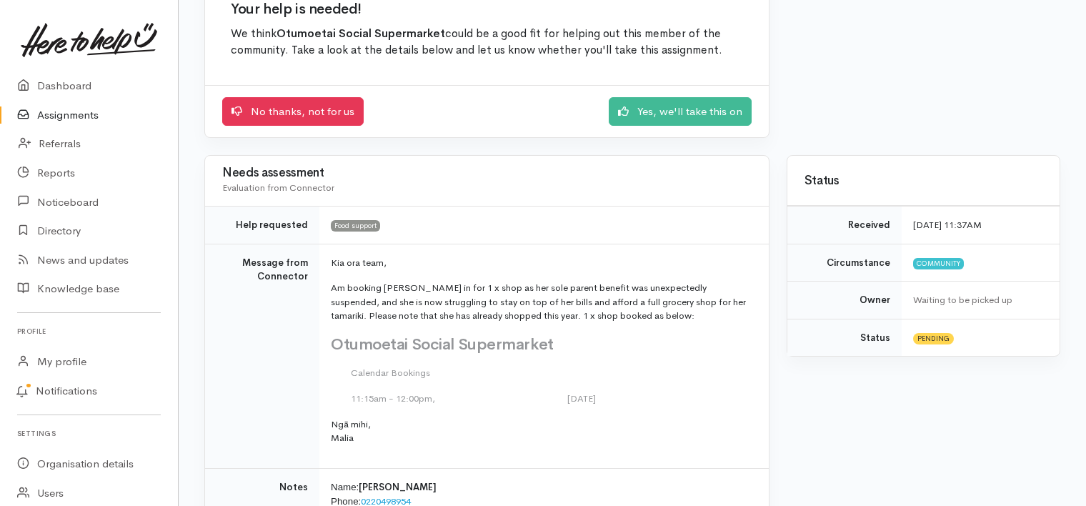
scroll to position [94, 0]
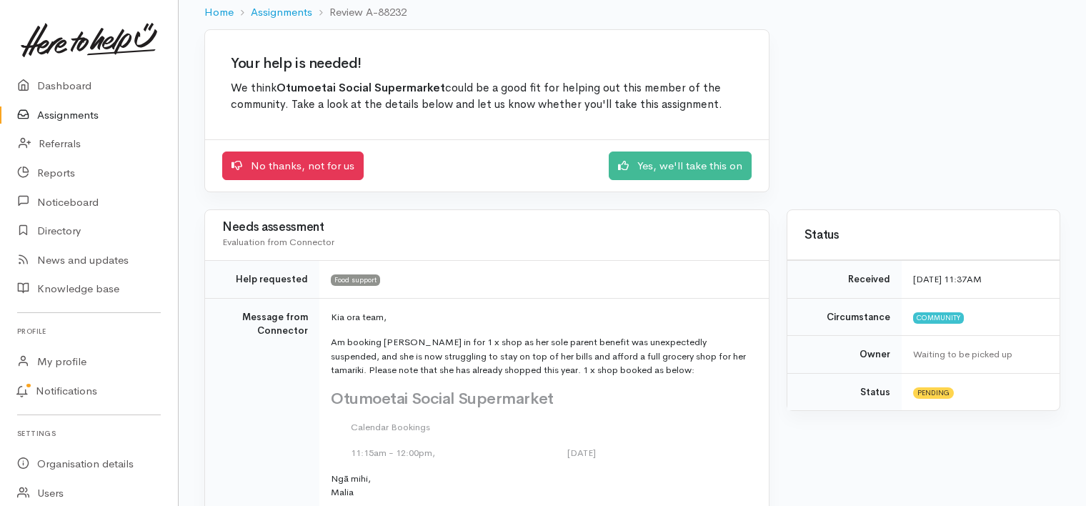
click at [59, 112] on link "Assignments" at bounding box center [89, 115] width 178 height 29
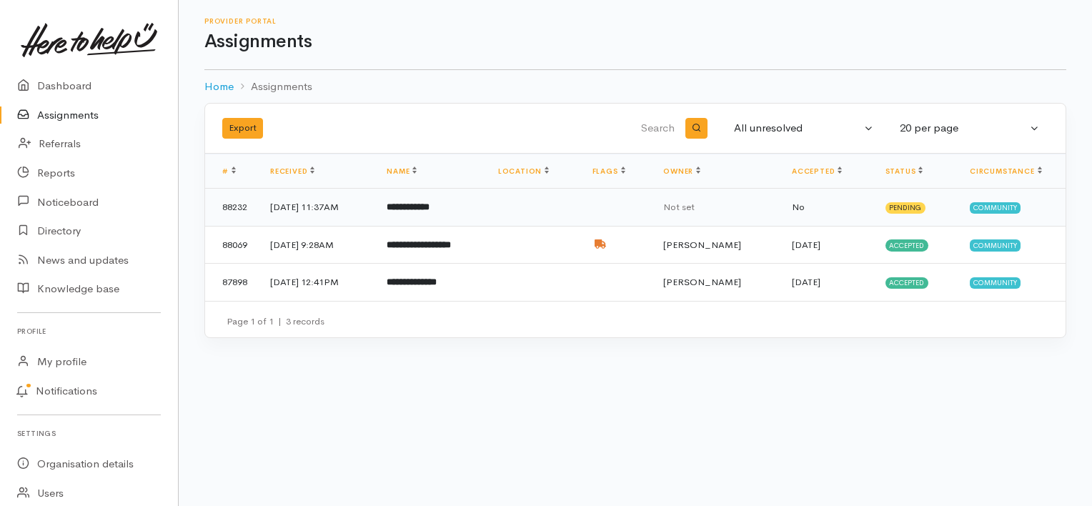
click at [429, 206] on b "**********" at bounding box center [407, 206] width 43 height 9
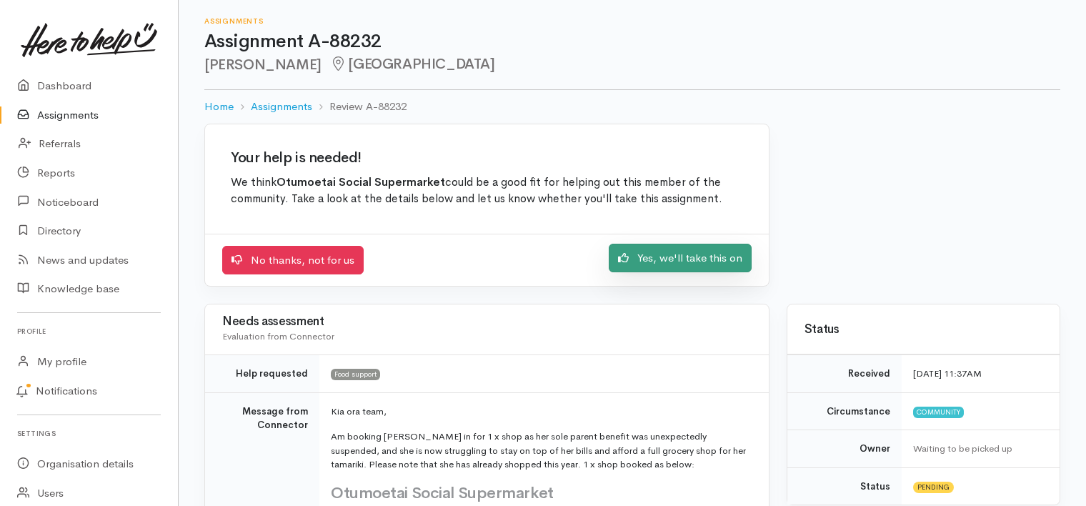
click at [668, 260] on link "Yes, we'll take this on" at bounding box center [680, 258] width 143 height 29
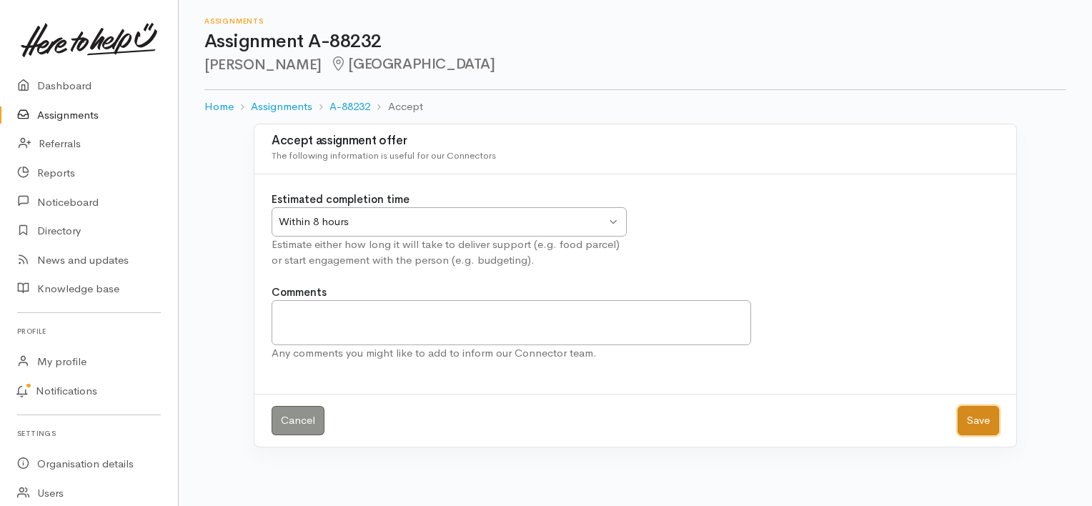
click at [967, 407] on button "Save" at bounding box center [977, 420] width 41 height 29
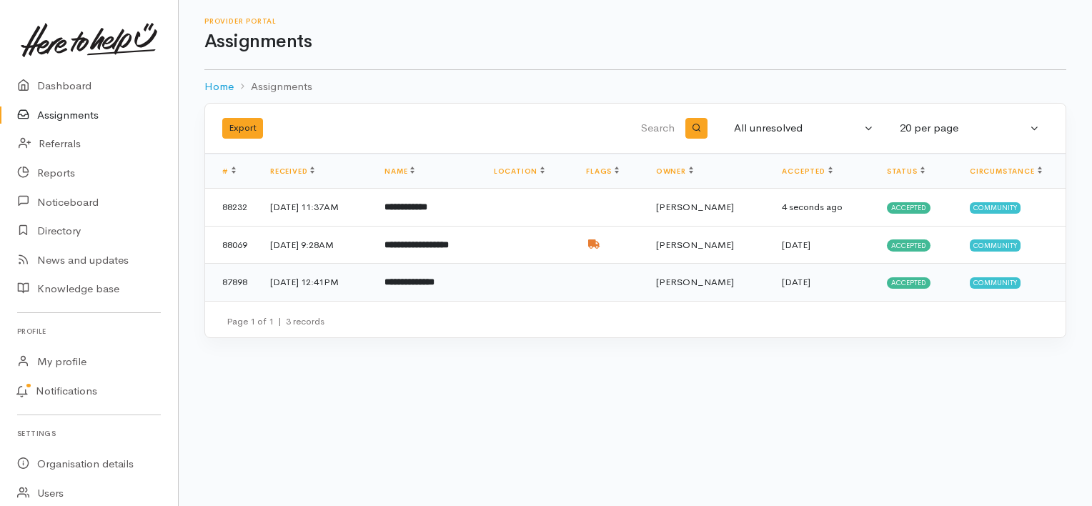
click at [430, 279] on b "**********" at bounding box center [409, 281] width 50 height 9
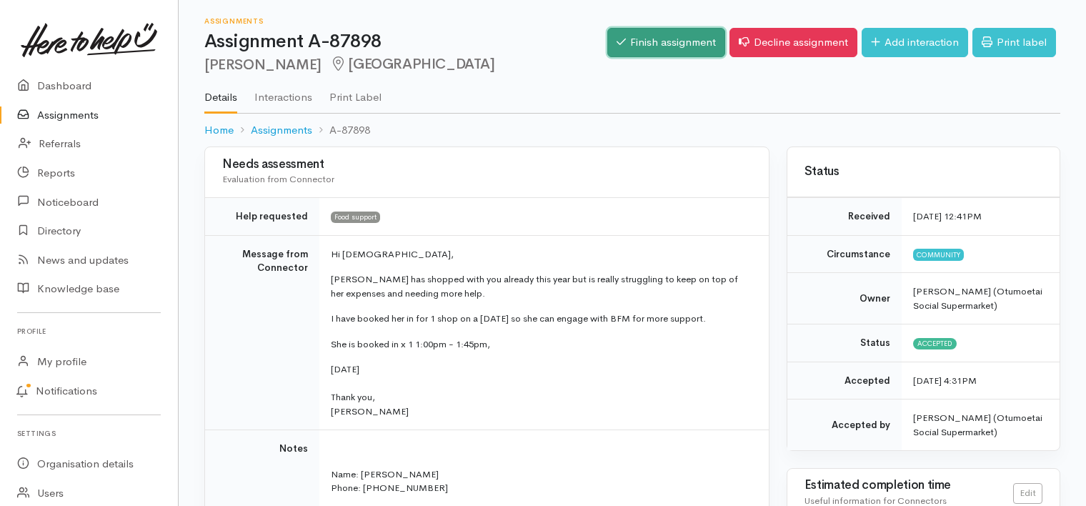
click at [651, 36] on link "Finish assignment" at bounding box center [666, 42] width 118 height 29
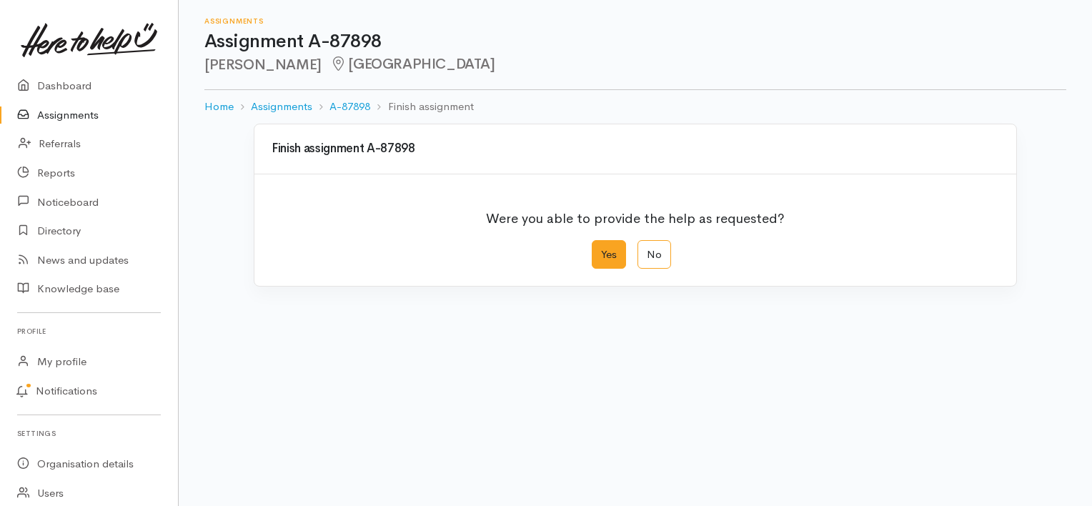
click at [605, 254] on label "Yes" at bounding box center [609, 254] width 34 height 29
click at [601, 249] on input "Yes" at bounding box center [596, 244] width 9 height 9
radio input "true"
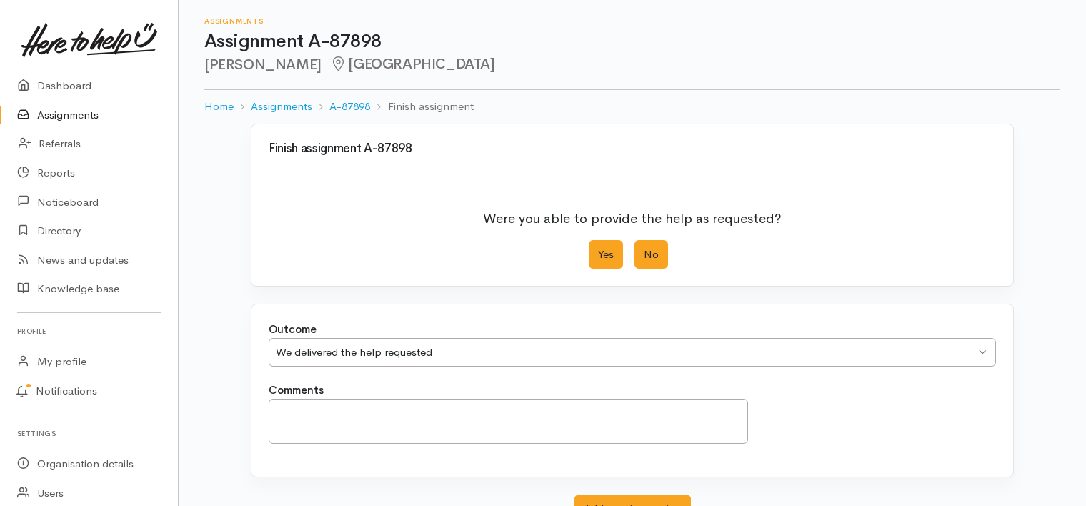
click at [646, 251] on label "No" at bounding box center [651, 254] width 34 height 29
click at [644, 249] on input "No" at bounding box center [638, 244] width 9 height 9
radio input "true"
click at [409, 404] on textarea "Comments" at bounding box center [508, 421] width 479 height 45
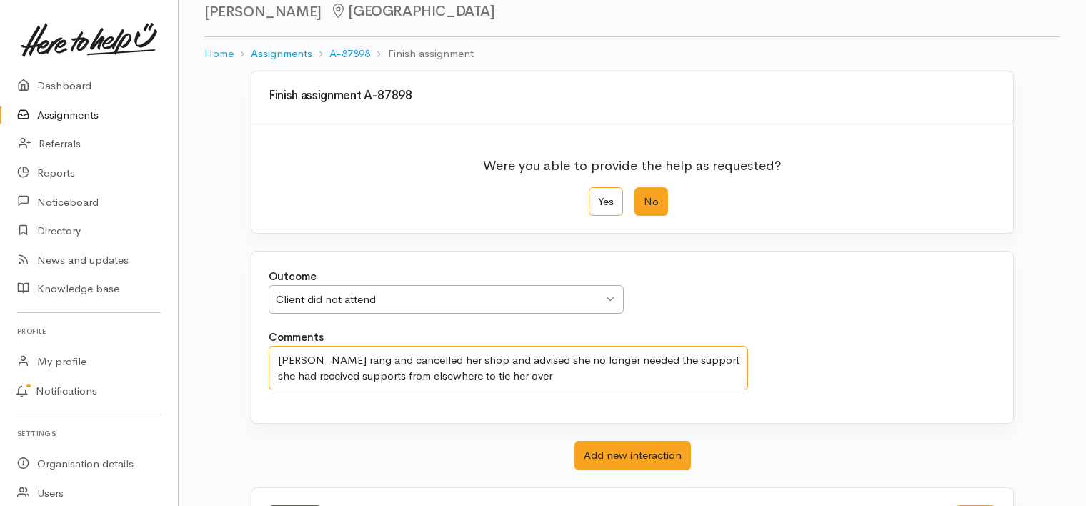
scroll to position [114, 0]
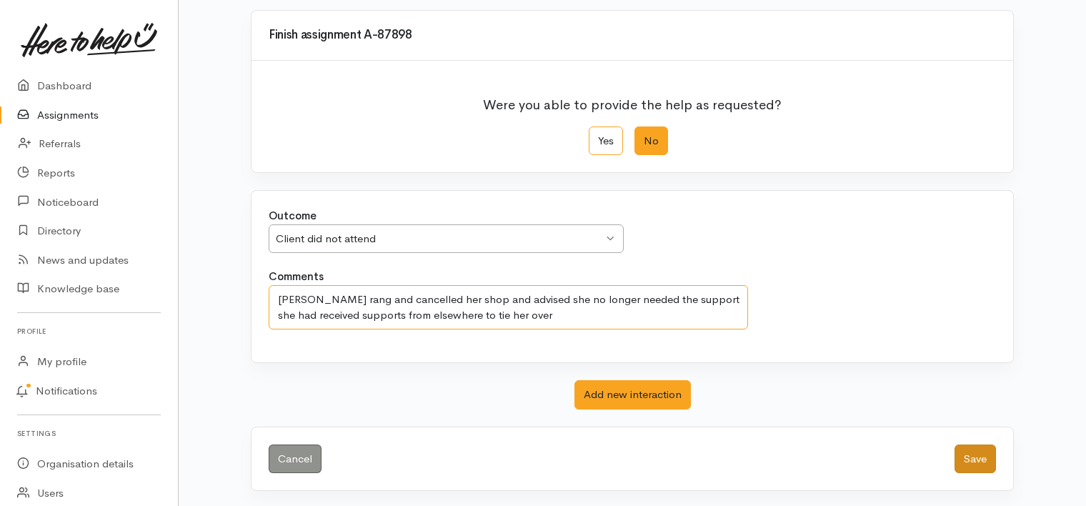
type textarea "[PERSON_NAME] rang and cancelled her shop and advised she no longer needed the …"
click at [972, 454] on button "Save" at bounding box center [974, 458] width 41 height 29
